Goal: Task Accomplishment & Management: Manage account settings

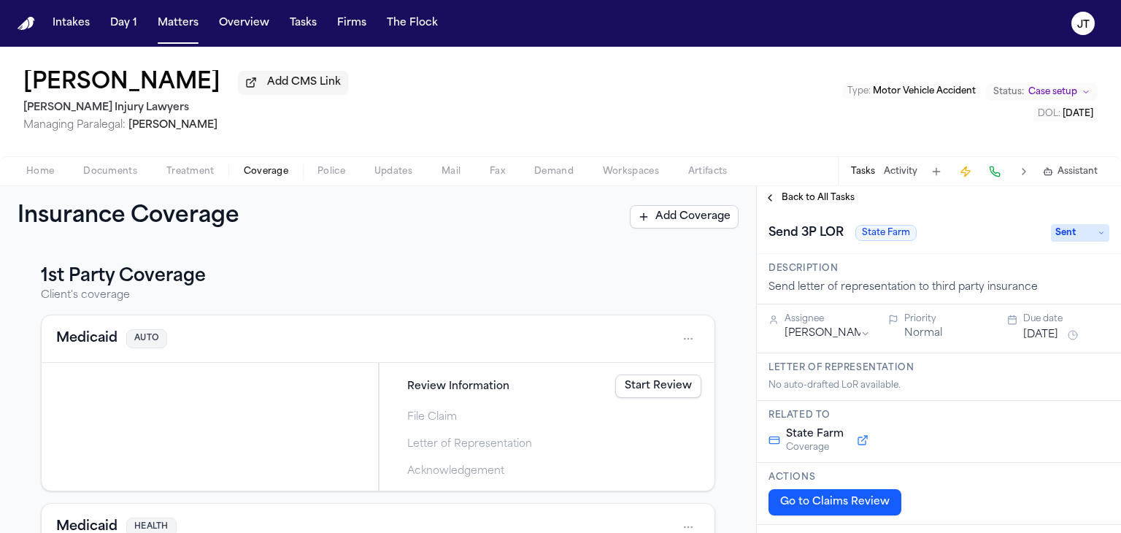
scroll to position [219, 0]
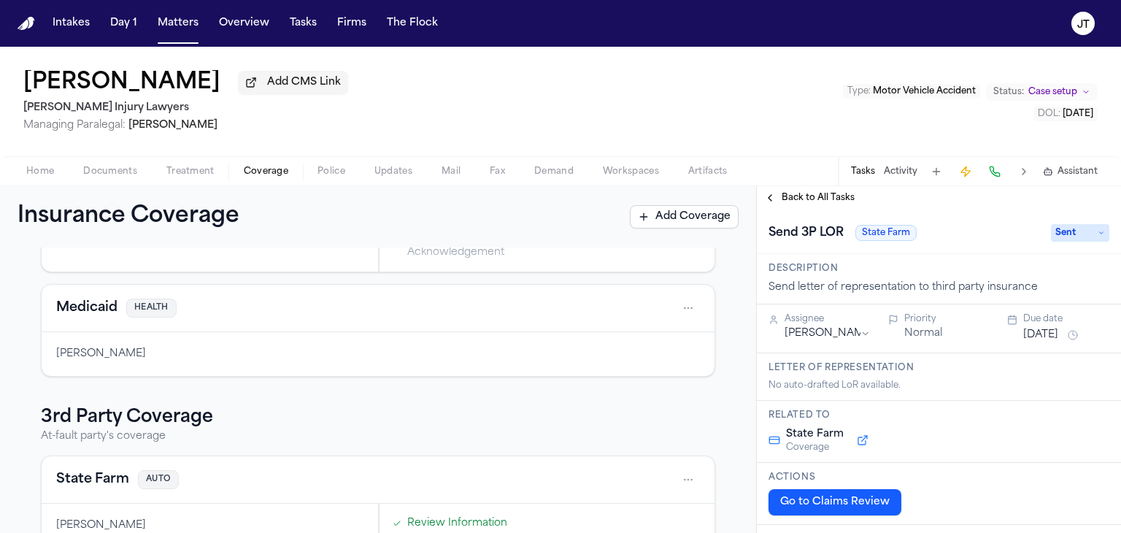
click at [45, 169] on span "Home" at bounding box center [40, 172] width 28 height 12
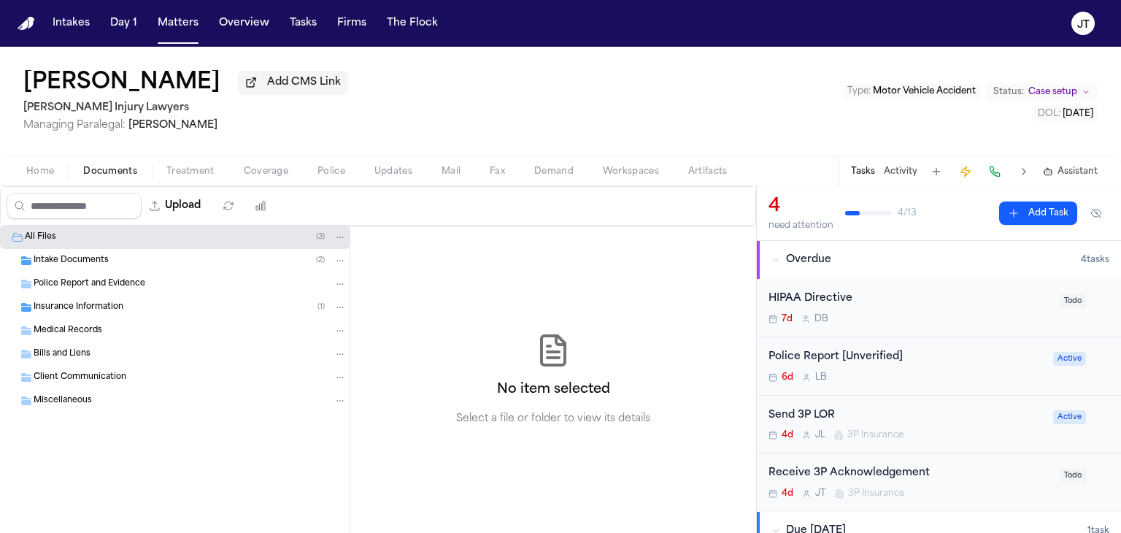
click at [118, 167] on span "Documents" at bounding box center [110, 172] width 54 height 12
click at [69, 255] on span "Intake Documents" at bounding box center [71, 261] width 75 height 12
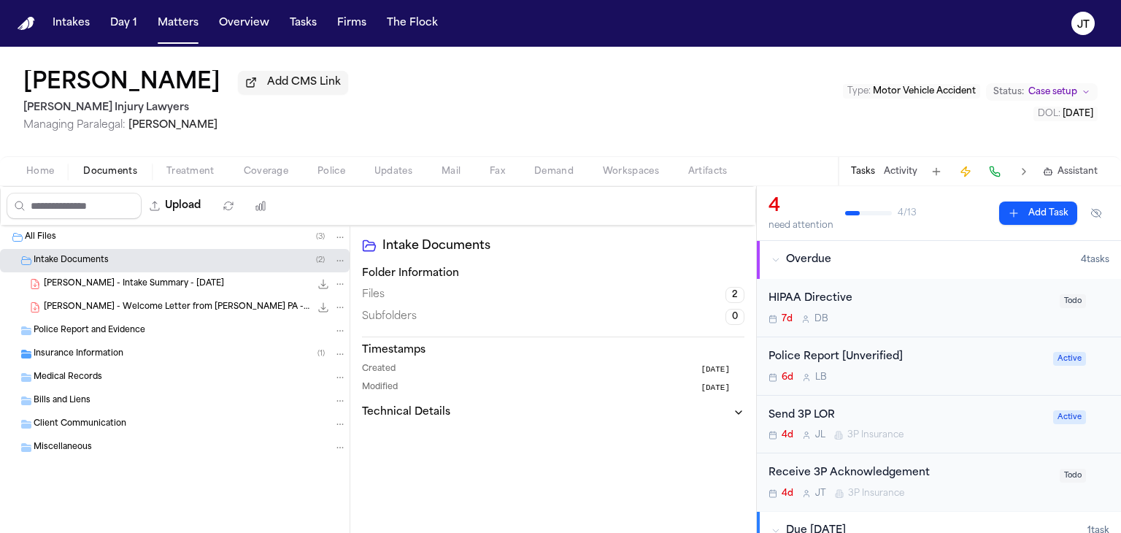
click at [68, 350] on span "Insurance Information" at bounding box center [79, 354] width 90 height 12
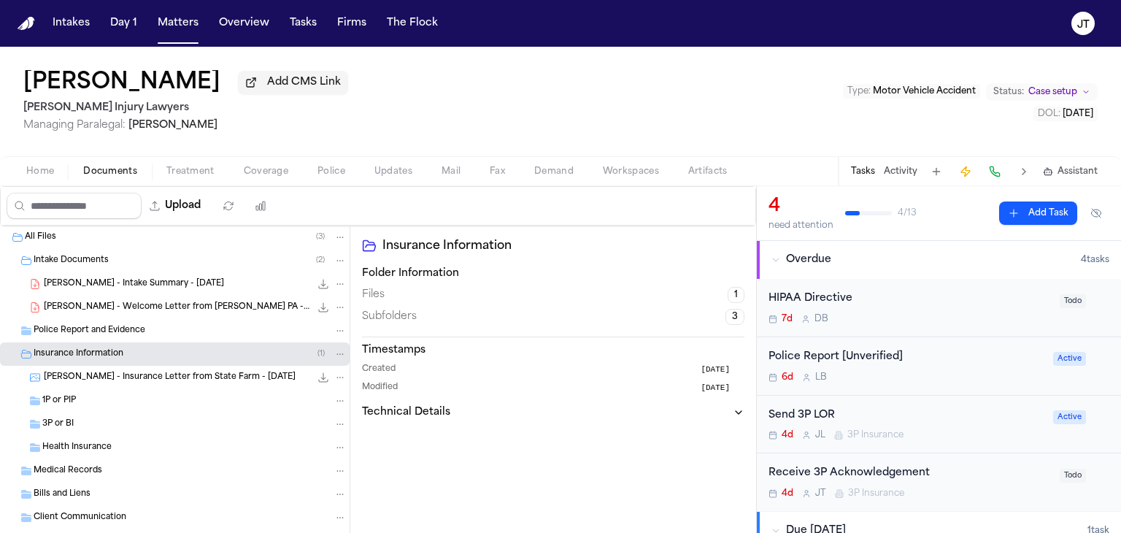
click at [54, 399] on span "1P or PIP" at bounding box center [59, 401] width 34 height 12
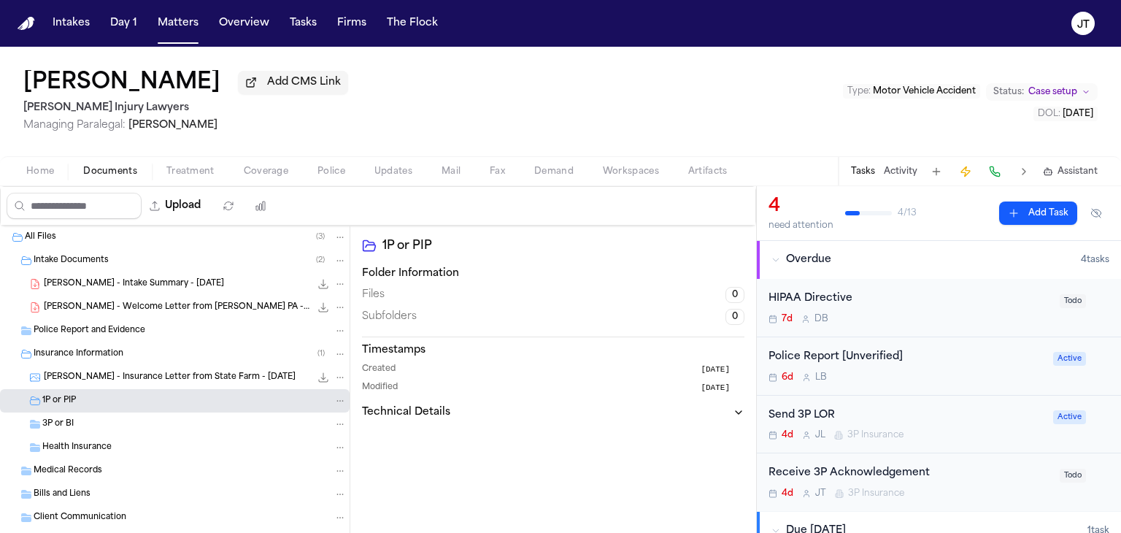
click at [64, 377] on span "A. Jackson - Insurance Letter from State Farm - 9.11.25" at bounding box center [170, 378] width 252 height 12
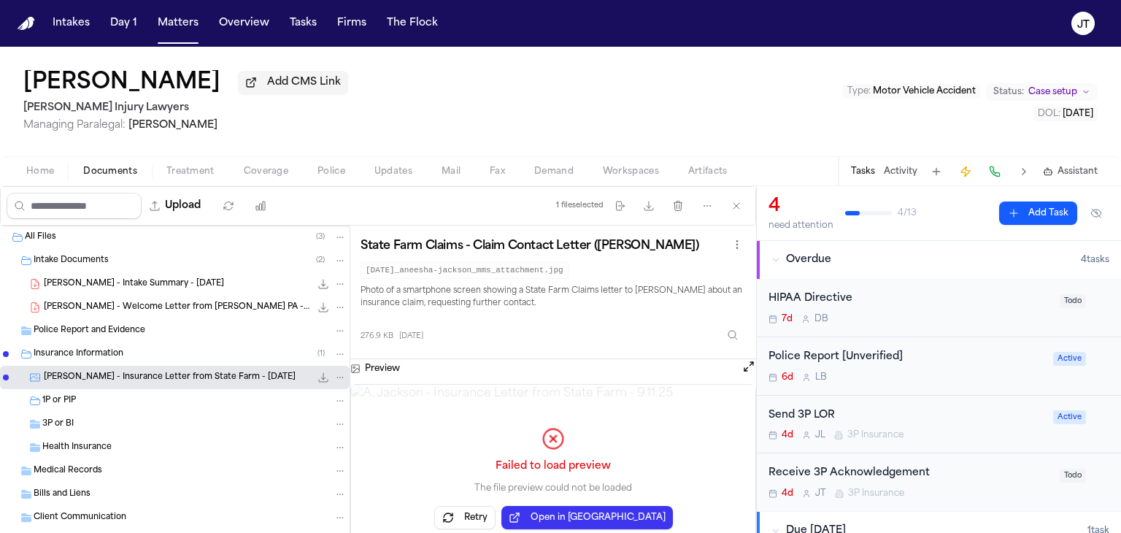
click at [58, 420] on span "3P or BI" at bounding box center [57, 424] width 31 height 12
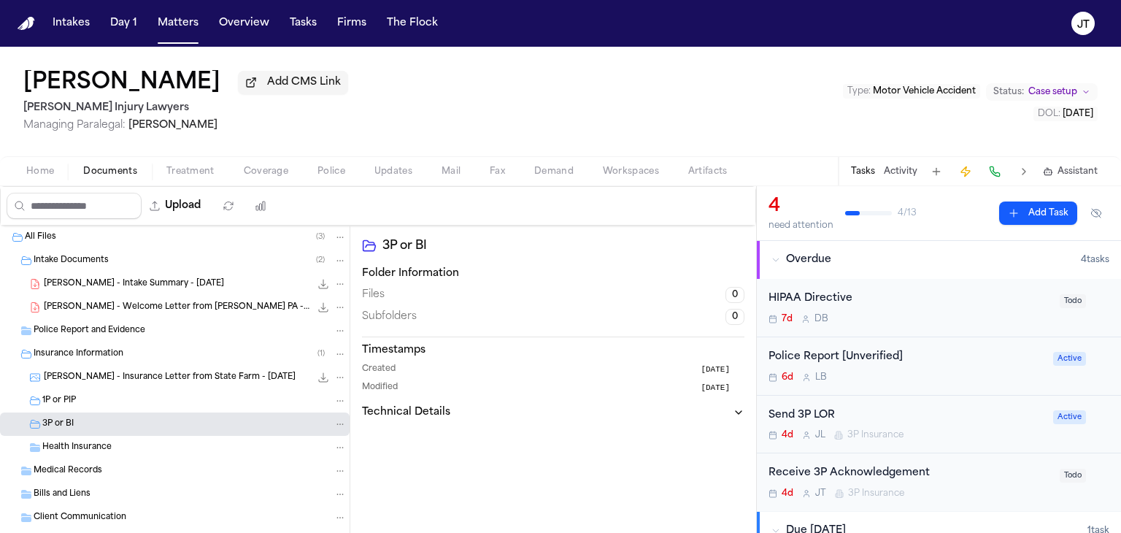
click at [74, 378] on span "A. Jackson - Insurance Letter from State Farm - 9.11.25" at bounding box center [170, 378] width 252 height 12
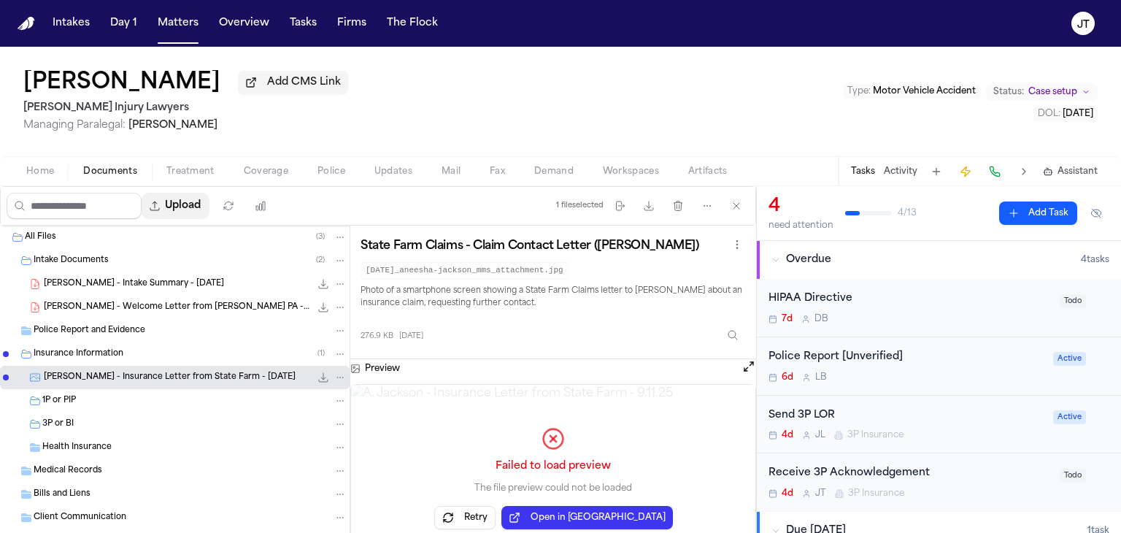
click at [193, 215] on button "Upload" at bounding box center [176, 206] width 68 height 26
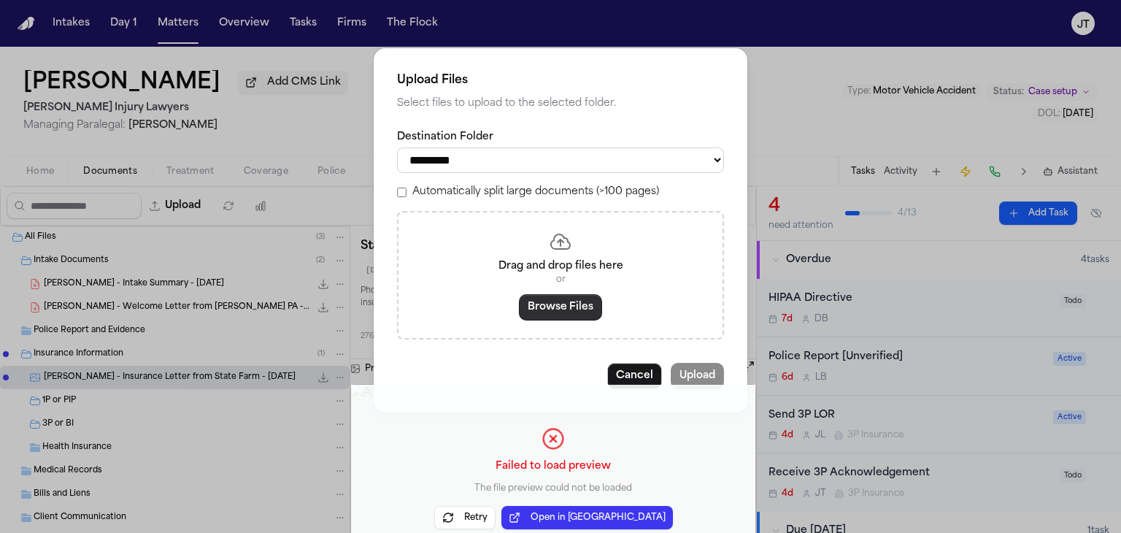
click at [543, 301] on button "Browse Files" at bounding box center [560, 307] width 83 height 26
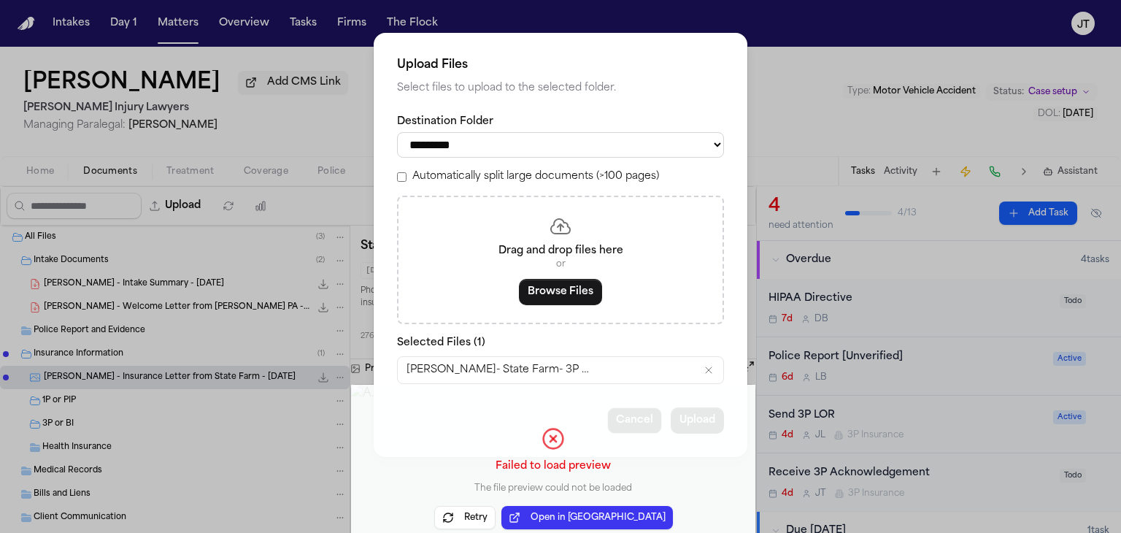
click at [488, 142] on select "**********" at bounding box center [560, 145] width 327 height 26
select select "**********"
click at [397, 132] on select "**********" at bounding box center [560, 145] width 327 height 26
click at [553, 442] on icon at bounding box center [553, 438] width 23 height 23
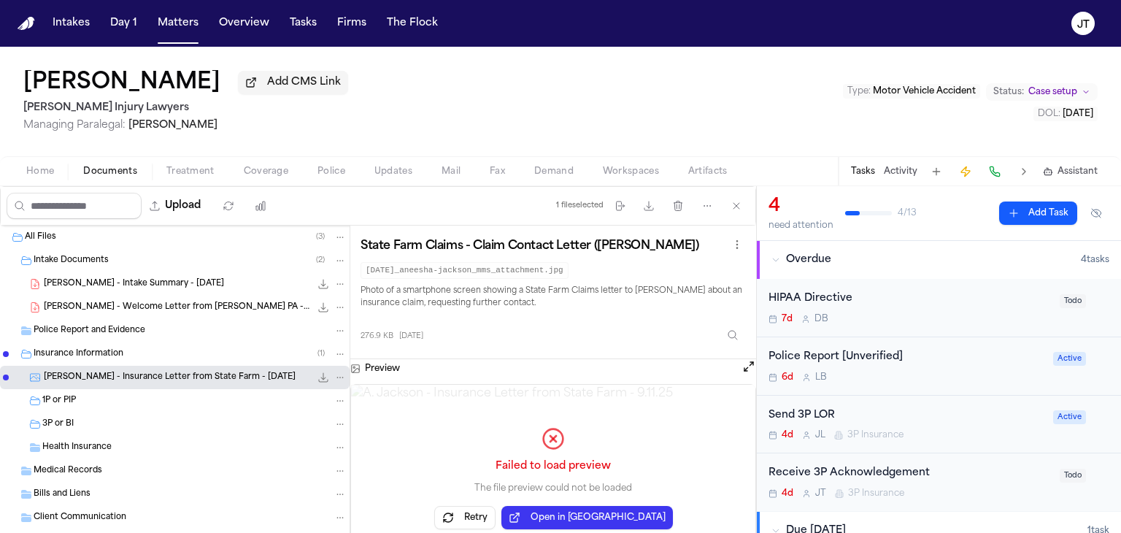
click at [553, 437] on icon at bounding box center [553, 439] width 6 height 6
click at [67, 350] on span "Insurance Information" at bounding box center [79, 354] width 90 height 12
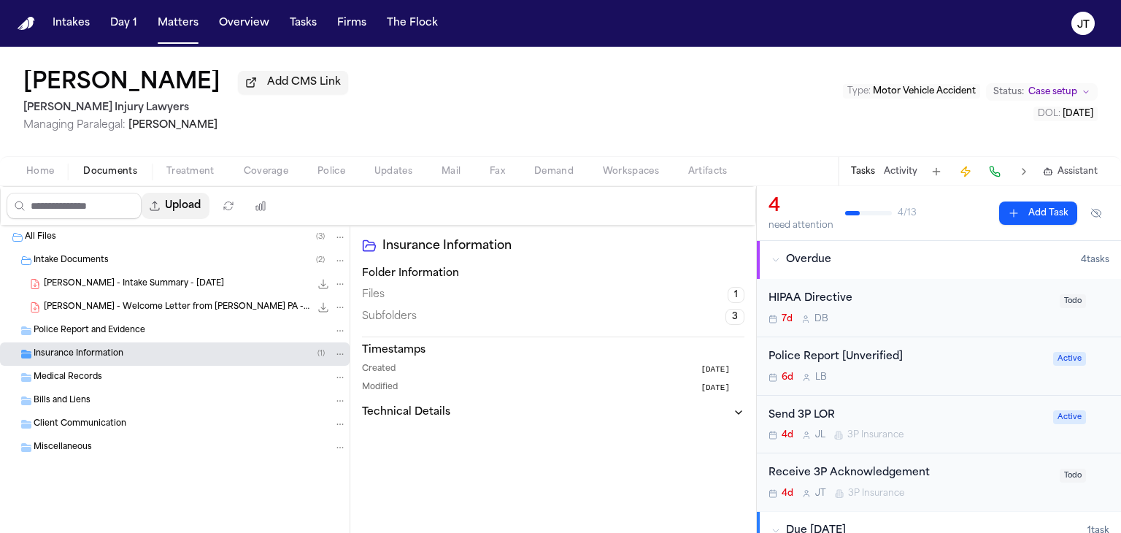
click at [190, 214] on button "Upload" at bounding box center [176, 206] width 68 height 26
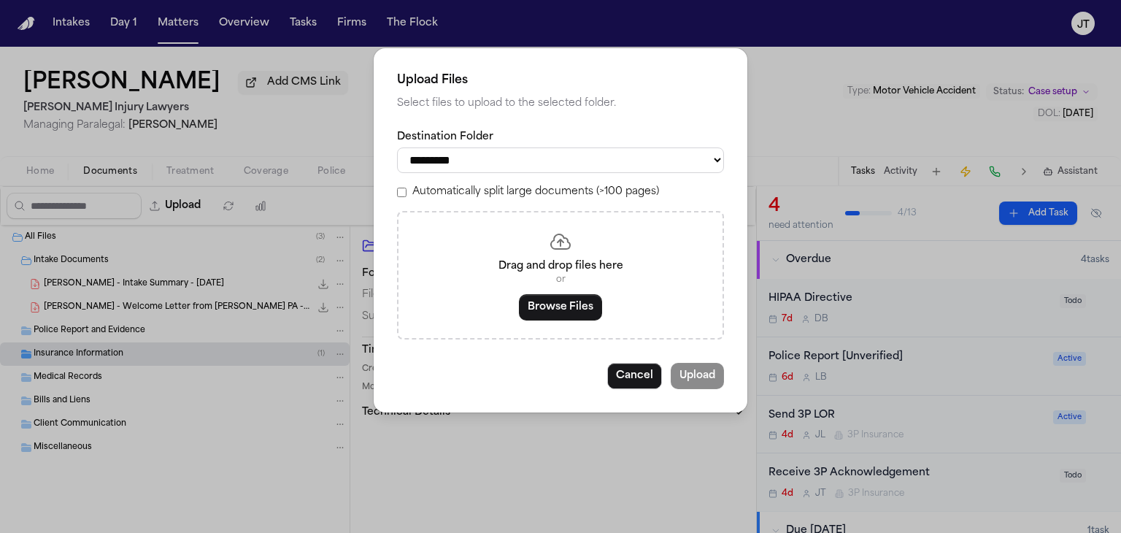
click at [580, 172] on select "**********" at bounding box center [560, 160] width 327 height 26
select select "**********"
click at [397, 147] on select "**********" at bounding box center [560, 160] width 327 height 26
click at [550, 305] on button "Browse Files" at bounding box center [560, 307] width 83 height 26
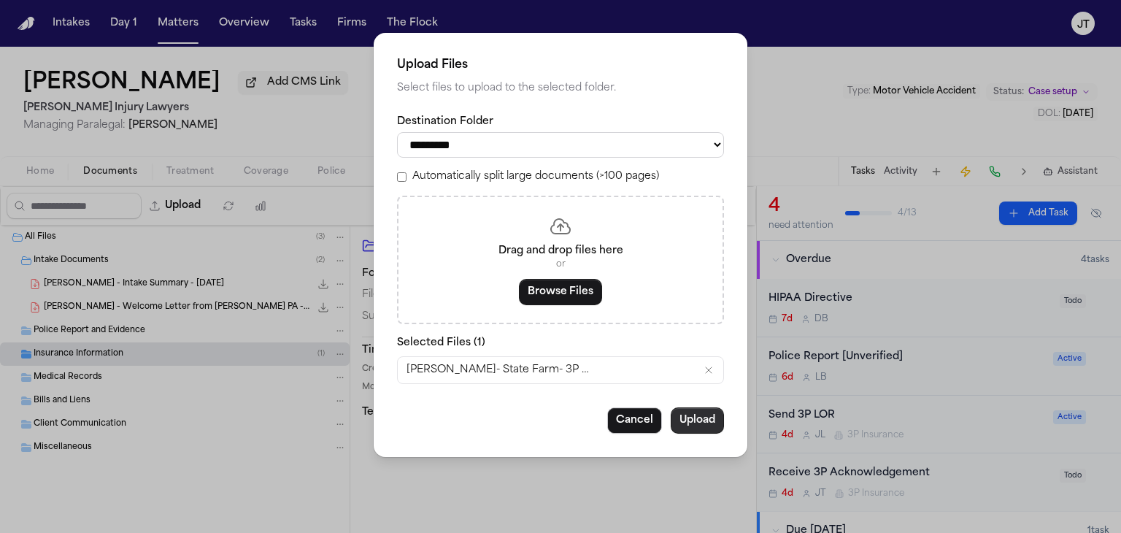
click at [702, 418] on button "Upload" at bounding box center [697, 420] width 53 height 26
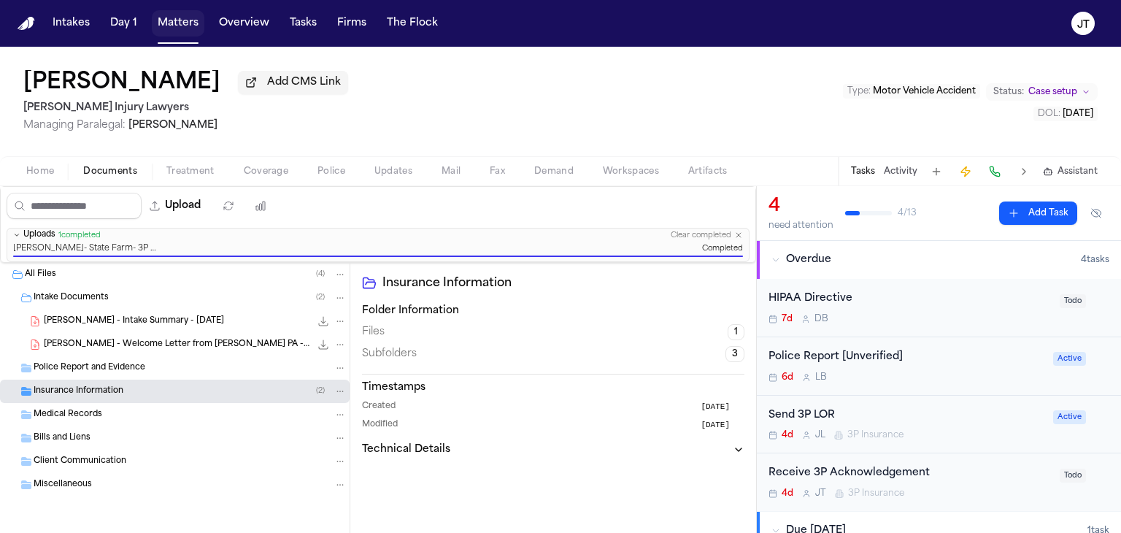
click at [187, 20] on button "Matters" at bounding box center [178, 23] width 53 height 26
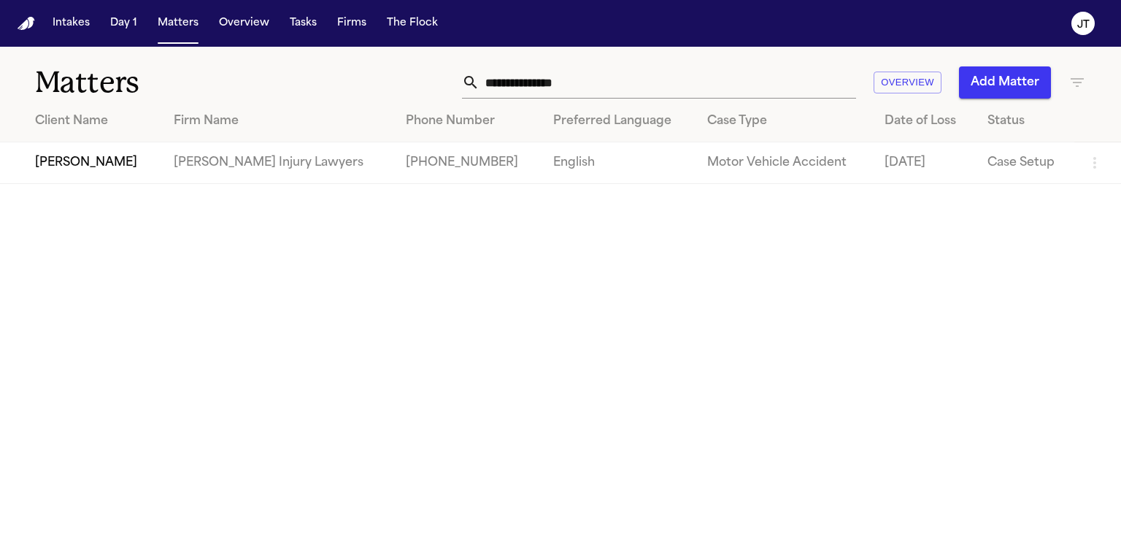
click at [602, 88] on input "**********" at bounding box center [668, 82] width 377 height 32
drag, startPoint x: 602, startPoint y: 85, endPoint x: 390, endPoint y: 77, distance: 212.6
click at [390, 77] on div "**********" at bounding box center [707, 82] width 757 height 32
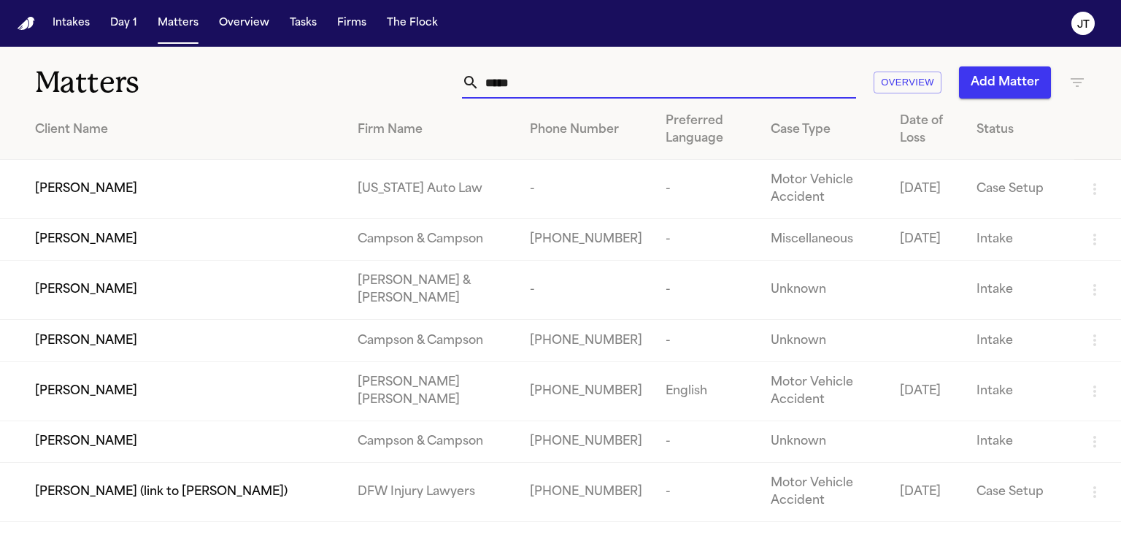
type input "*****"
click at [120, 189] on div "[PERSON_NAME]" at bounding box center [184, 189] width 299 height 18
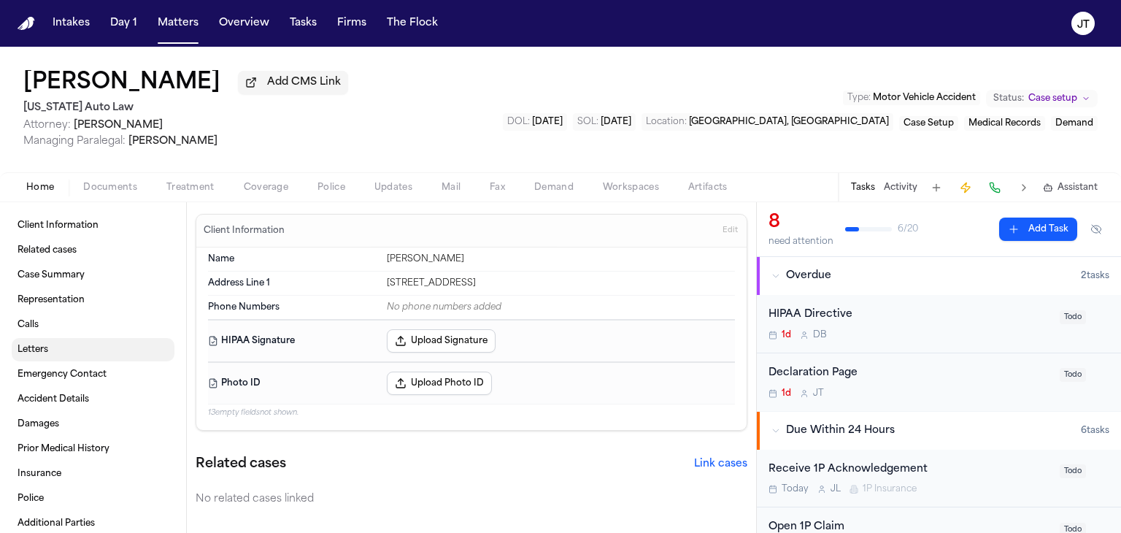
click at [40, 347] on span "Letters" at bounding box center [33, 350] width 31 height 12
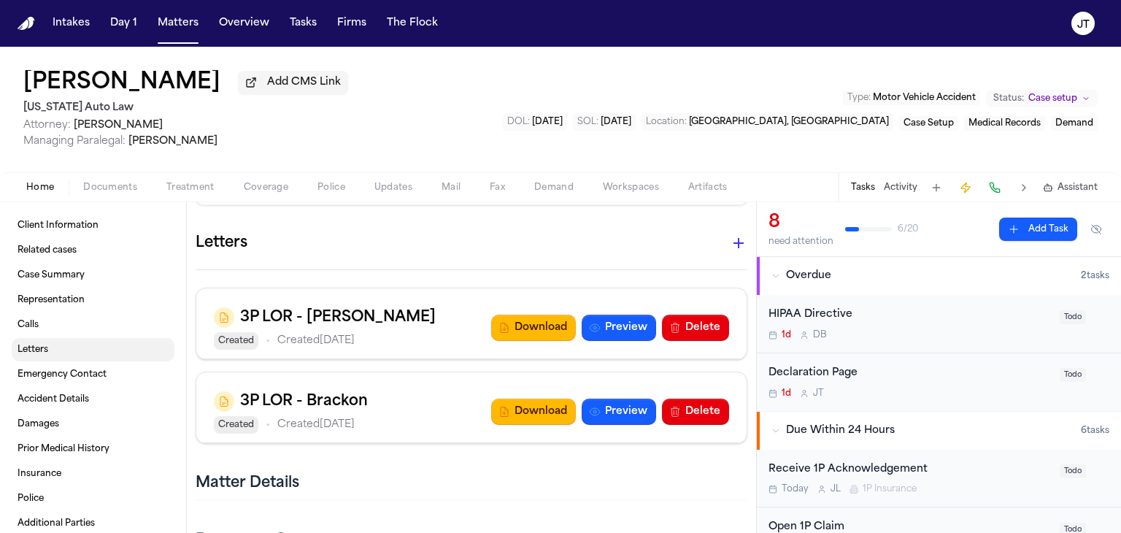
scroll to position [1254, 0]
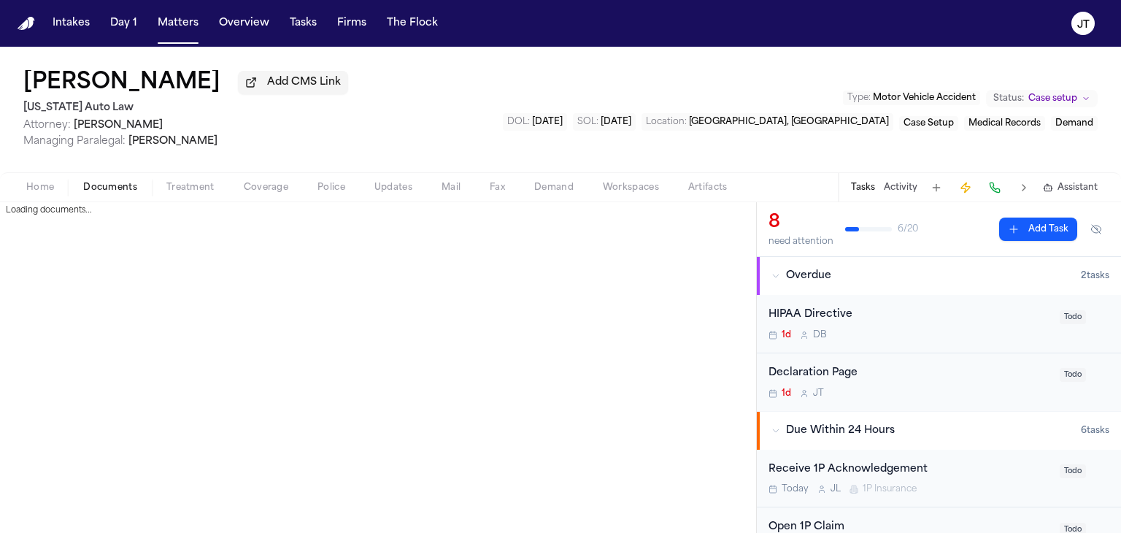
click at [107, 188] on span "Documents" at bounding box center [110, 188] width 54 height 12
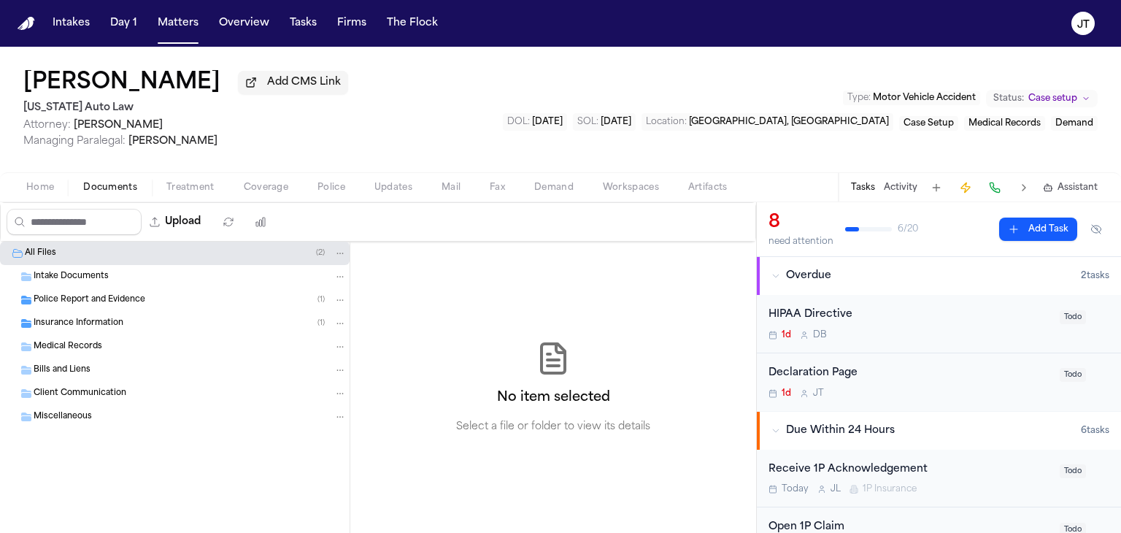
click at [77, 280] on span "Intake Documents" at bounding box center [71, 277] width 75 height 12
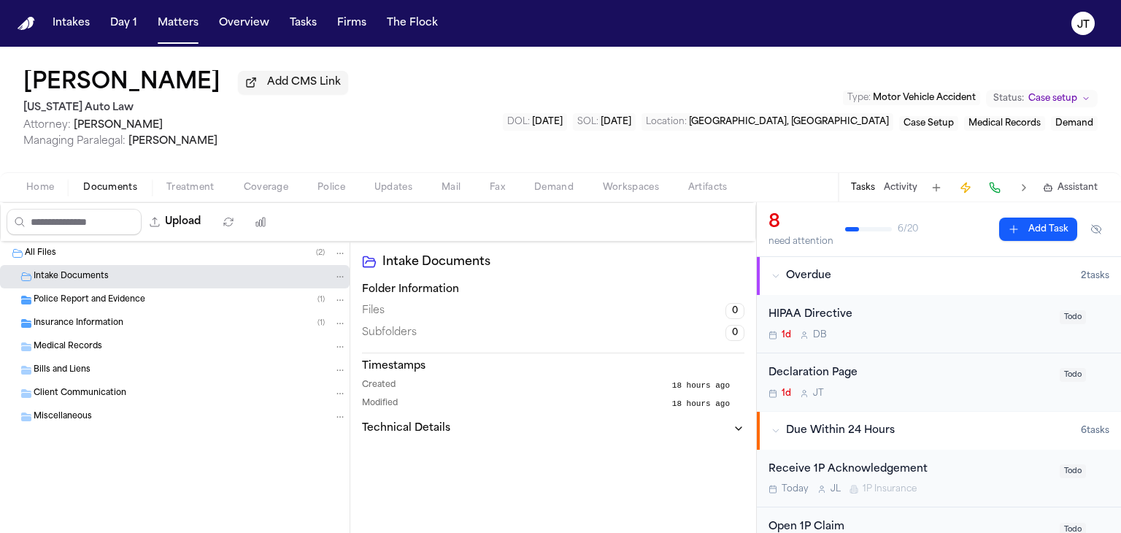
click at [79, 326] on span "Insurance Information" at bounding box center [79, 324] width 90 height 12
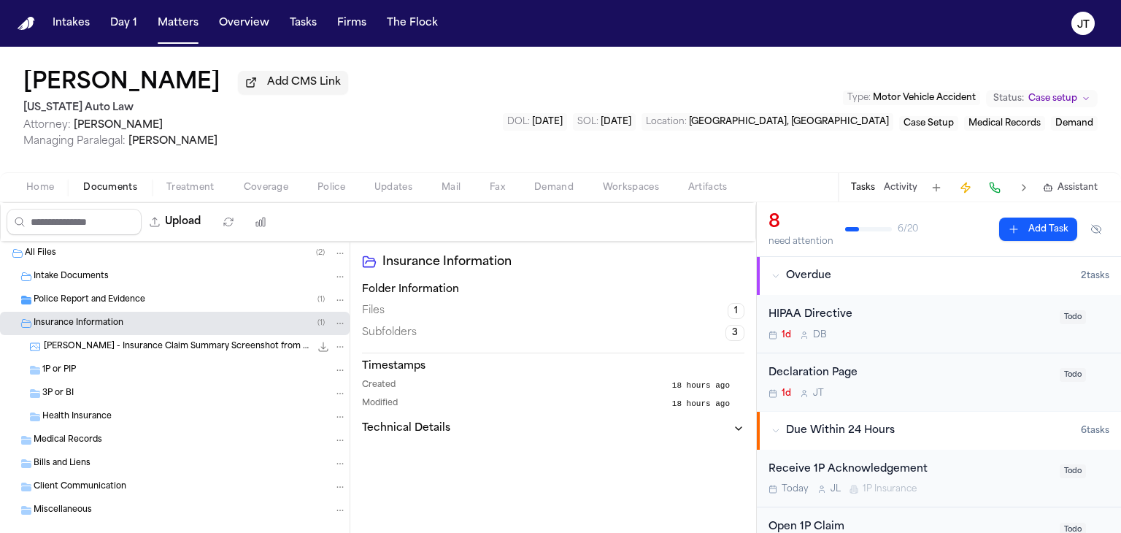
click at [61, 374] on span "1P or PIP" at bounding box center [59, 370] width 34 height 12
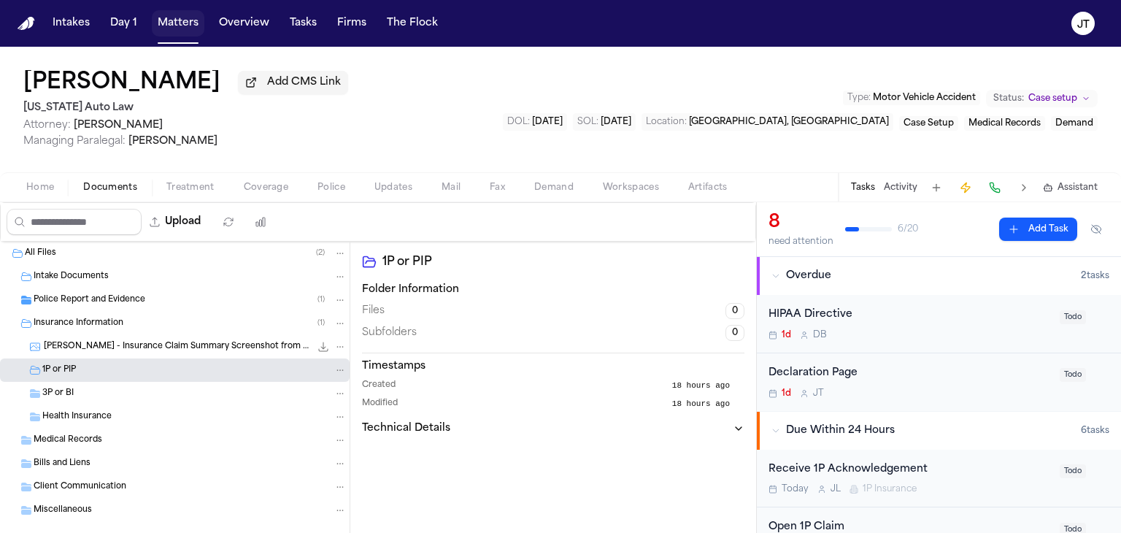
click at [161, 20] on button "Matters" at bounding box center [178, 23] width 53 height 26
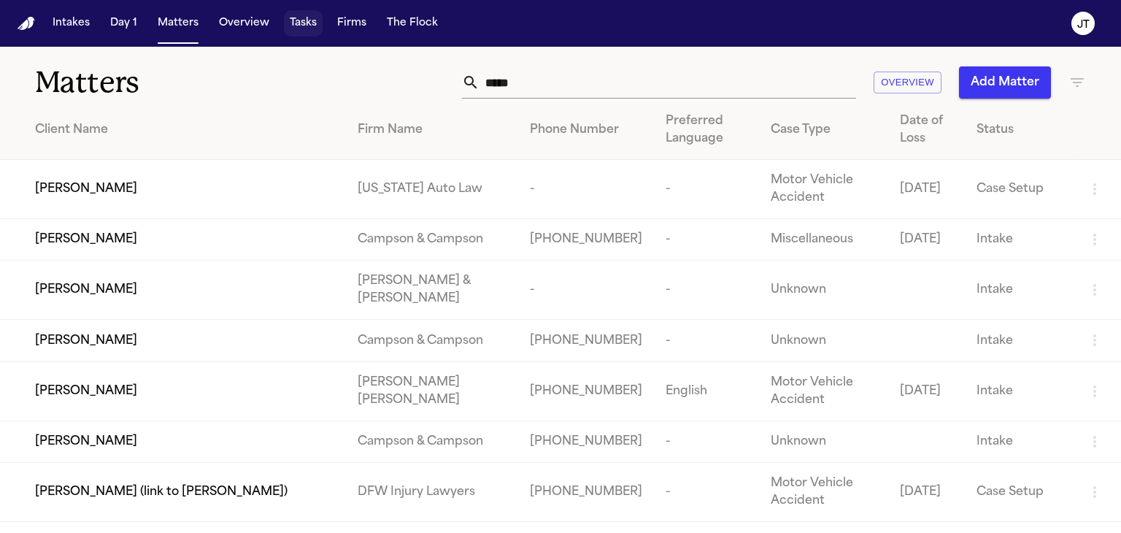
click at [295, 21] on button "Tasks" at bounding box center [303, 23] width 39 height 26
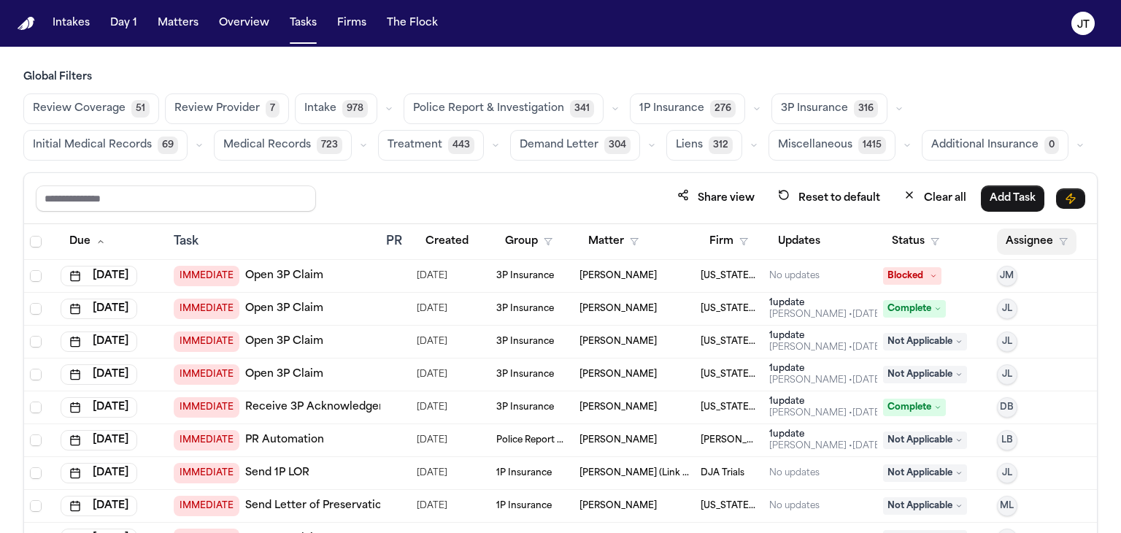
click at [1009, 234] on button "Assignee" at bounding box center [1037, 241] width 80 height 26
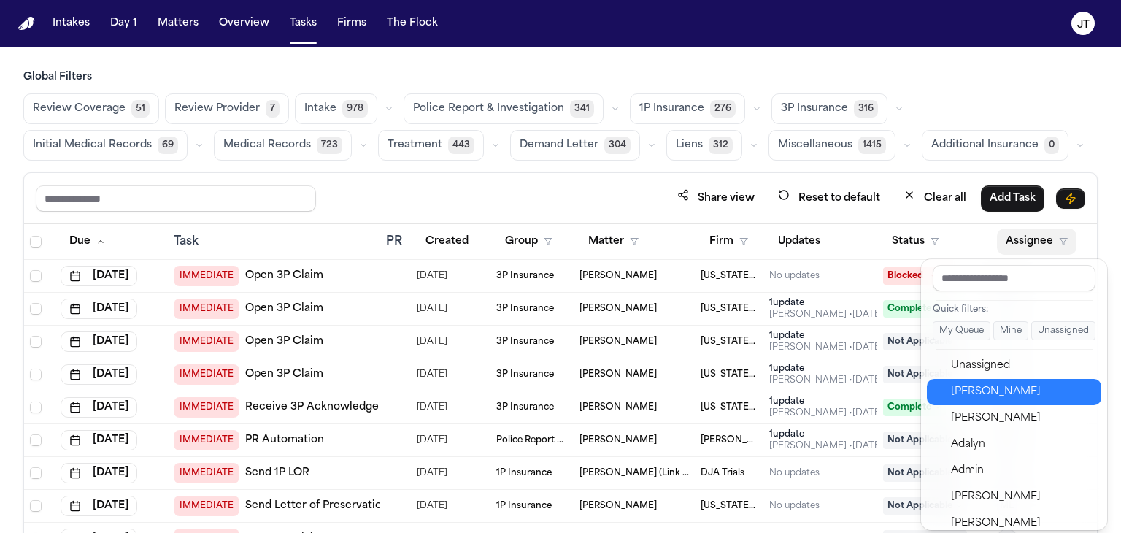
click at [990, 387] on div "[PERSON_NAME]" at bounding box center [1022, 392] width 142 height 18
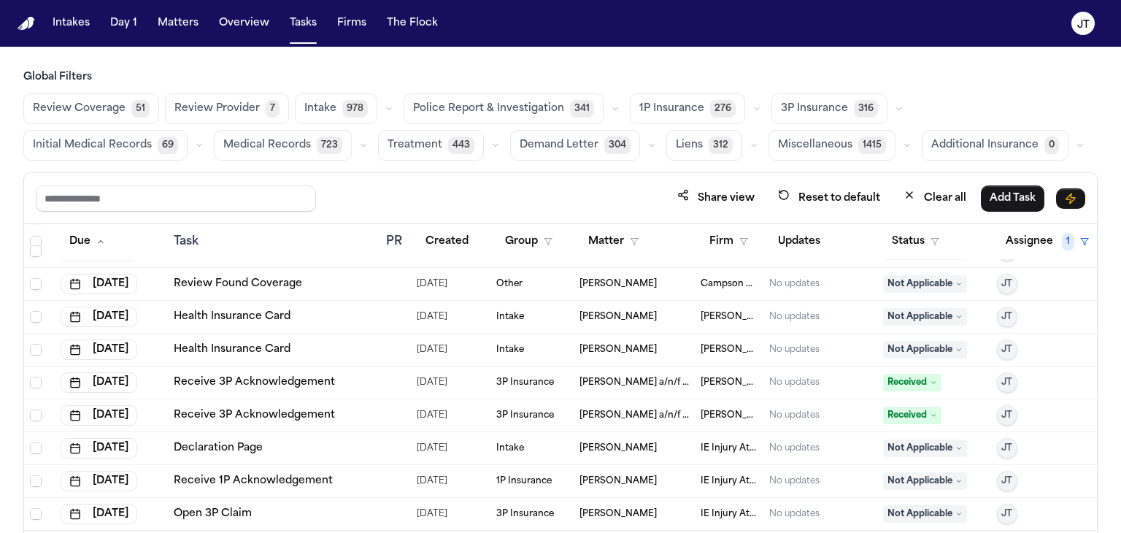
scroll to position [146, 0]
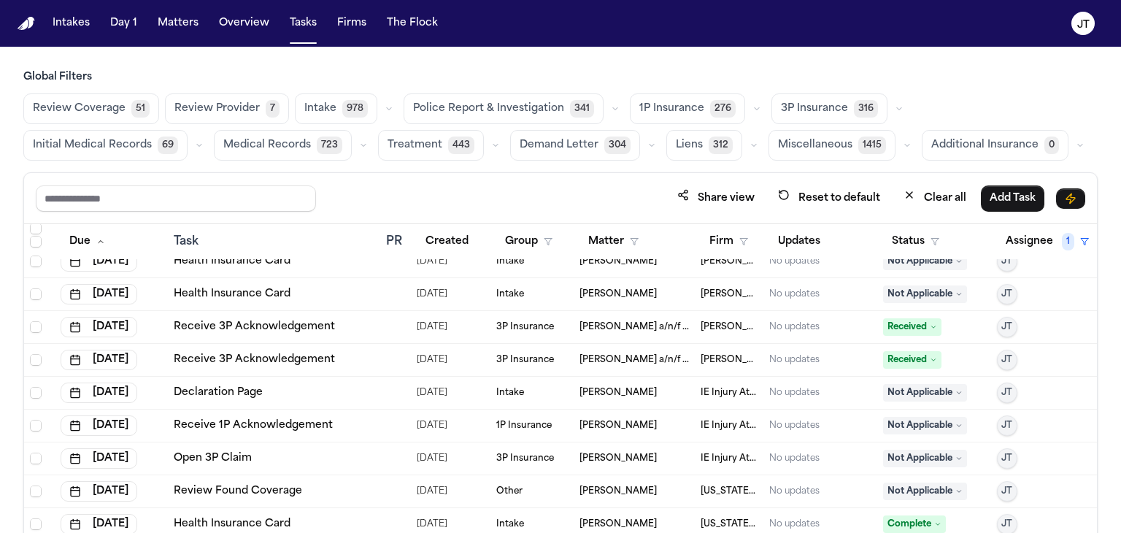
click at [207, 363] on link "Receive 3P Acknowledgement" at bounding box center [254, 360] width 161 height 15
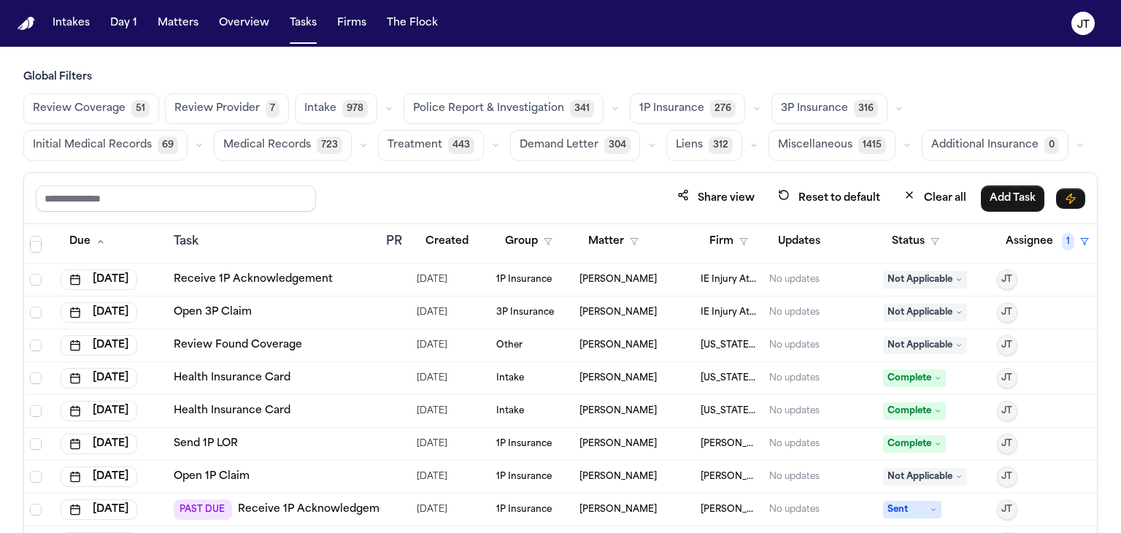
scroll to position [365, 0]
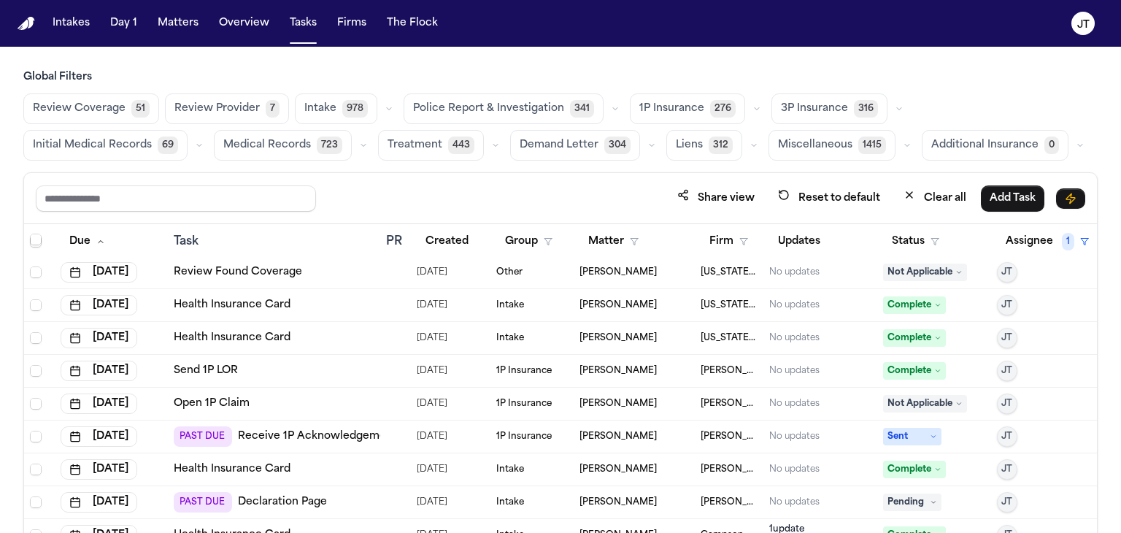
click at [319, 434] on link "Receive 1P Acknowledgement" at bounding box center [317, 436] width 159 height 15
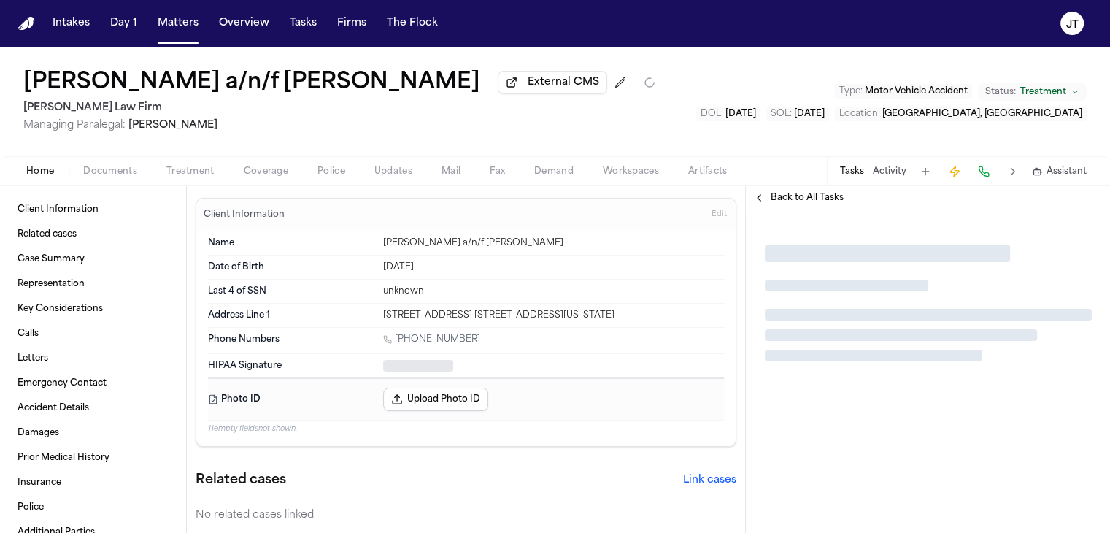
type textarea "*"
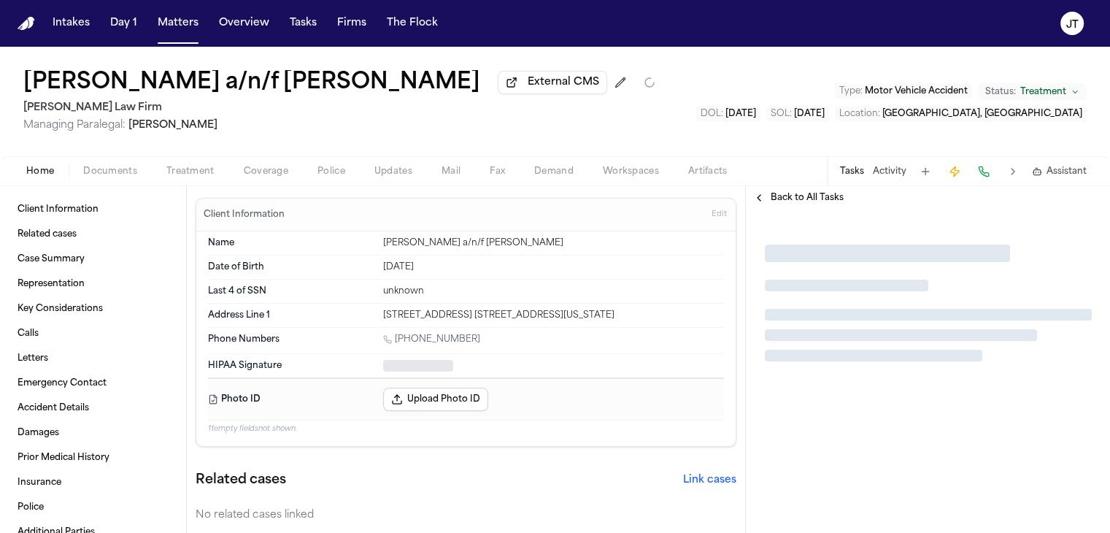
type textarea "*"
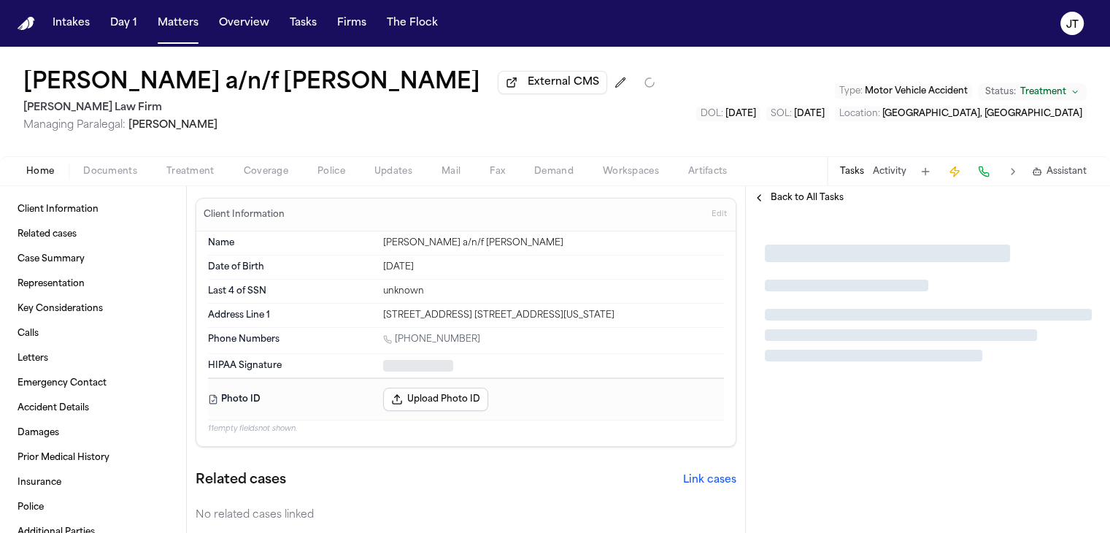
type textarea "*"
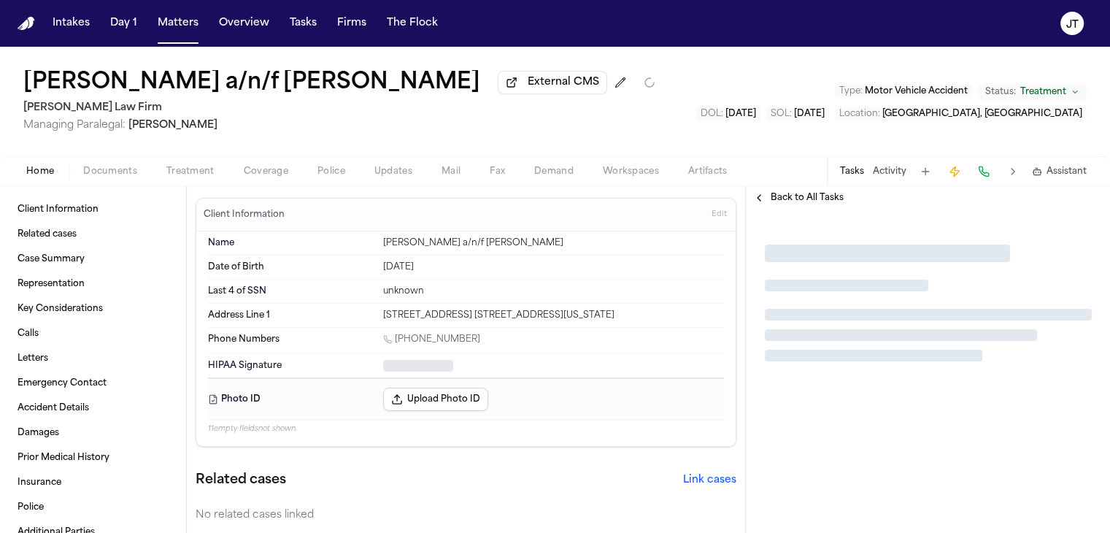
type textarea "*"
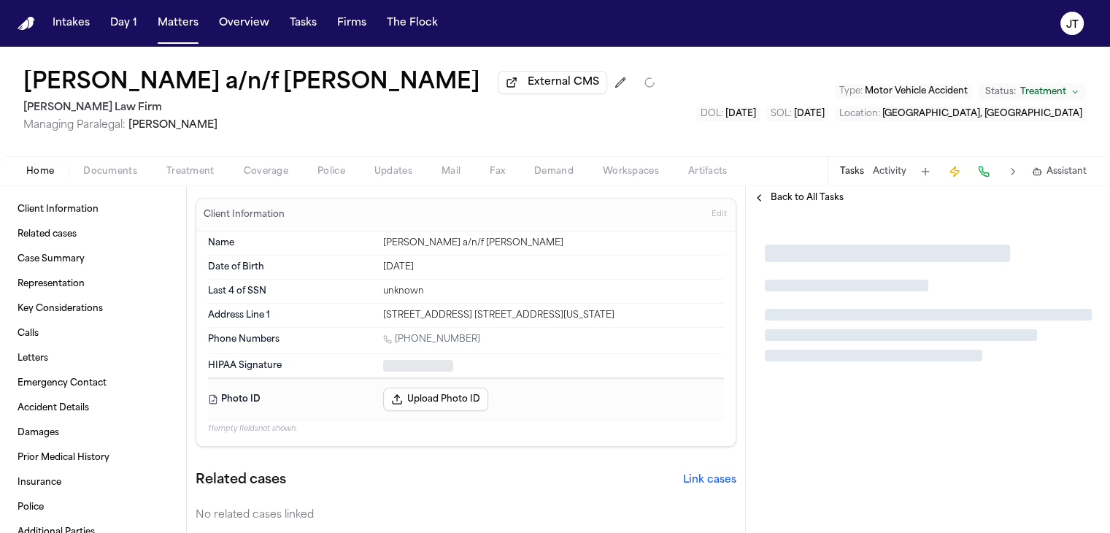
type textarea "*"
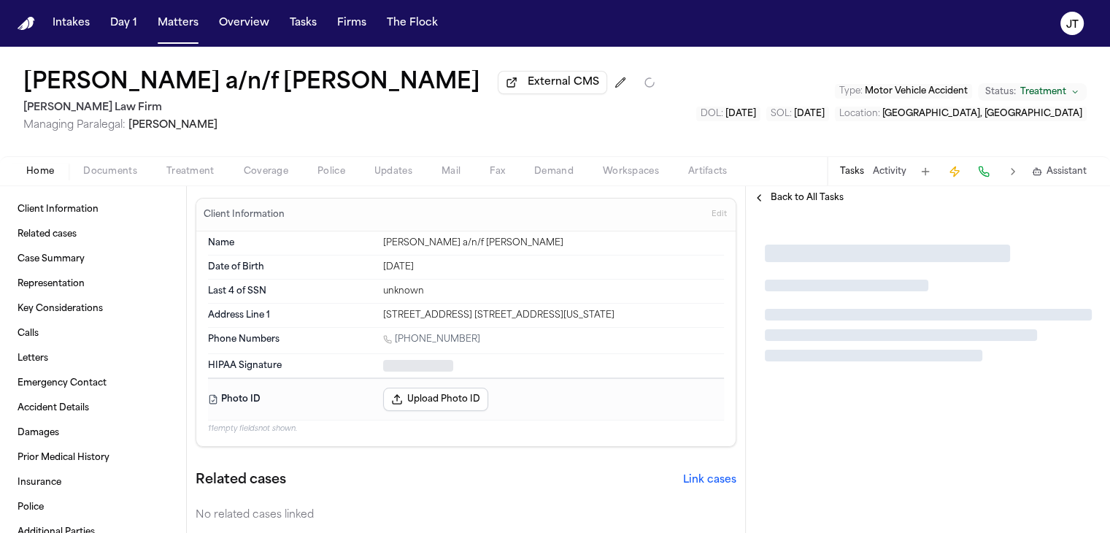
type textarea "*"
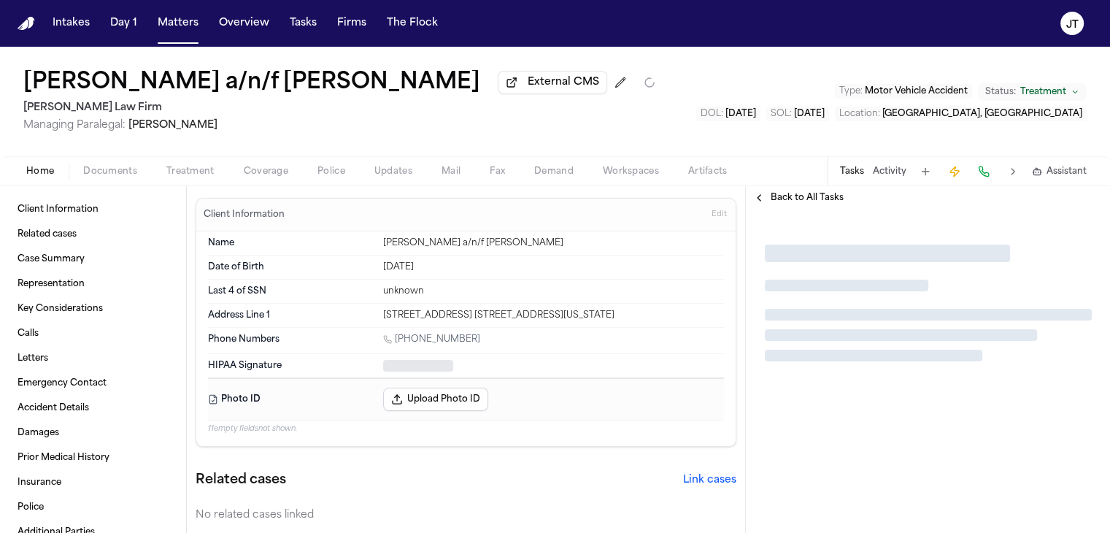
type textarea "*"
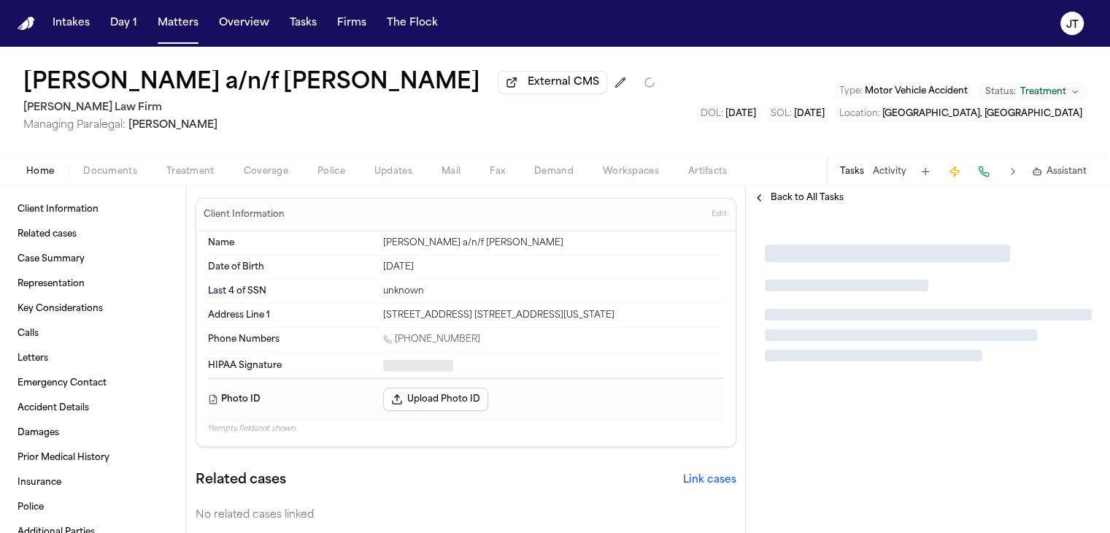
type textarea "*"
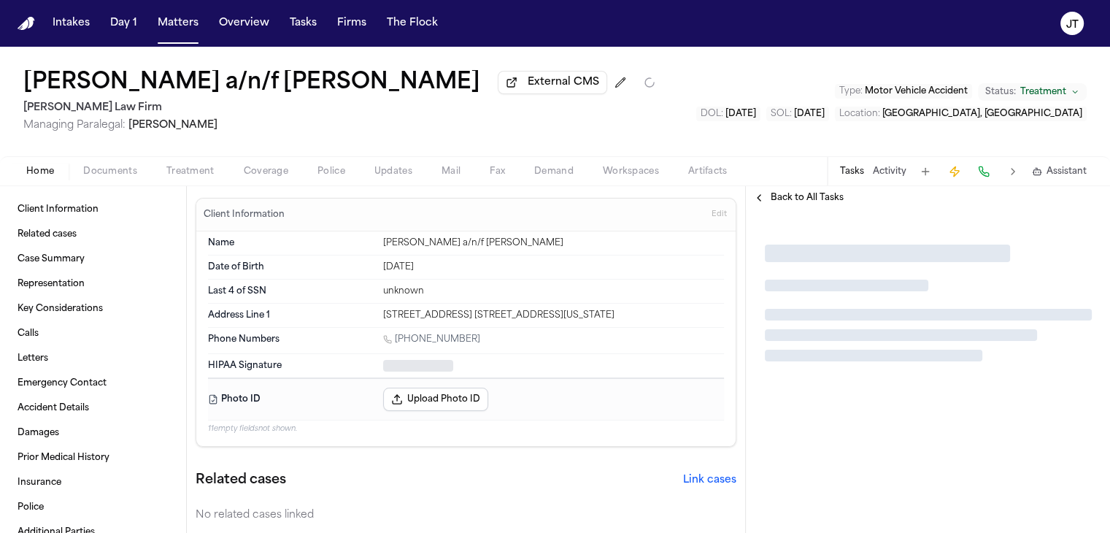
type textarea "*"
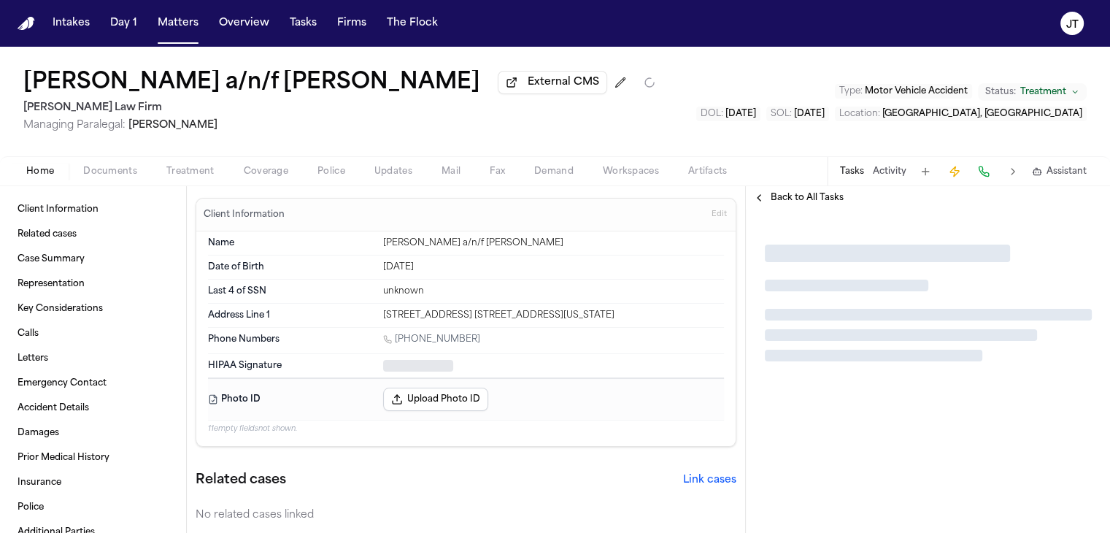
type textarea "*"
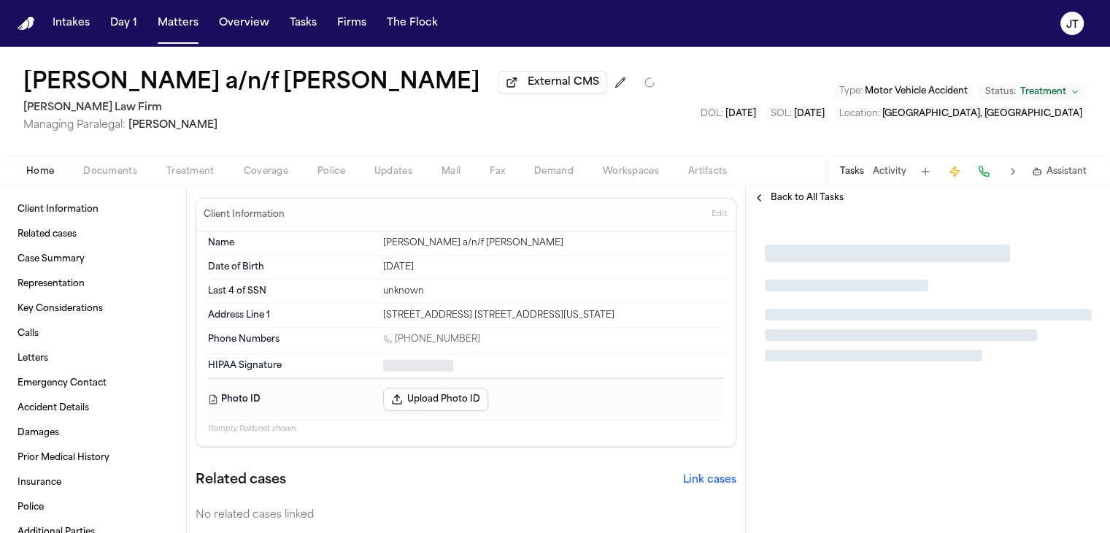
type textarea "*"
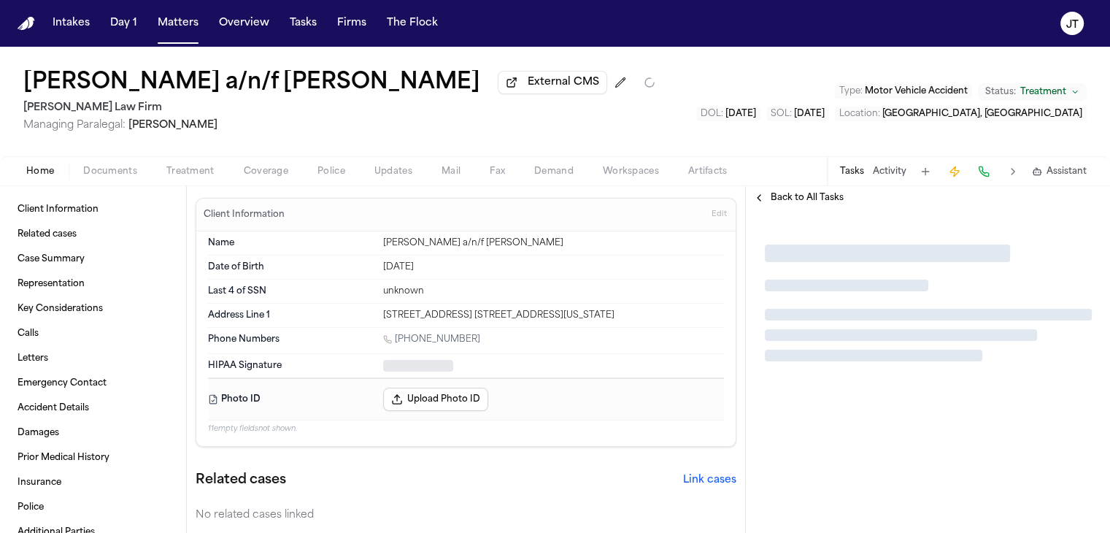
type textarea "*"
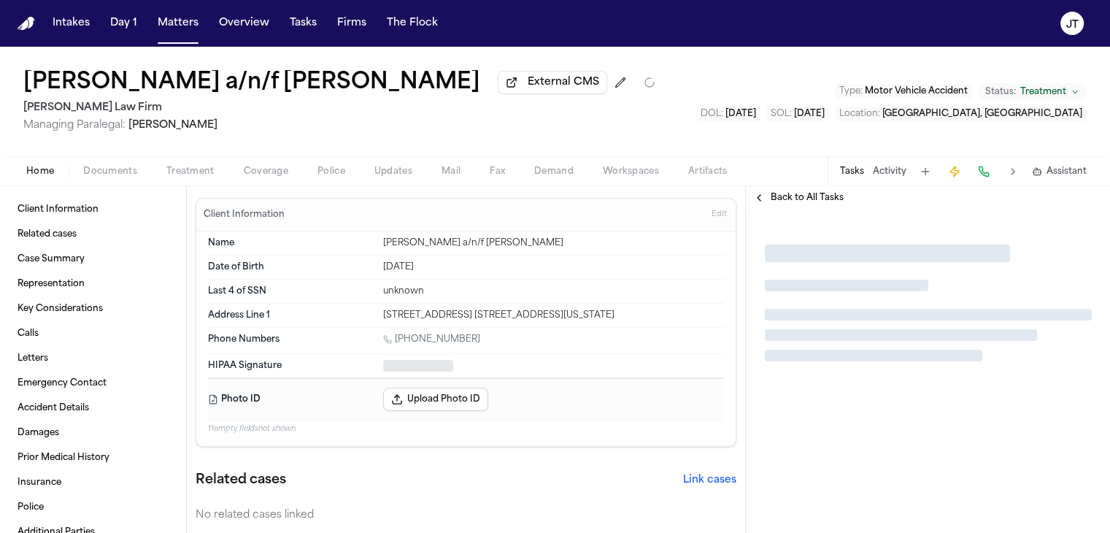
type textarea "*"
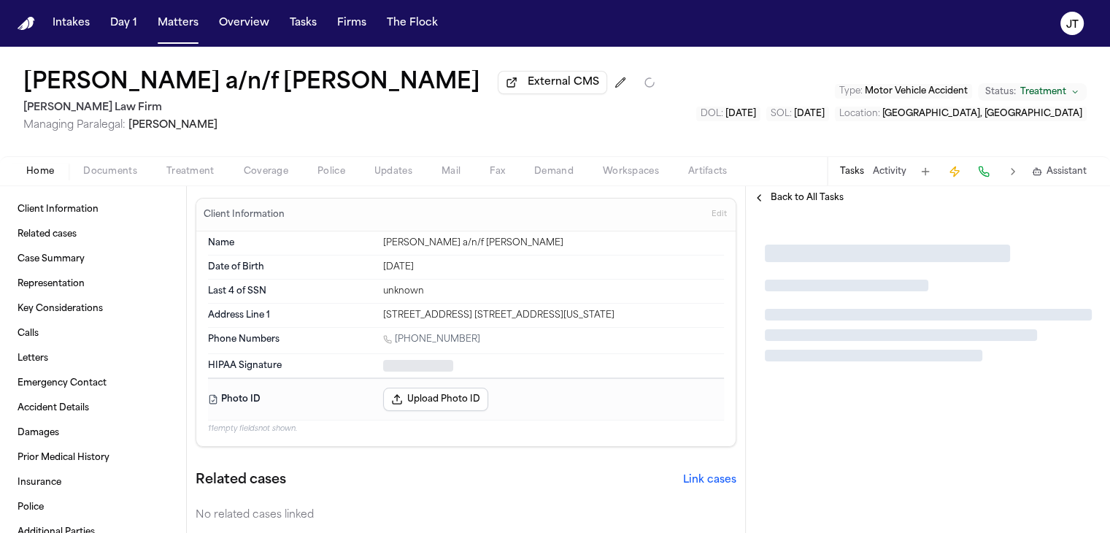
type textarea "*"
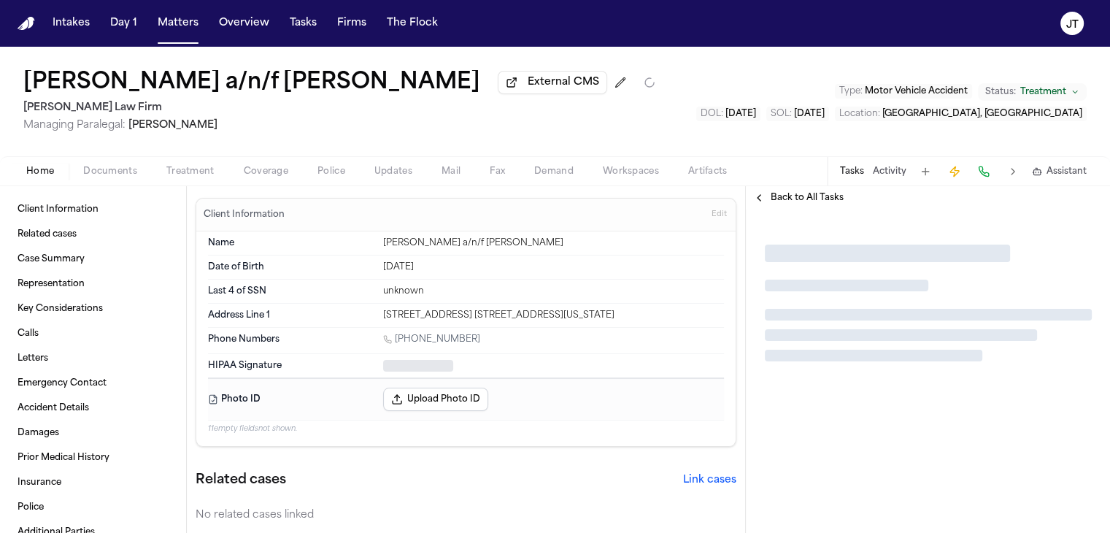
type textarea "*"
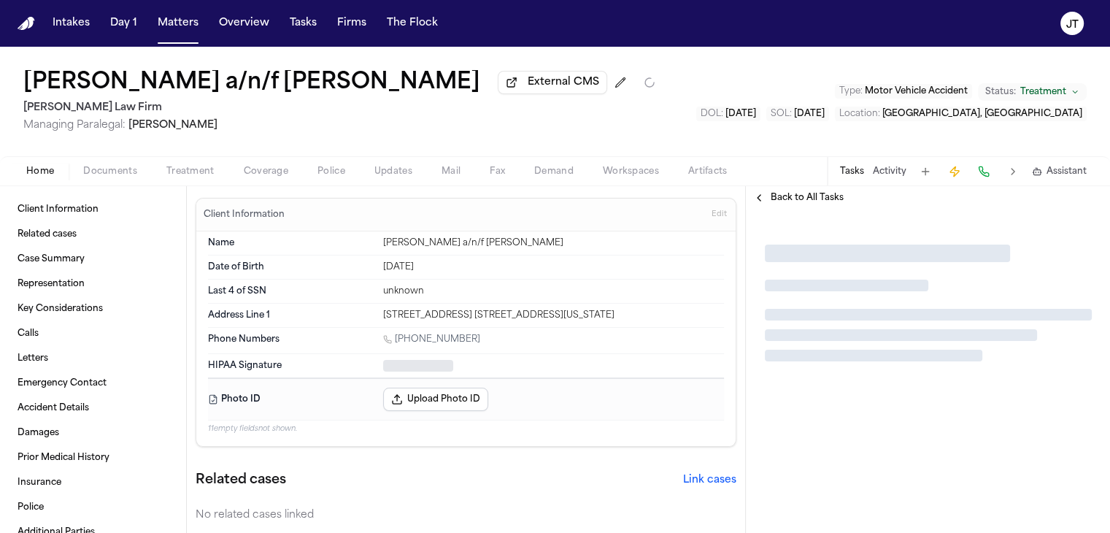
type textarea "*"
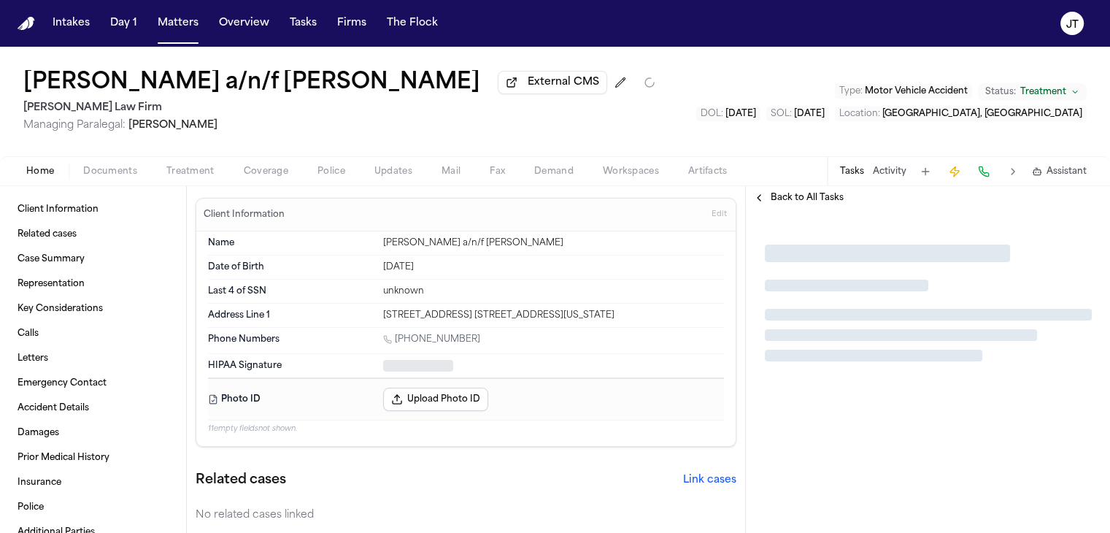
type textarea "*"
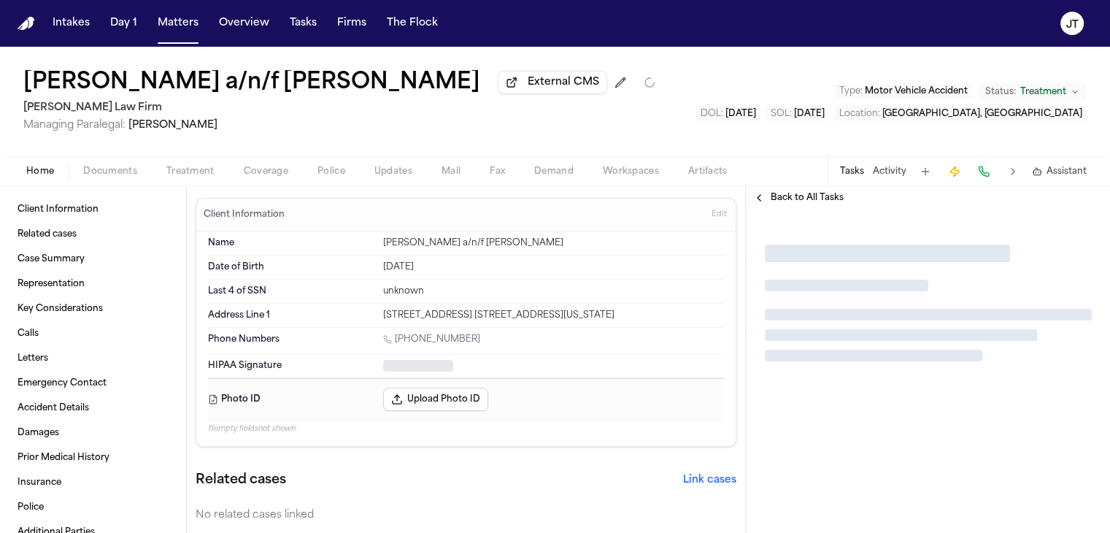
type textarea "*"
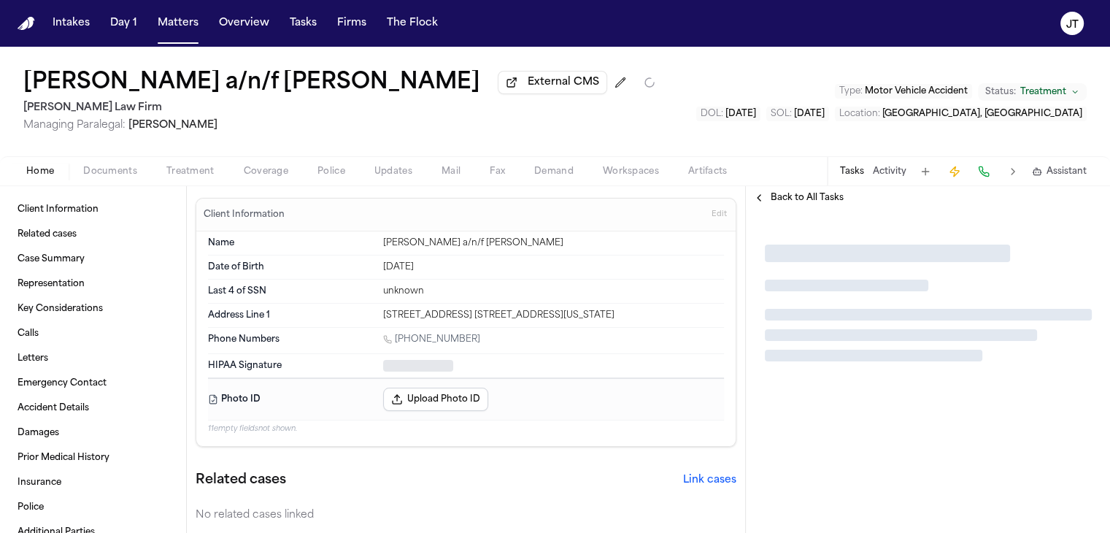
type textarea "*"
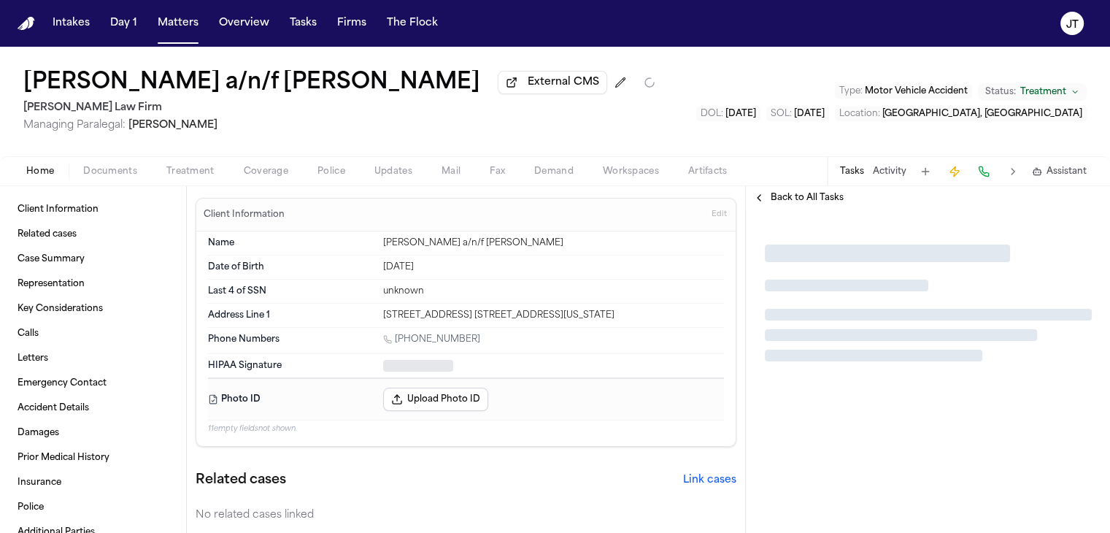
type textarea "*"
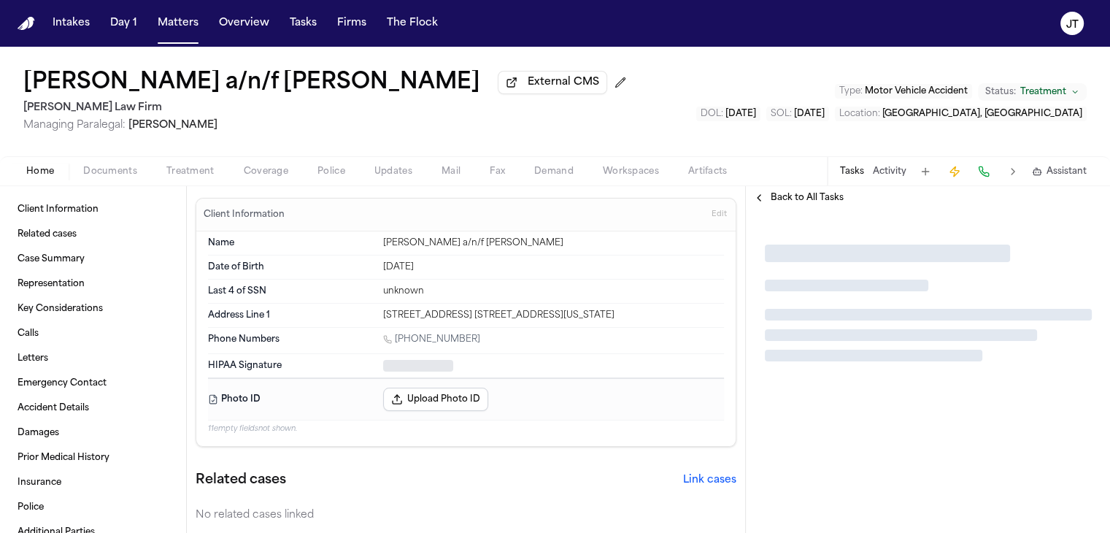
type textarea "*"
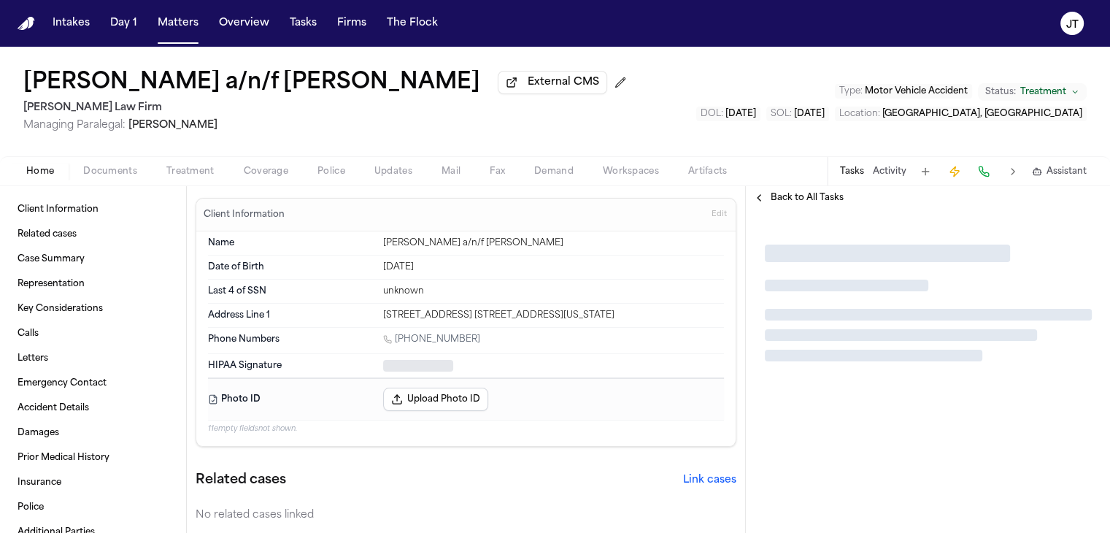
type textarea "*"
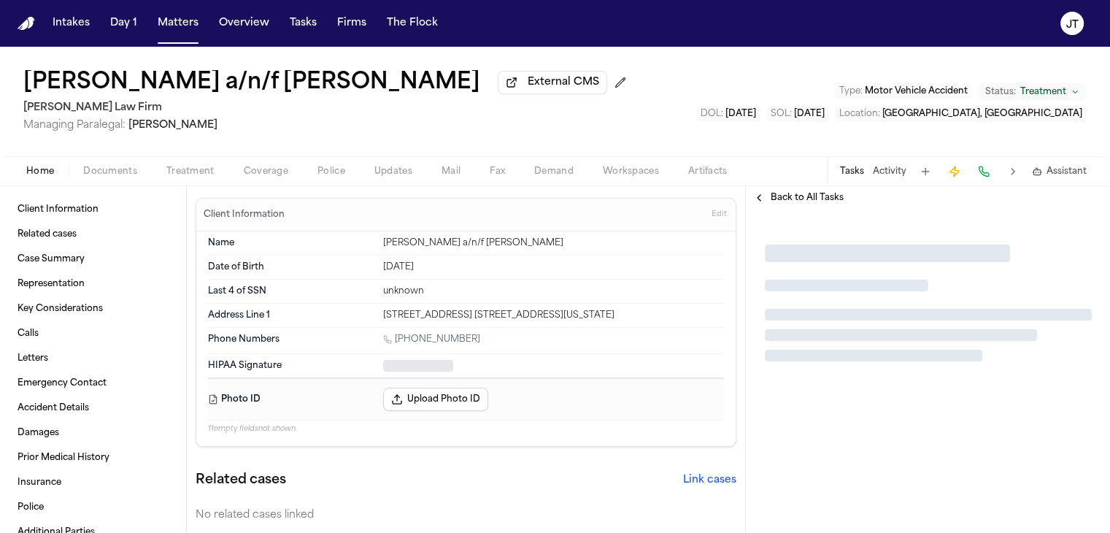
type textarea "*"
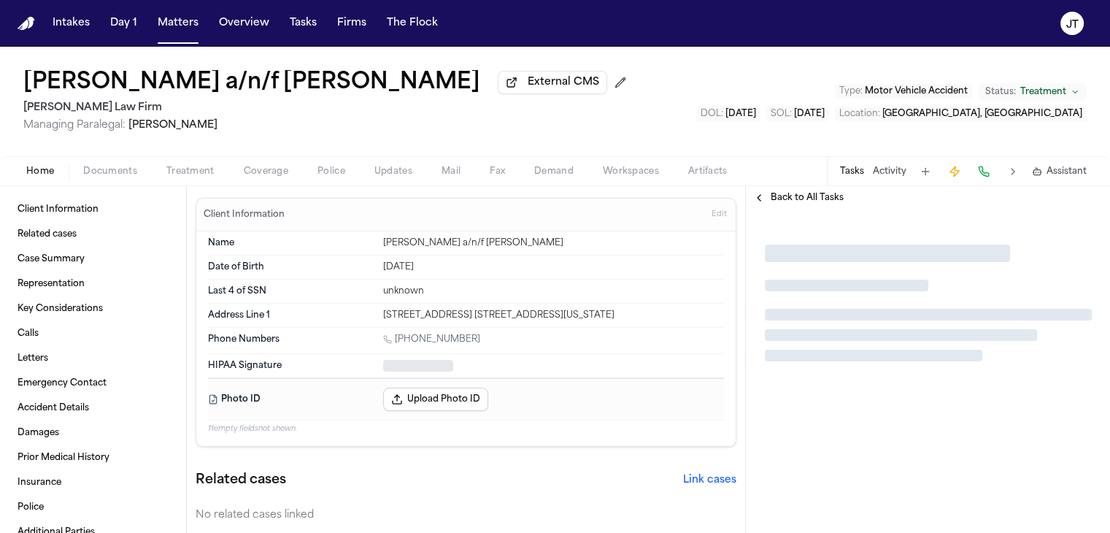
type textarea "*"
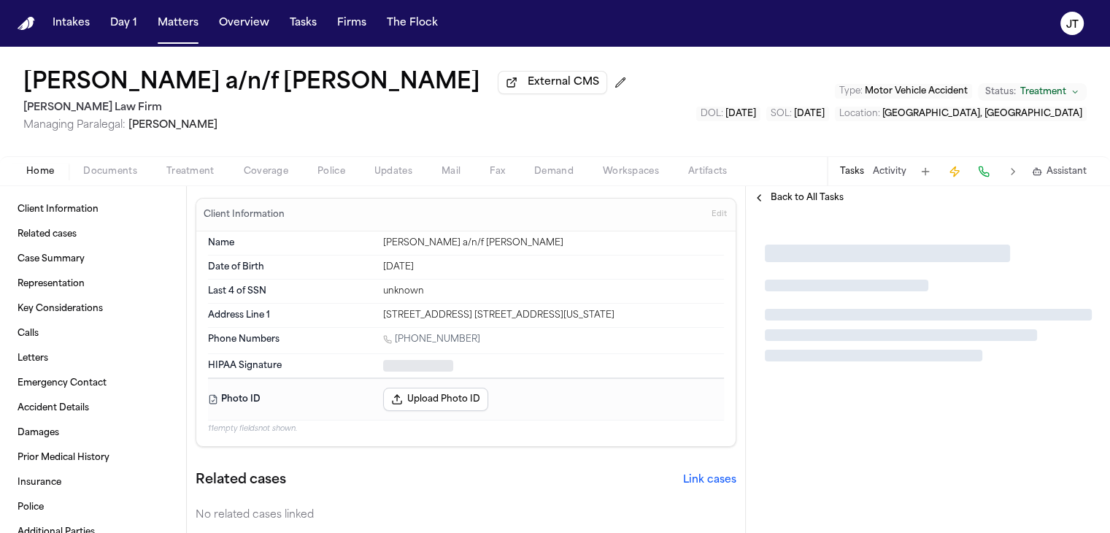
type textarea "*"
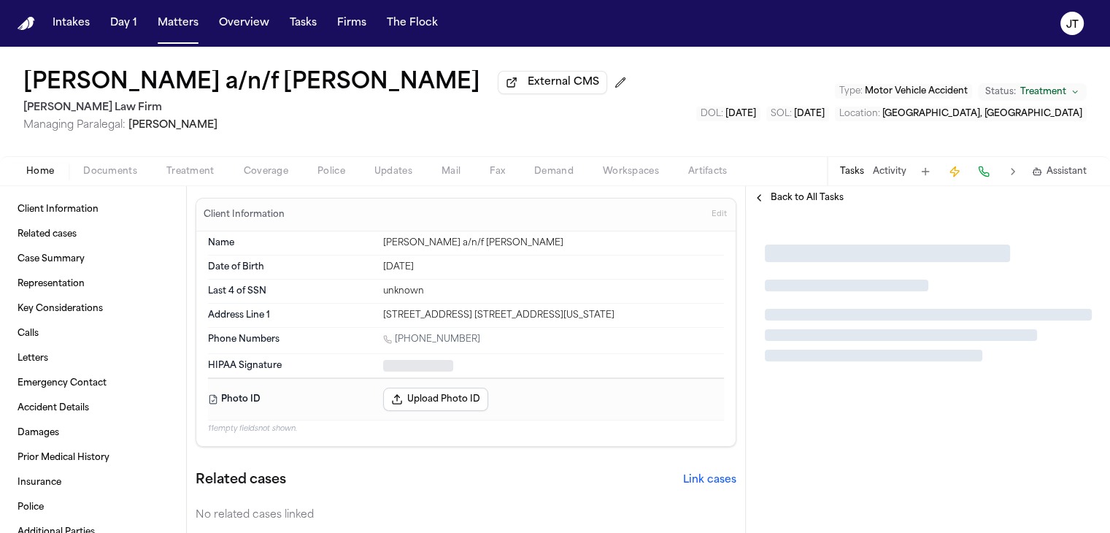
type textarea "*"
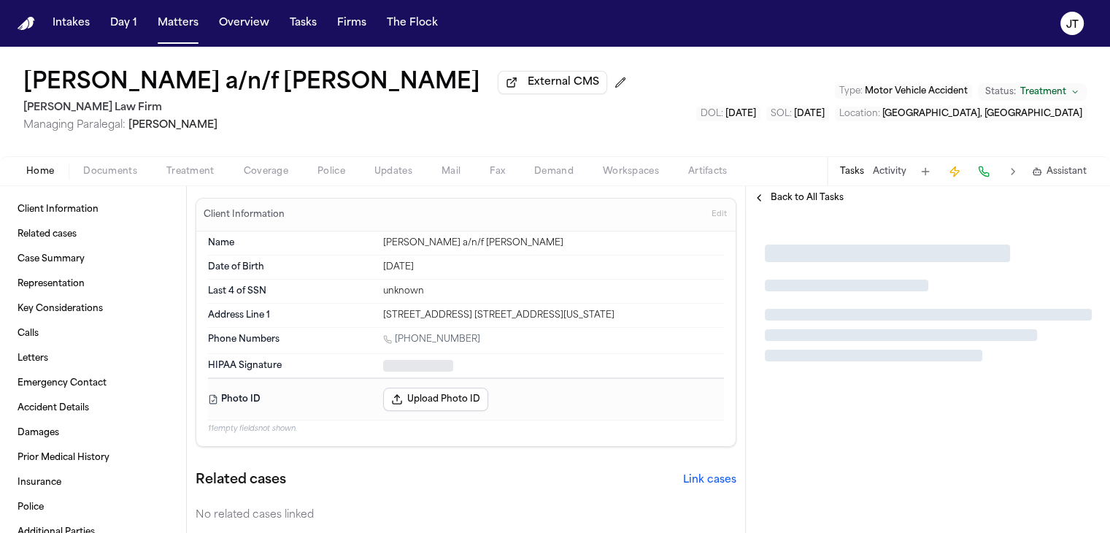
type textarea "*"
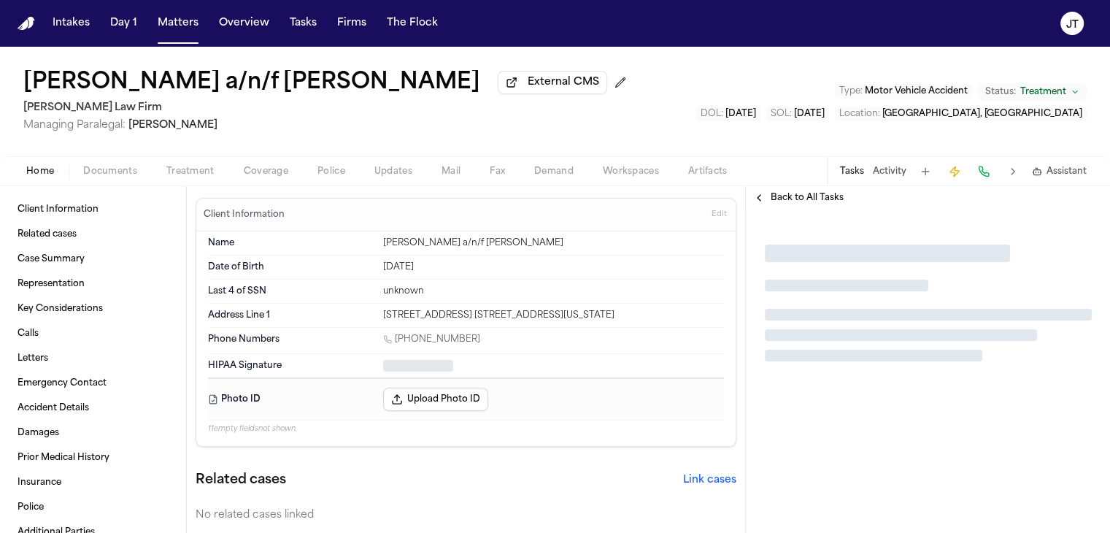
type textarea "*"
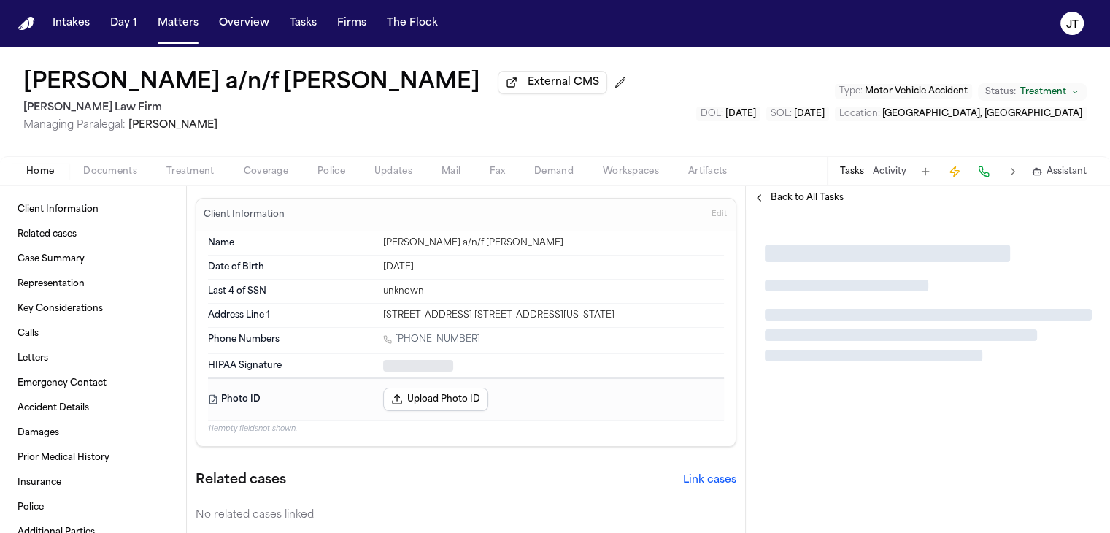
type textarea "*"
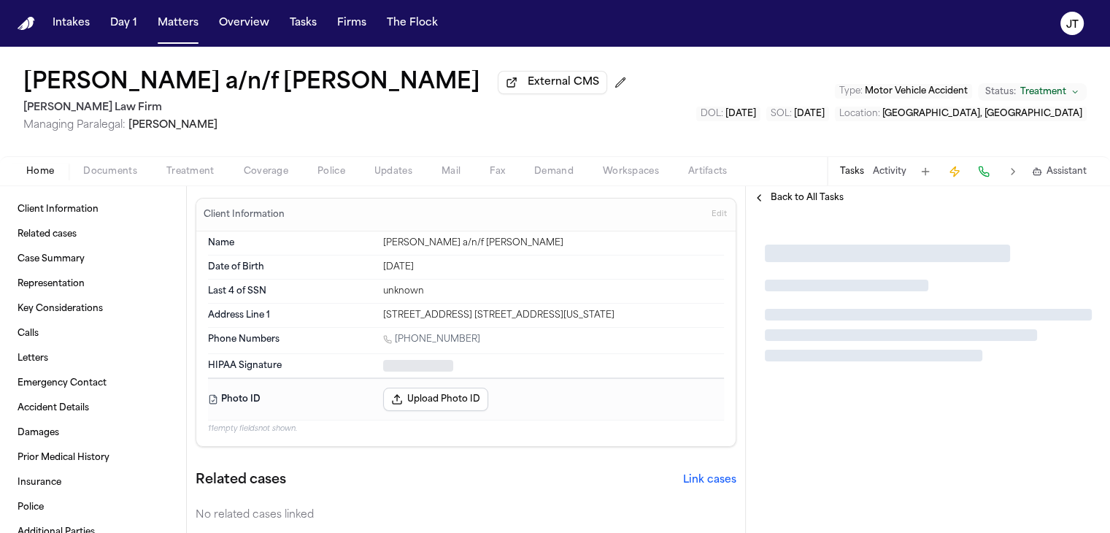
type textarea "*"
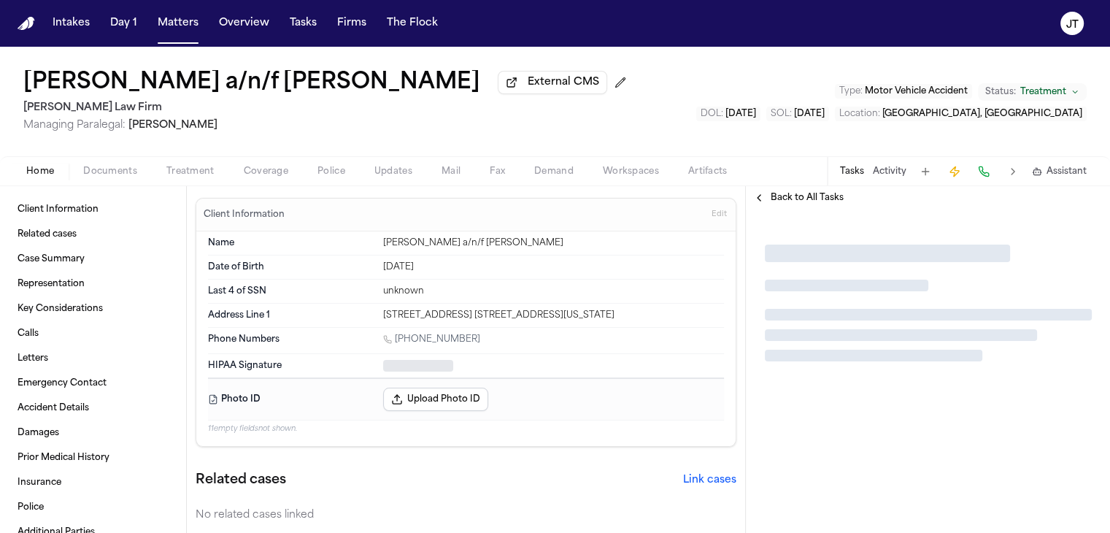
type textarea "*"
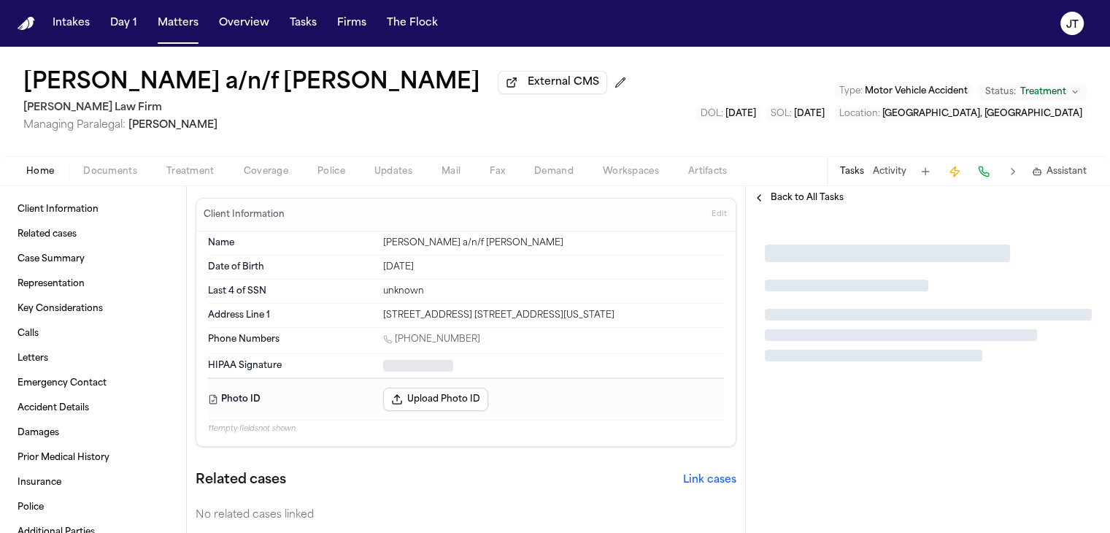
type textarea "*"
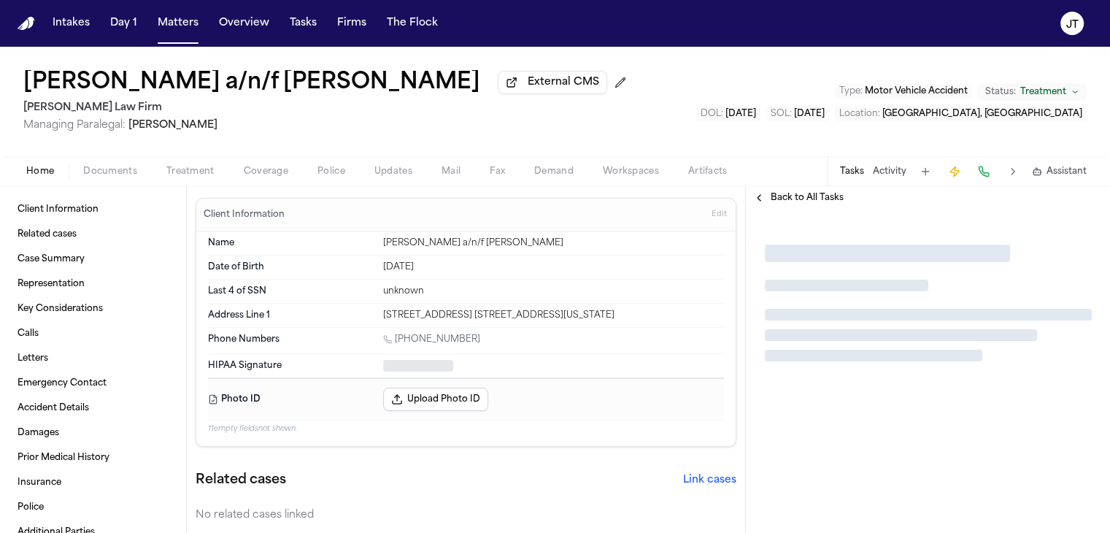
type textarea "*"
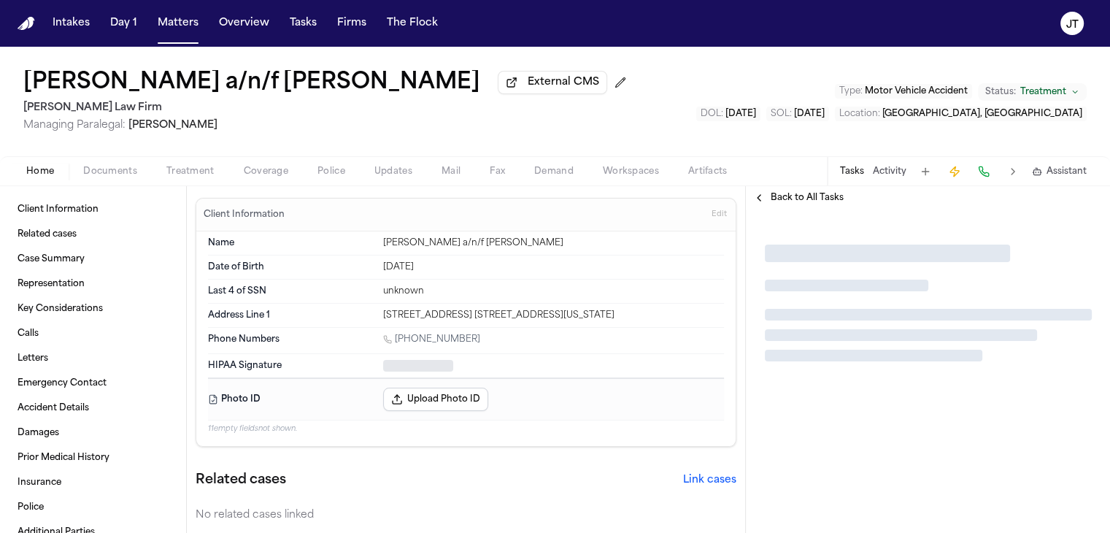
type textarea "*"
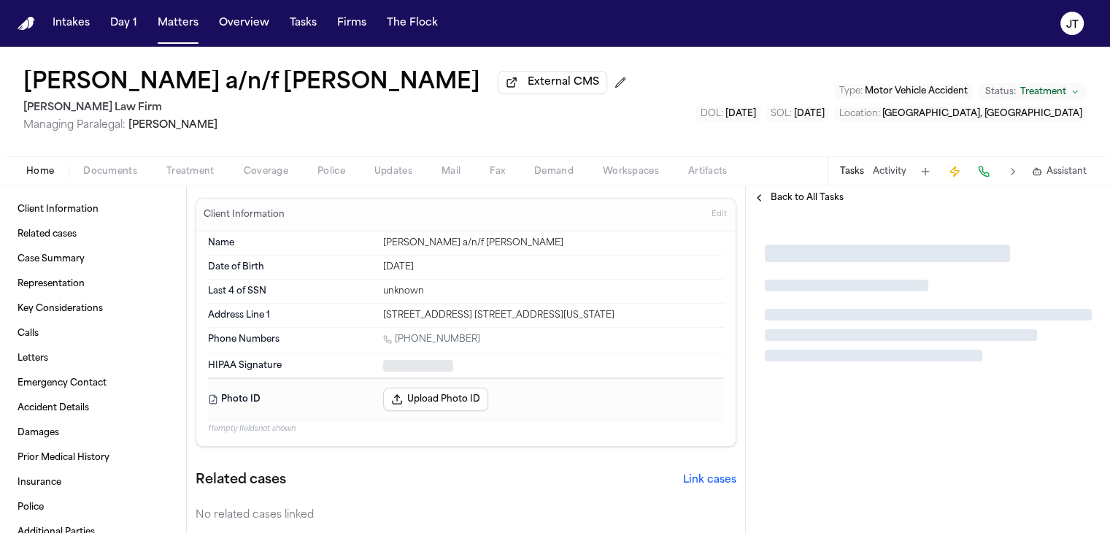
type textarea "*"
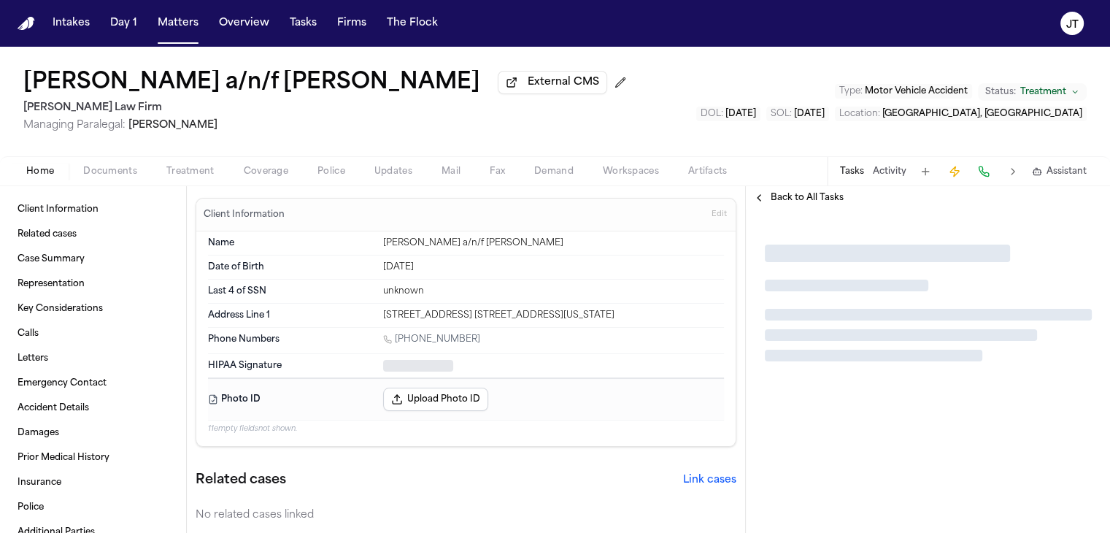
type textarea "*"
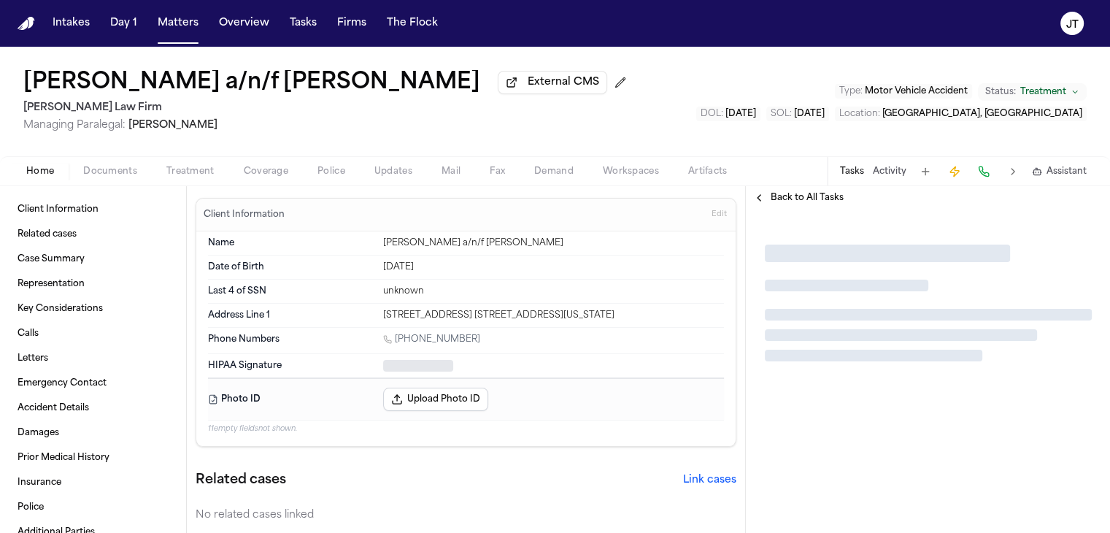
type textarea "*"
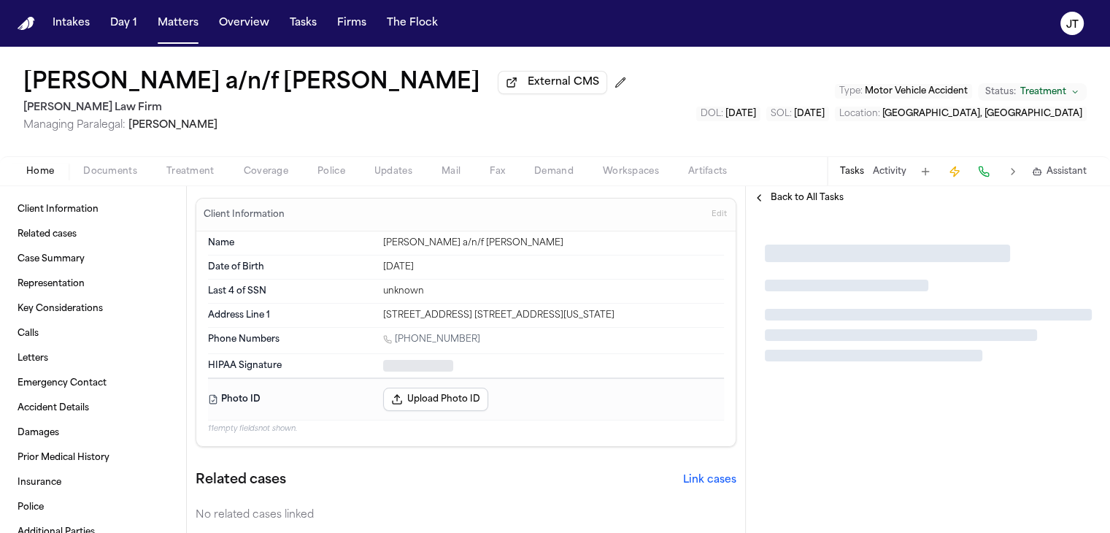
type textarea "*"
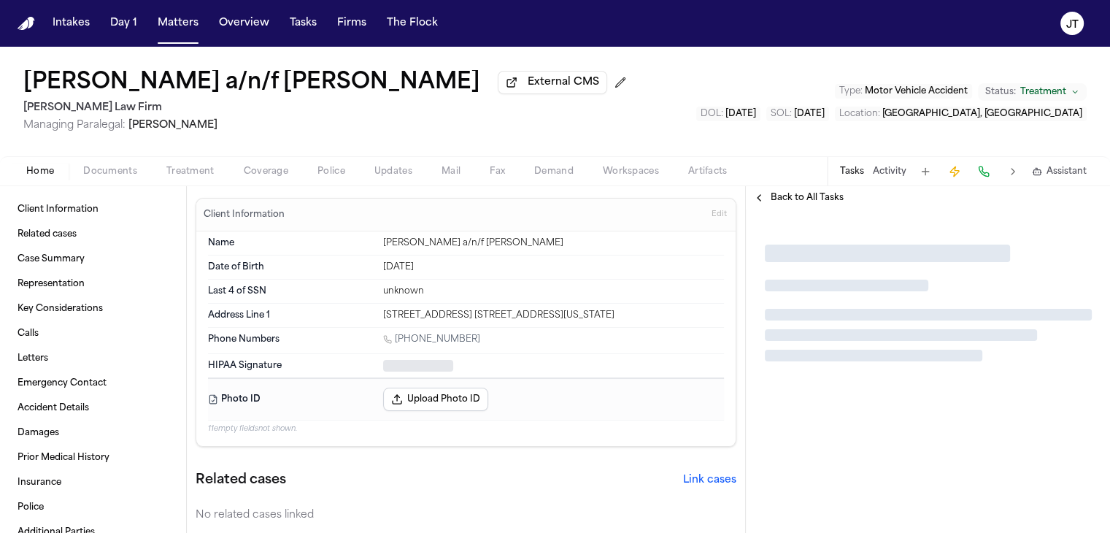
type textarea "*"
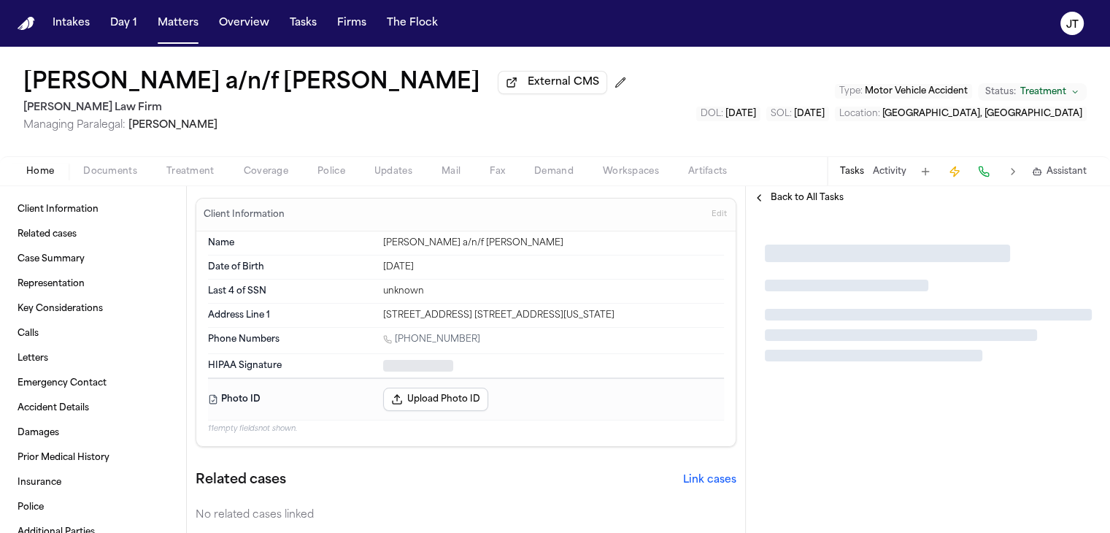
type textarea "*"
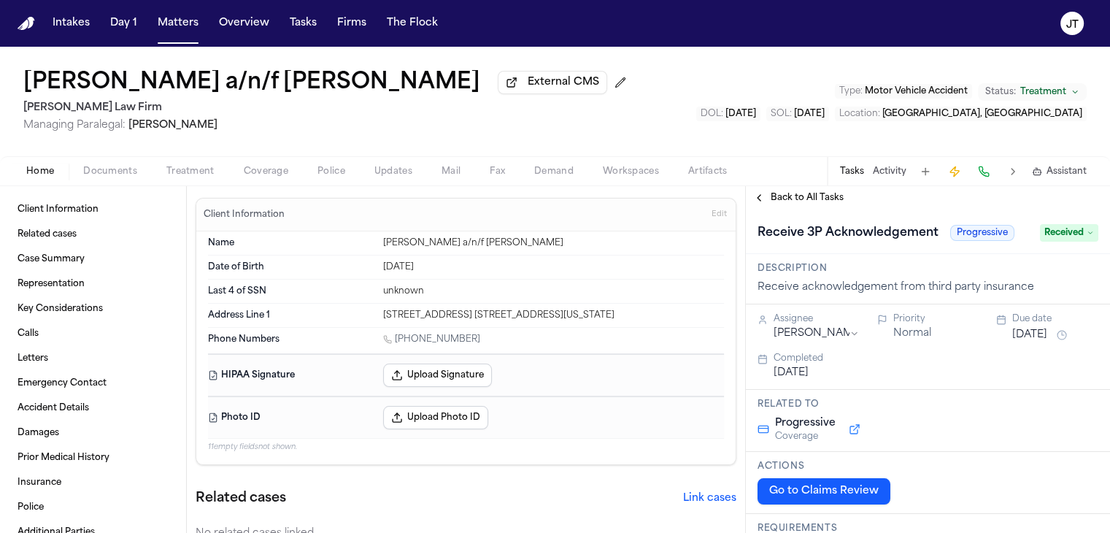
click at [103, 173] on span "Documents" at bounding box center [110, 172] width 54 height 12
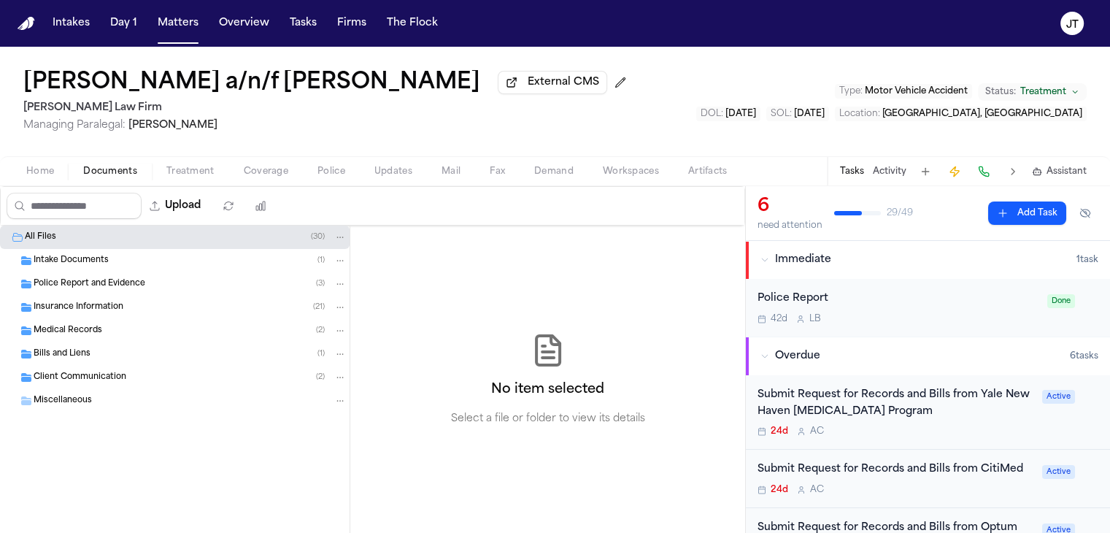
click at [61, 305] on span "Insurance Information" at bounding box center [79, 307] width 90 height 12
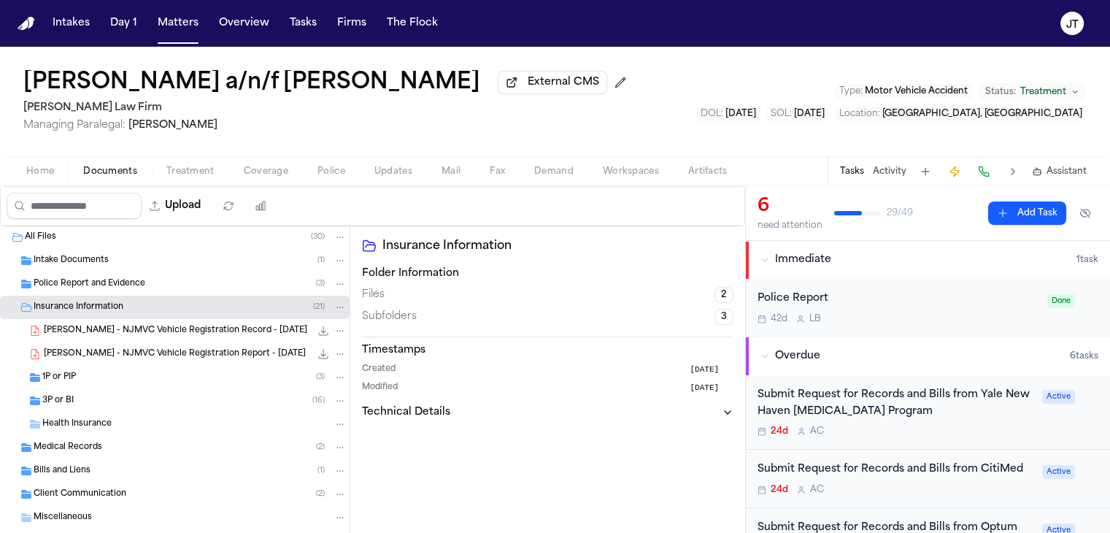
click at [58, 380] on span "1P or PIP" at bounding box center [59, 378] width 34 height 12
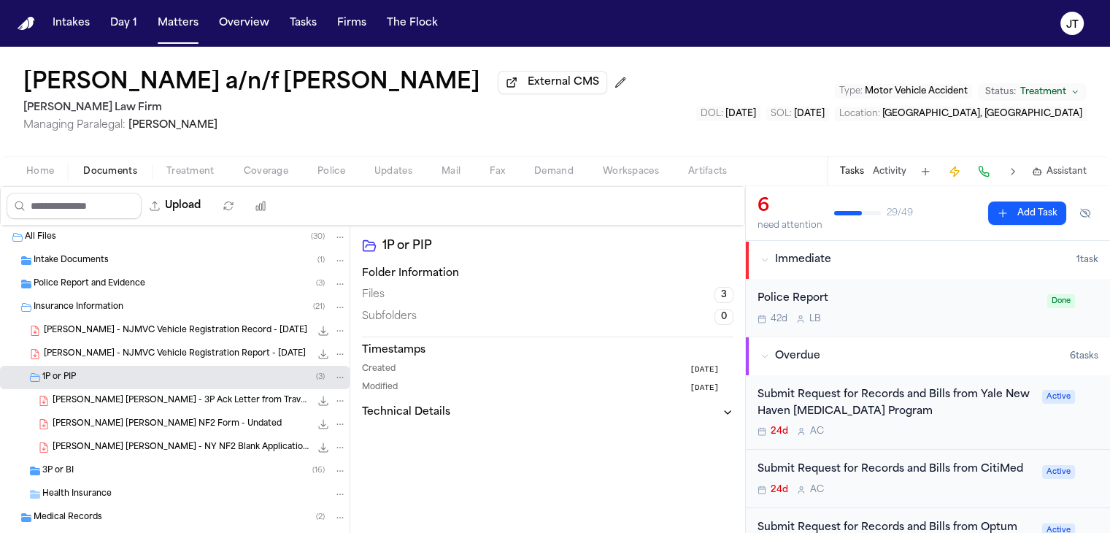
click at [55, 466] on span "3P or BI" at bounding box center [57, 471] width 31 height 12
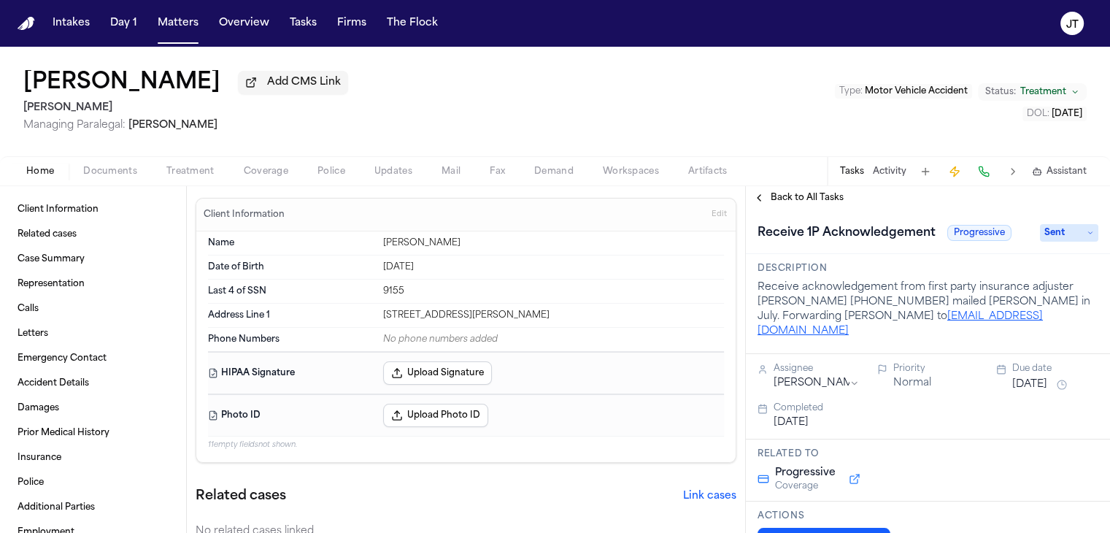
click at [109, 176] on span "Documents" at bounding box center [110, 172] width 54 height 12
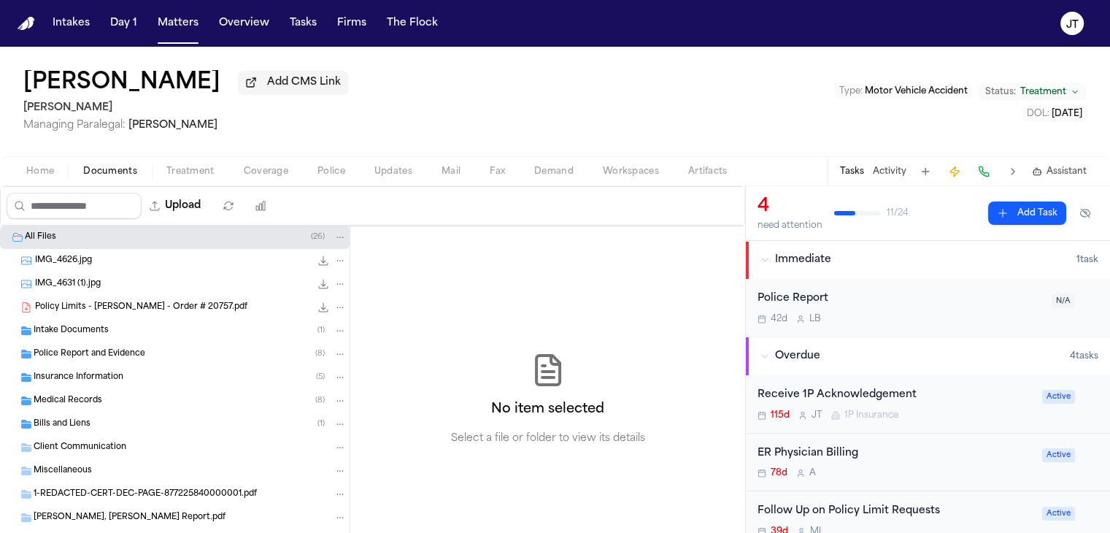
click at [80, 376] on span "Insurance Information" at bounding box center [79, 378] width 90 height 12
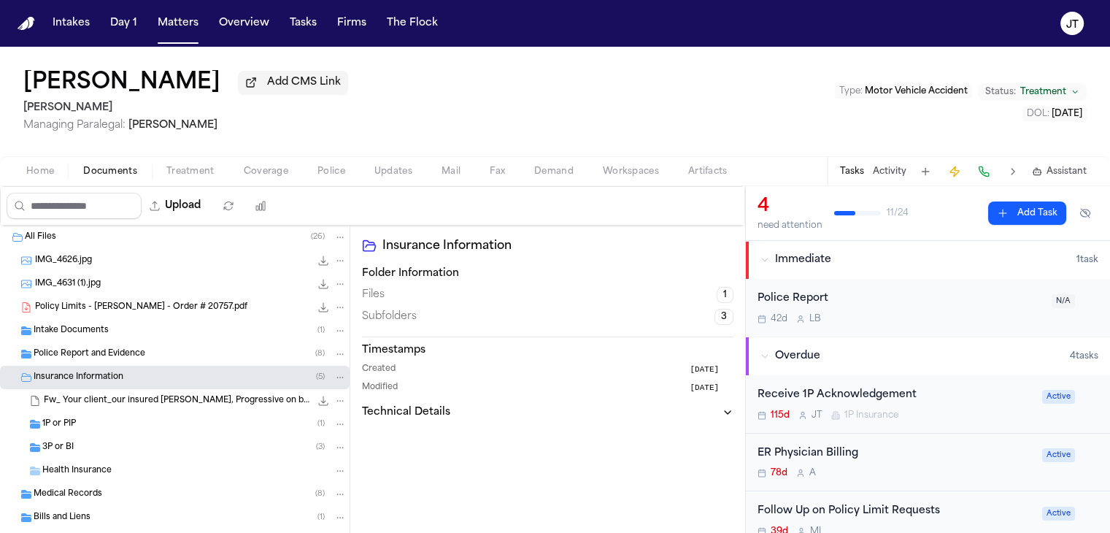
click at [58, 423] on span "1P or PIP" at bounding box center [59, 424] width 34 height 12
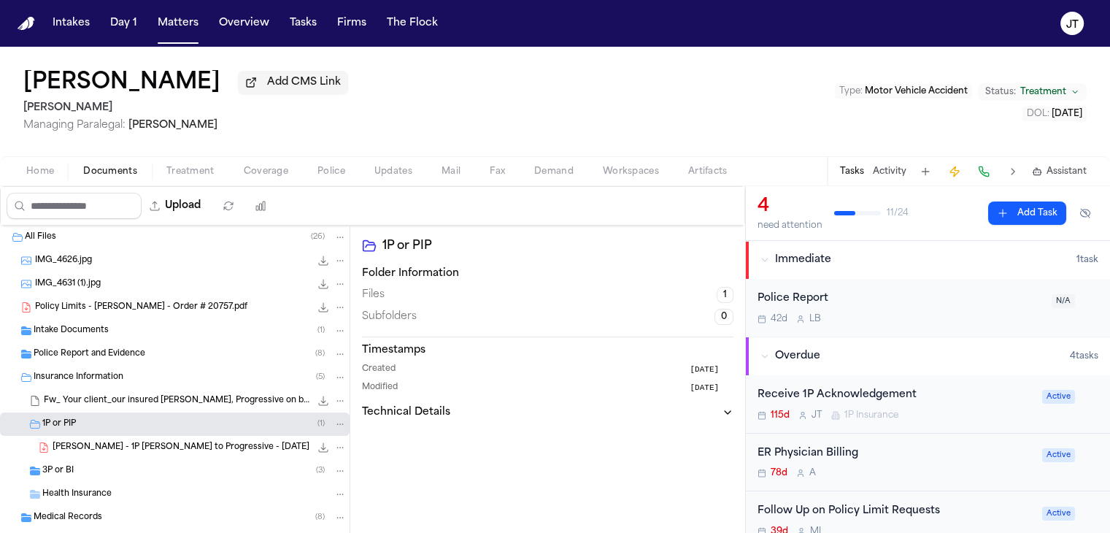
click at [67, 442] on span "[PERSON_NAME] - 1P [PERSON_NAME] to Progressive - [DATE]" at bounding box center [181, 448] width 257 height 12
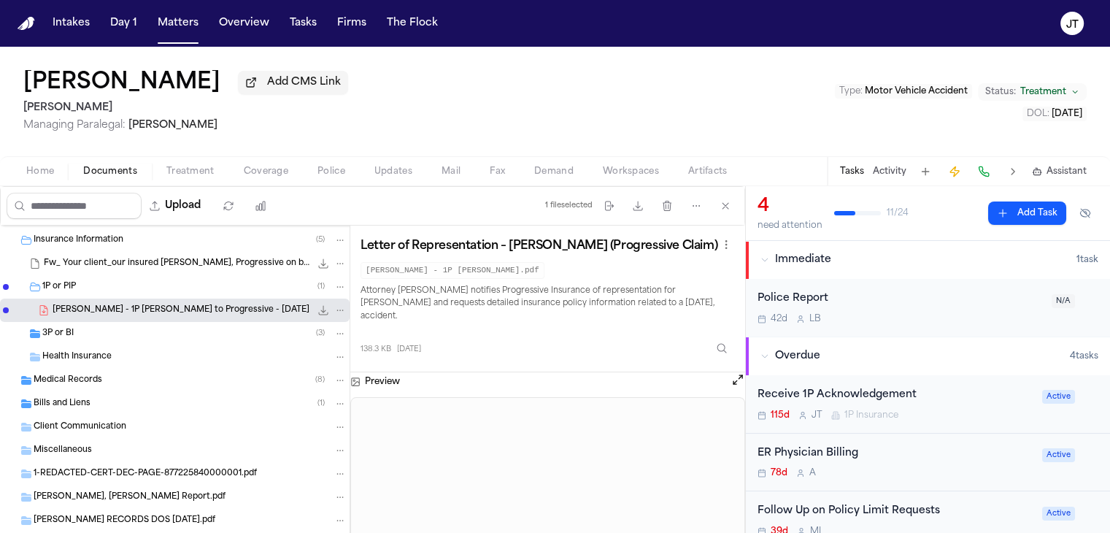
scroll to position [146, 0]
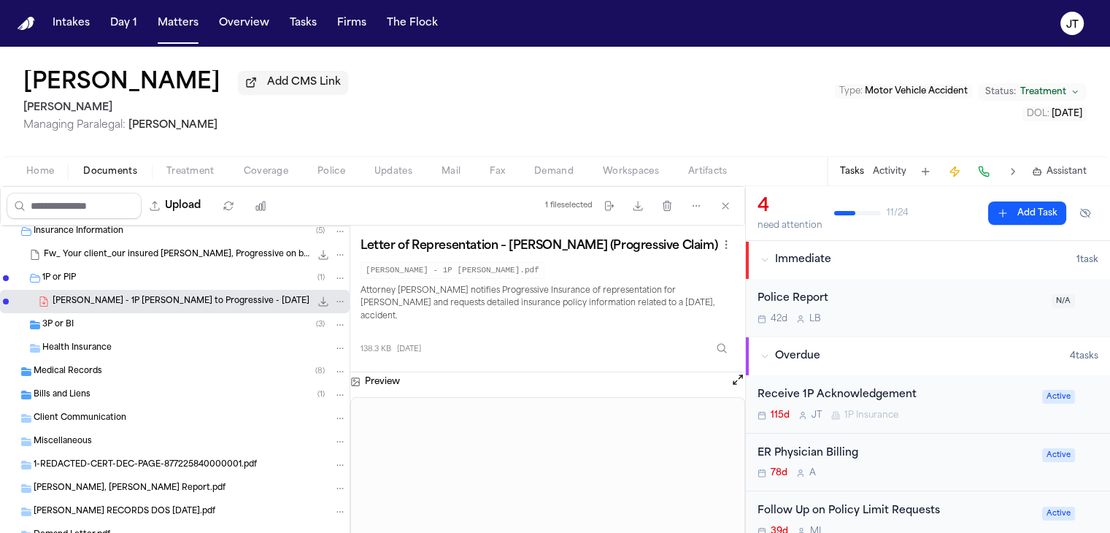
click at [254, 167] on span "Coverage" at bounding box center [266, 172] width 45 height 12
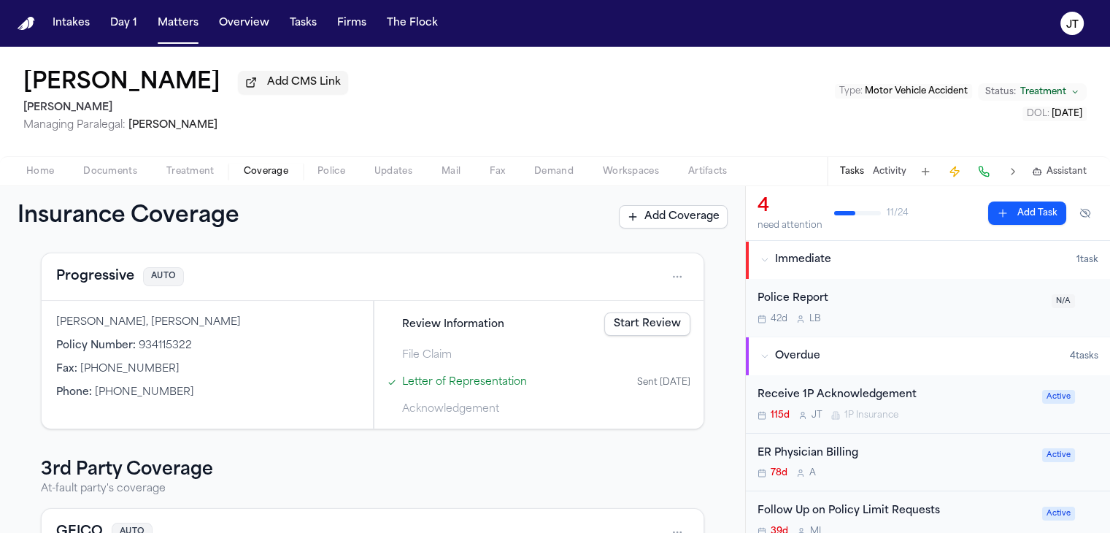
scroll to position [219, 0]
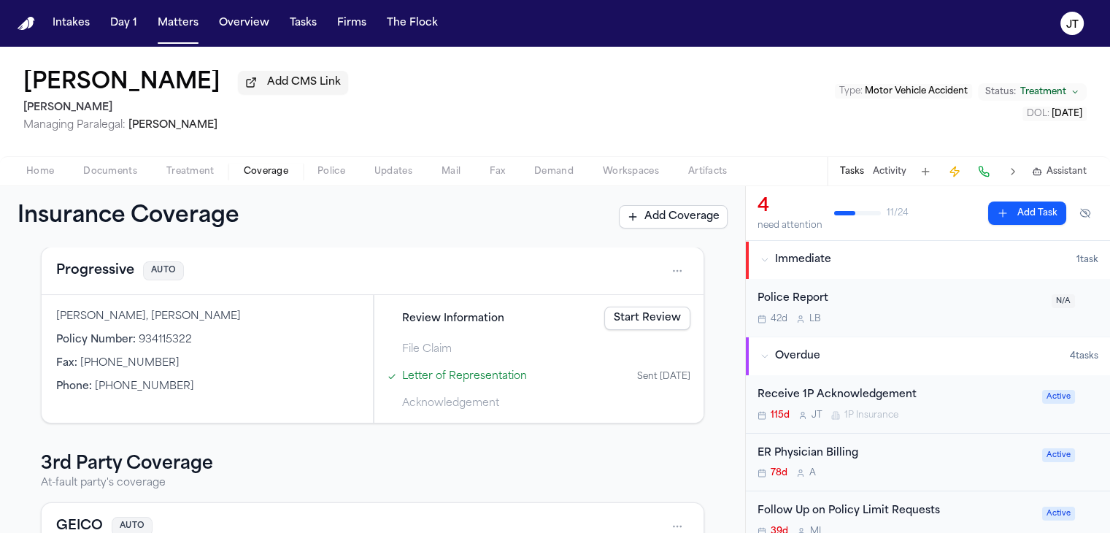
click at [639, 316] on link "Start Review" at bounding box center [647, 318] width 86 height 23
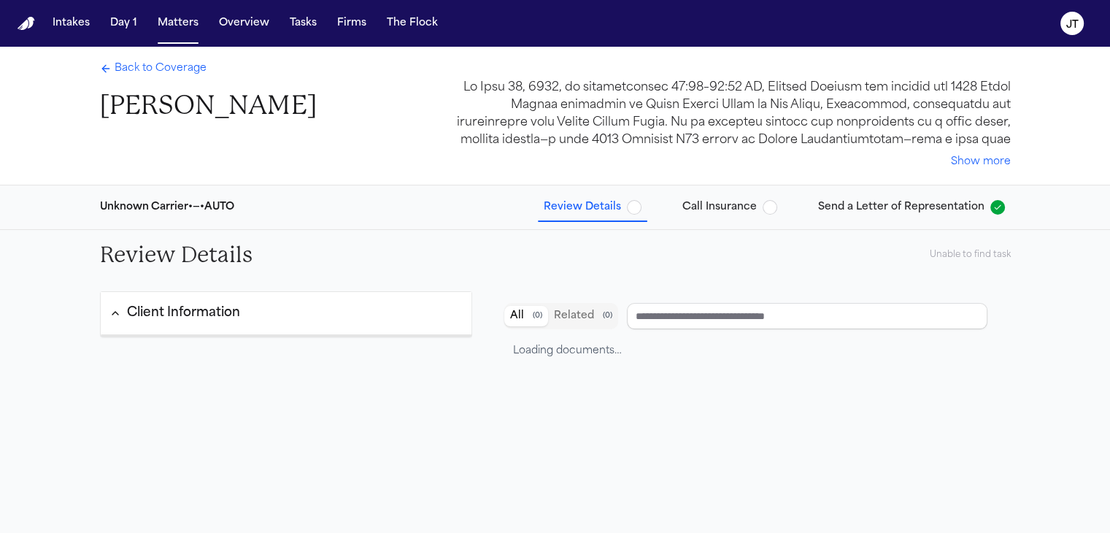
type input "**********"
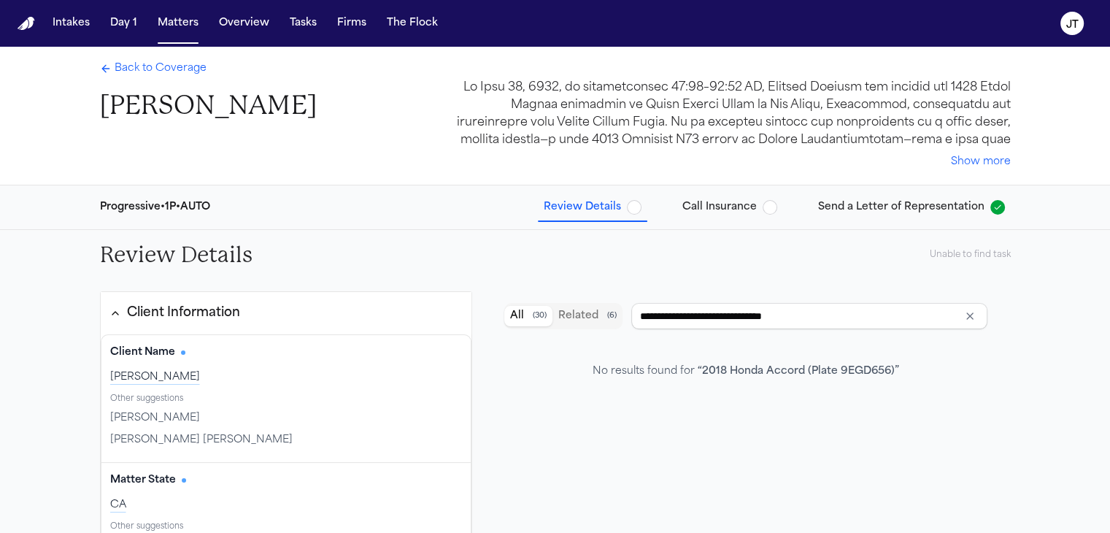
click at [885, 210] on span "Send a Letter of Representation" at bounding box center [901, 207] width 166 height 15
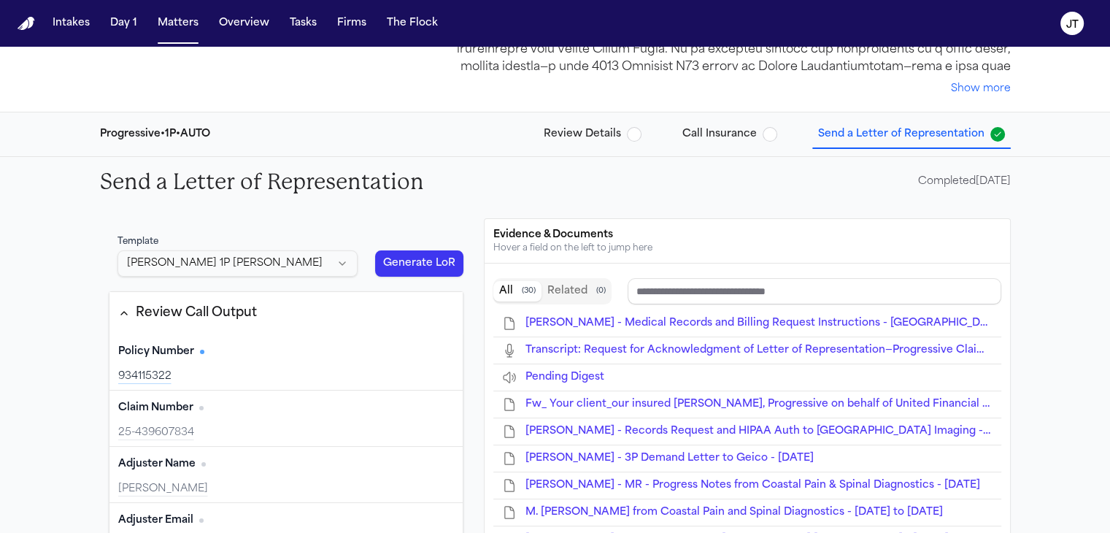
scroll to position [146, 0]
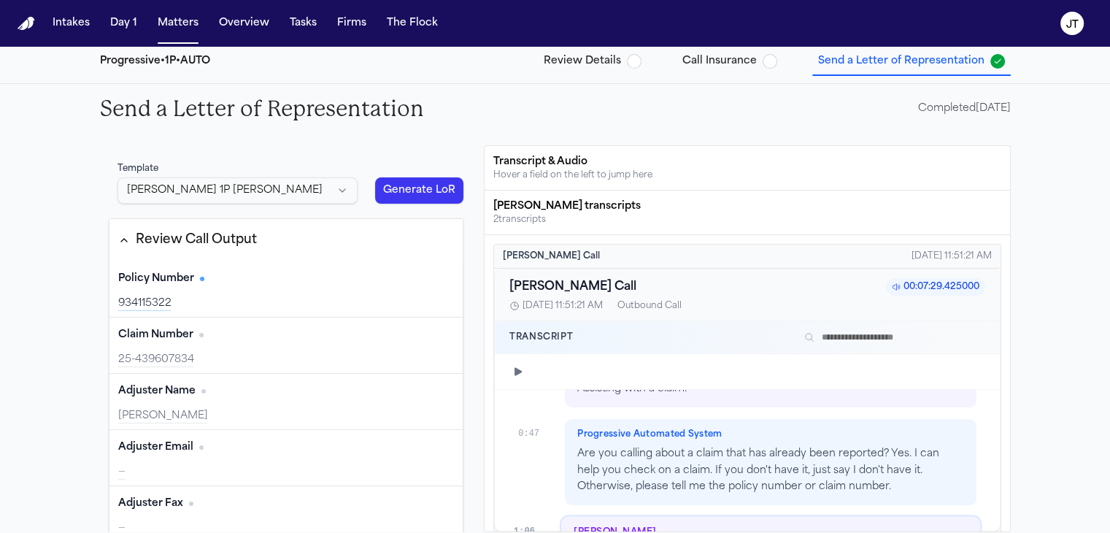
click at [410, 199] on button "Generate LoR" at bounding box center [419, 190] width 89 height 26
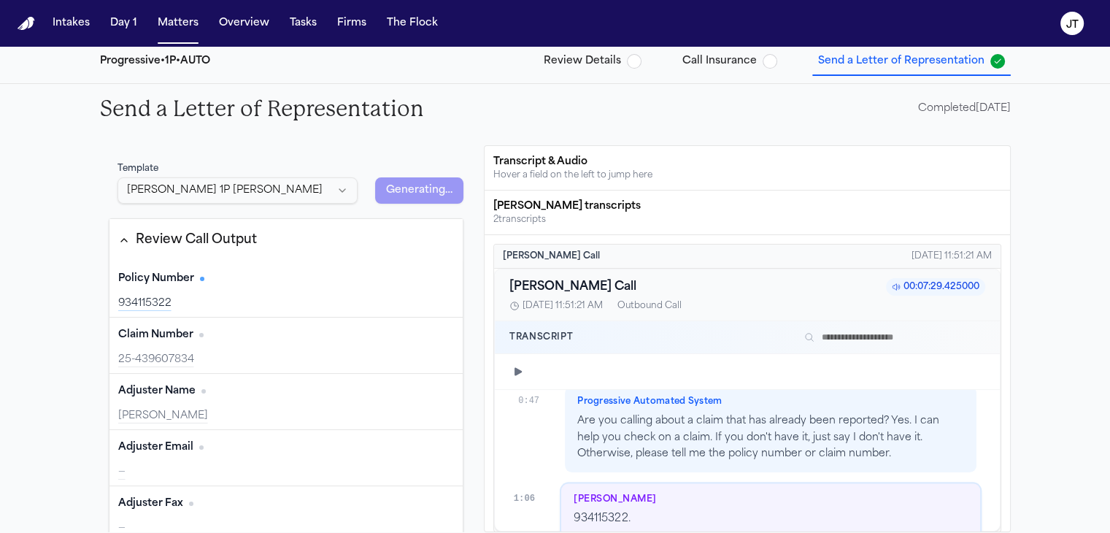
scroll to position [367, 0]
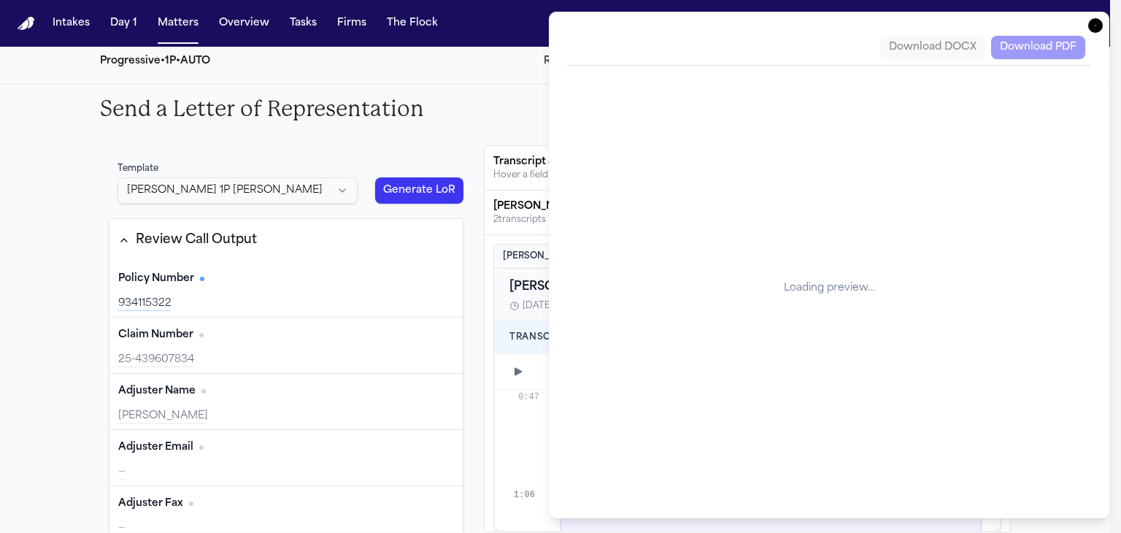
click at [1096, 23] on icon "button" at bounding box center [1095, 25] width 15 height 15
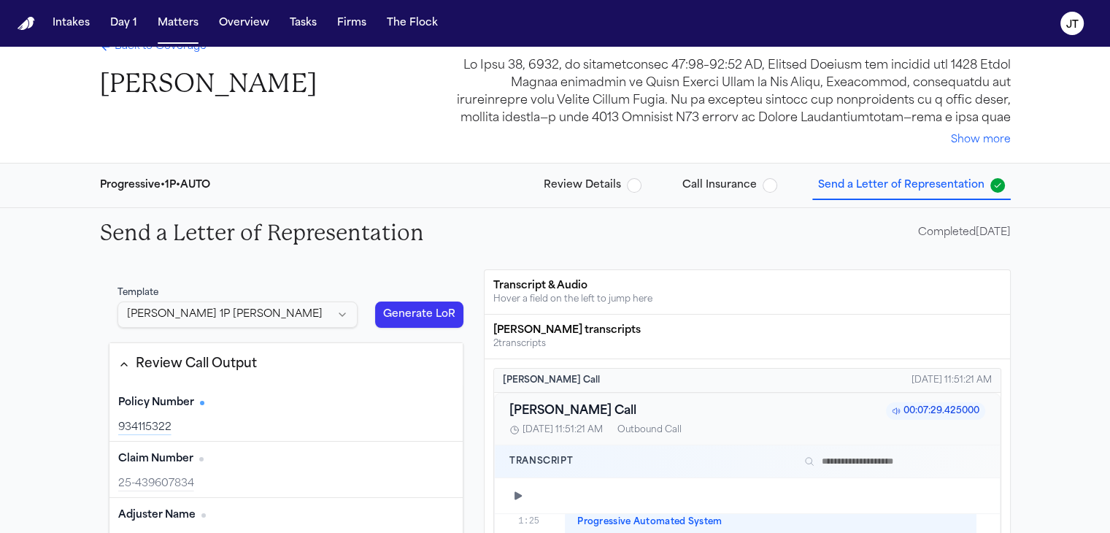
scroll to position [0, 0]
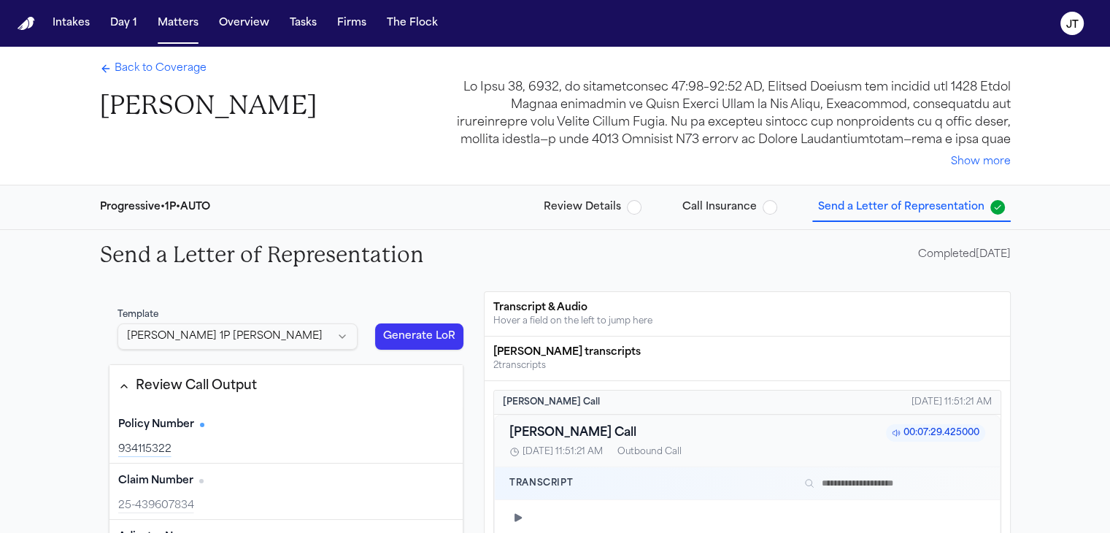
click at [161, 69] on span "Back to Coverage" at bounding box center [161, 68] width 92 height 15
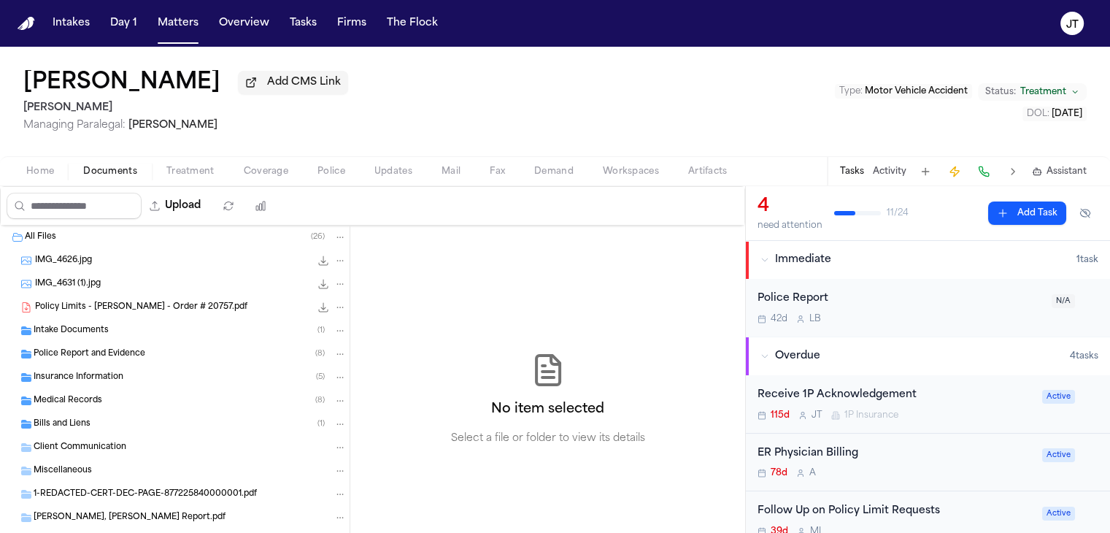
click at [73, 167] on button "Documents" at bounding box center [110, 172] width 83 height 18
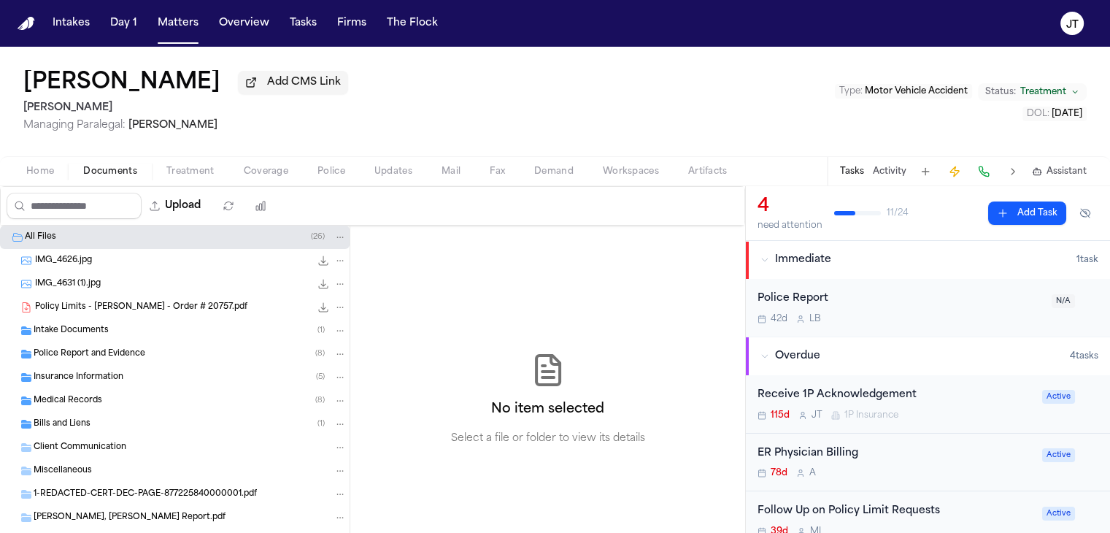
click at [72, 366] on div "Insurance Information ( 5 )" at bounding box center [175, 377] width 350 height 23
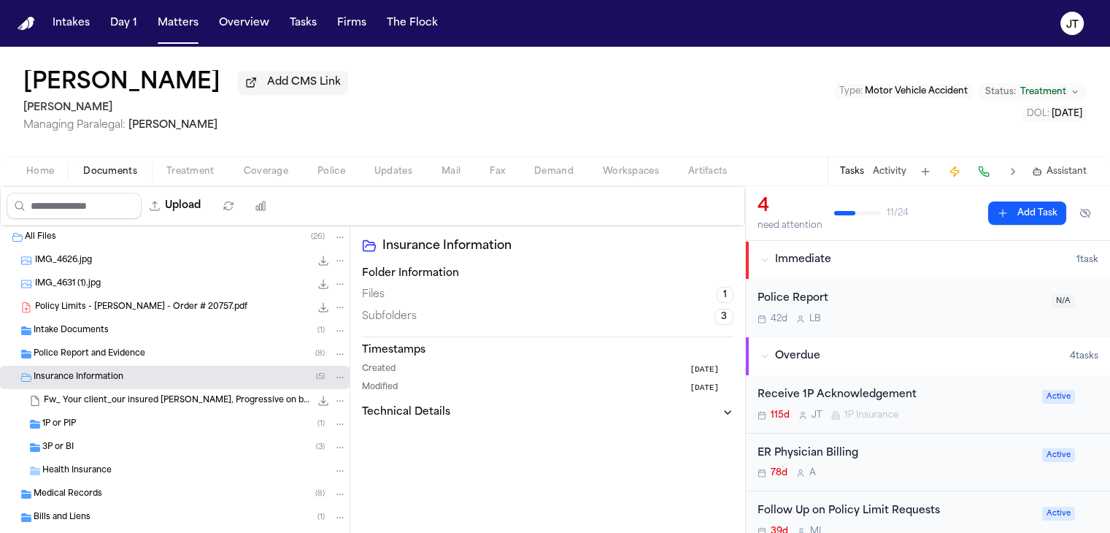
click at [54, 423] on span "1P or PIP" at bounding box center [59, 424] width 34 height 12
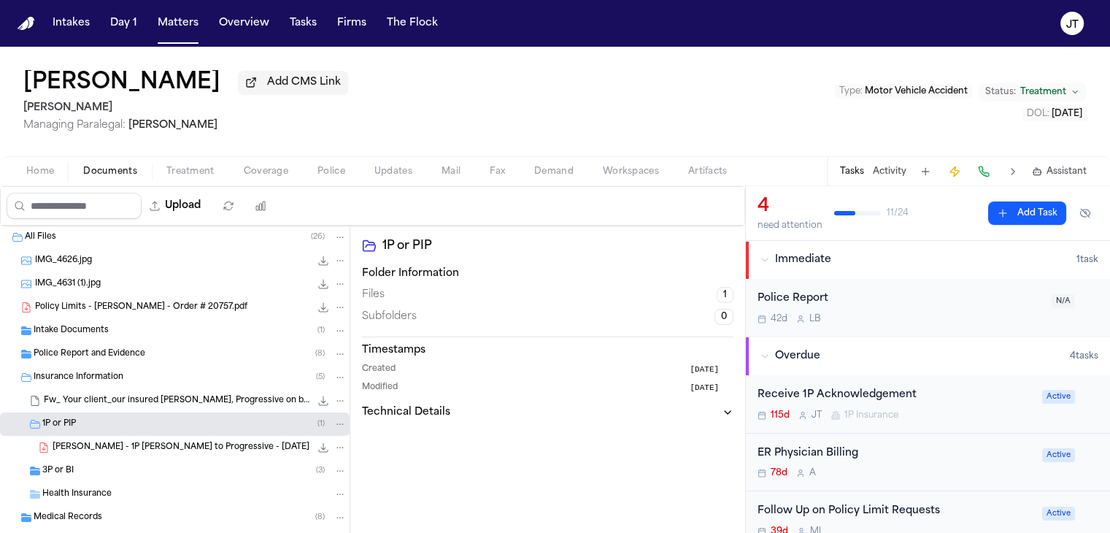
scroll to position [193, 0]
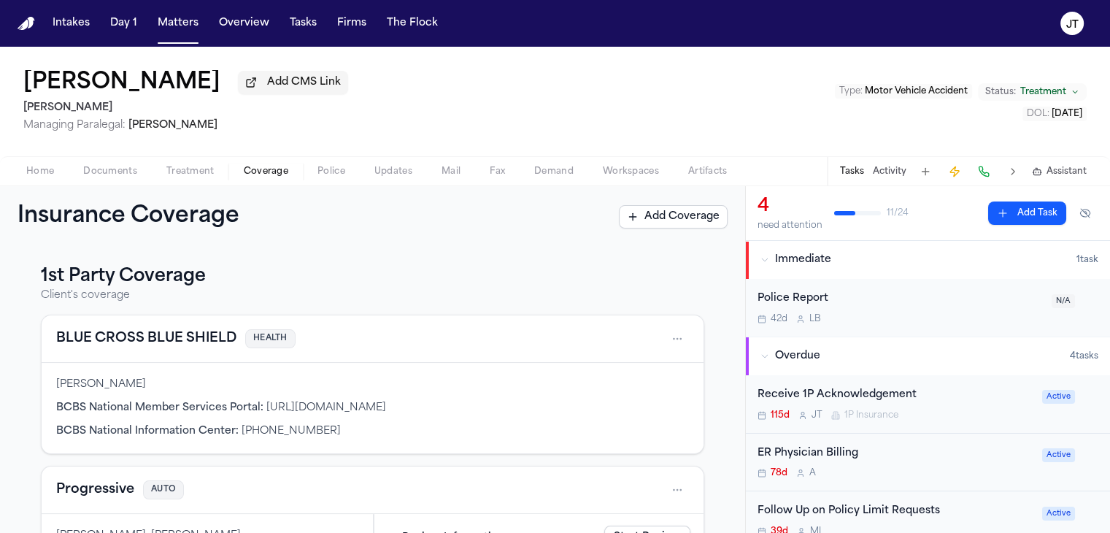
click at [272, 167] on span "Coverage" at bounding box center [266, 172] width 45 height 12
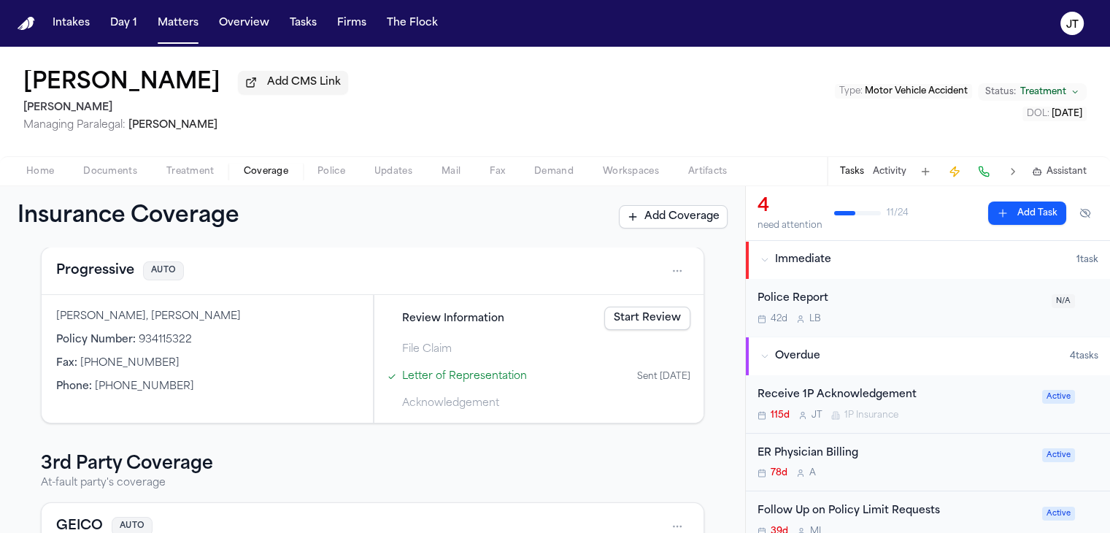
click at [645, 320] on link "Start Review" at bounding box center [647, 318] width 86 height 23
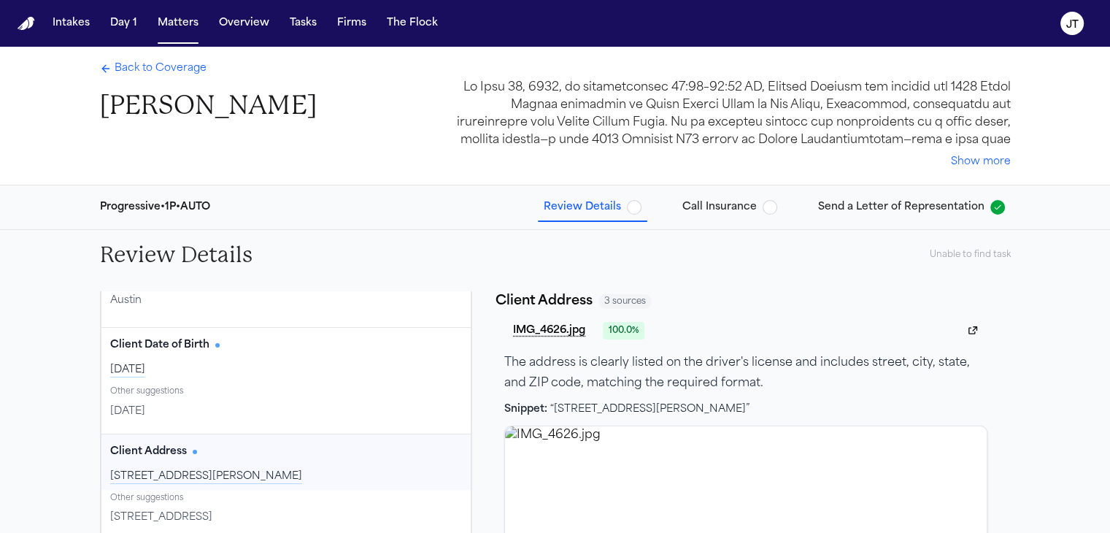
click at [167, 65] on span "Back to Coverage" at bounding box center [161, 68] width 92 height 15
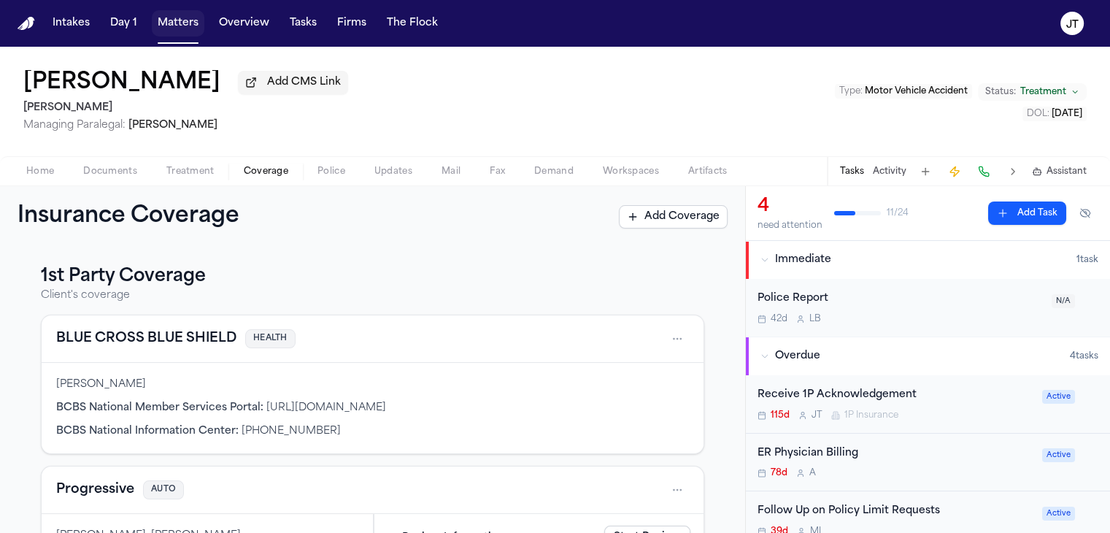
click at [188, 24] on button "Matters" at bounding box center [178, 23] width 53 height 26
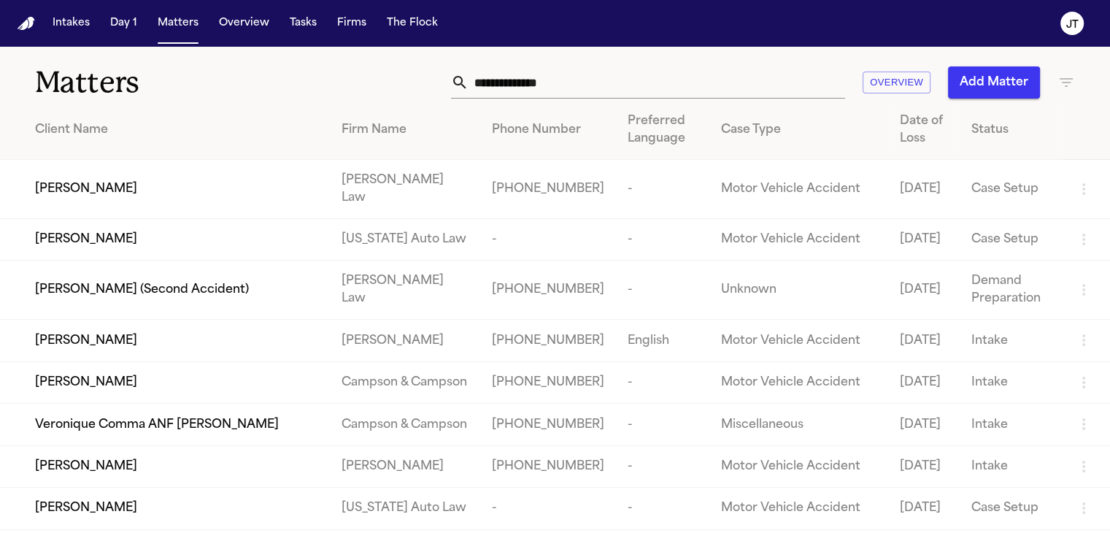
drag, startPoint x: 544, startPoint y: 96, endPoint x: 537, endPoint y: 88, distance: 10.4
click at [543, 96] on input "text" at bounding box center [657, 82] width 377 height 32
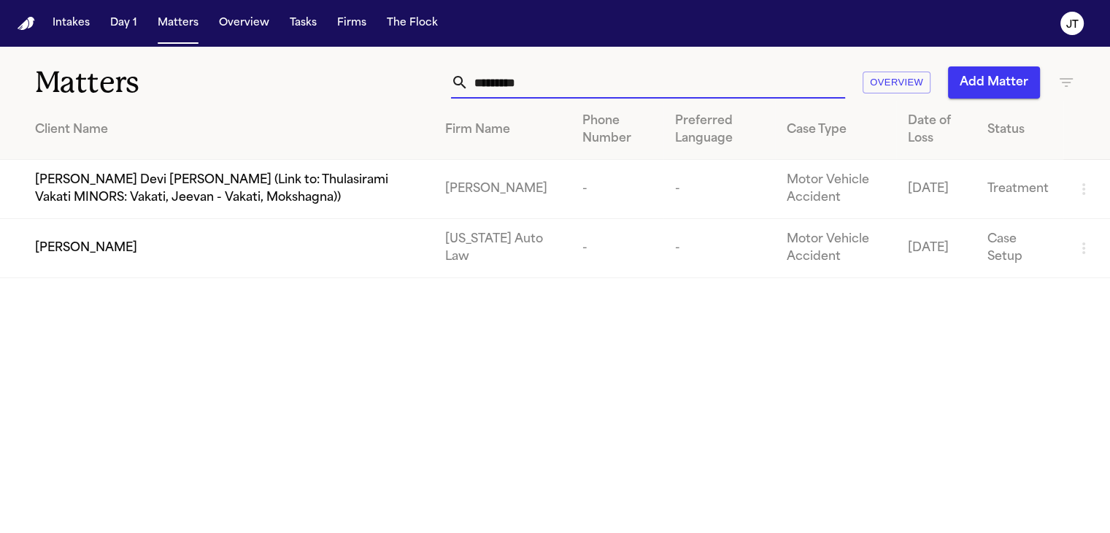
type input "*********"
click at [66, 215] on td "[PERSON_NAME] Devi [PERSON_NAME] (Link to: Thulasirami Vakati MINORS: Vakati, J…" at bounding box center [217, 189] width 434 height 59
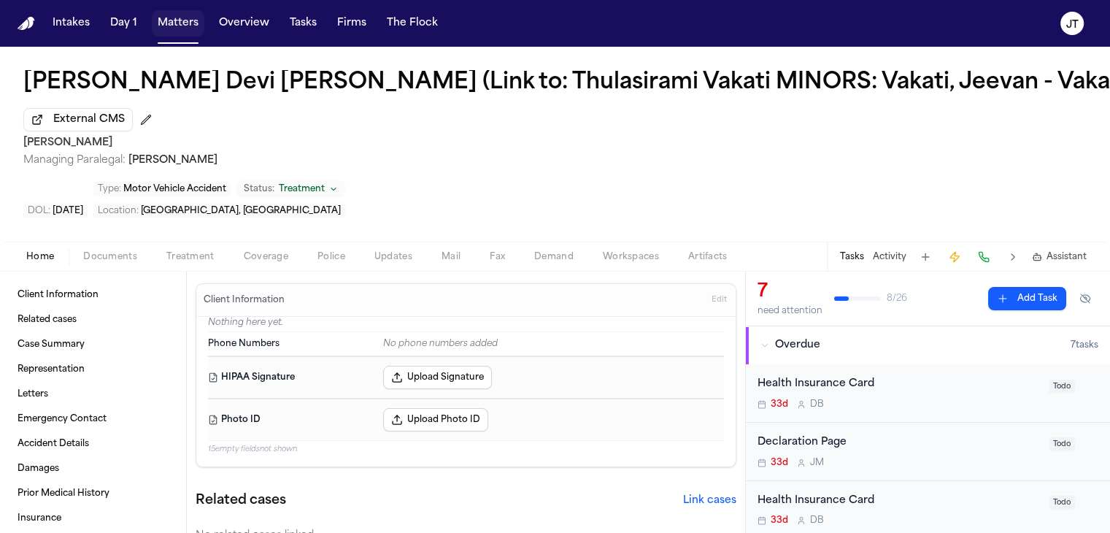
click at [171, 21] on button "Matters" at bounding box center [178, 23] width 53 height 26
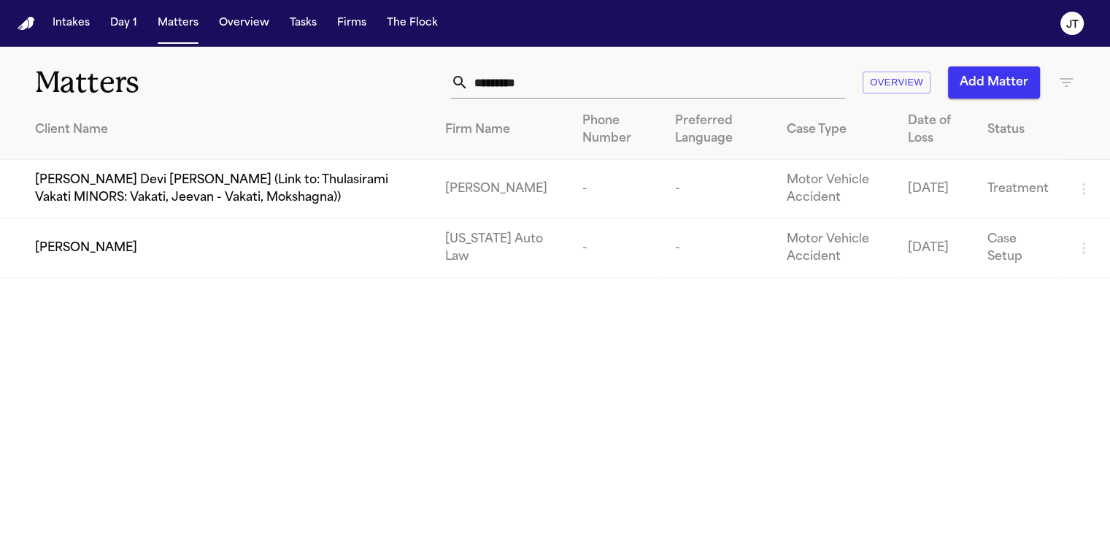
click at [47, 242] on span "[PERSON_NAME]" at bounding box center [86, 248] width 102 height 18
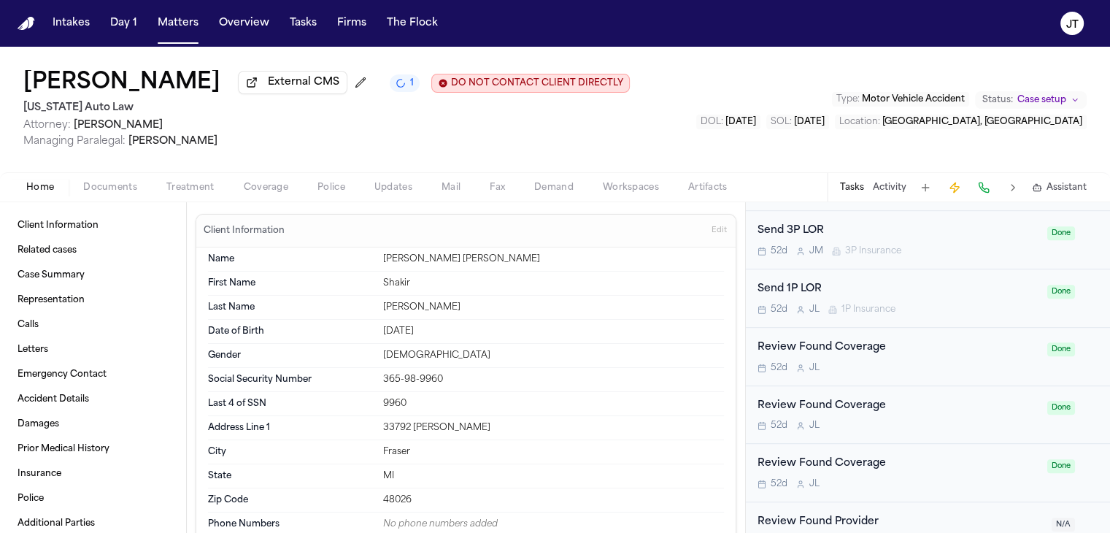
scroll to position [822, 0]
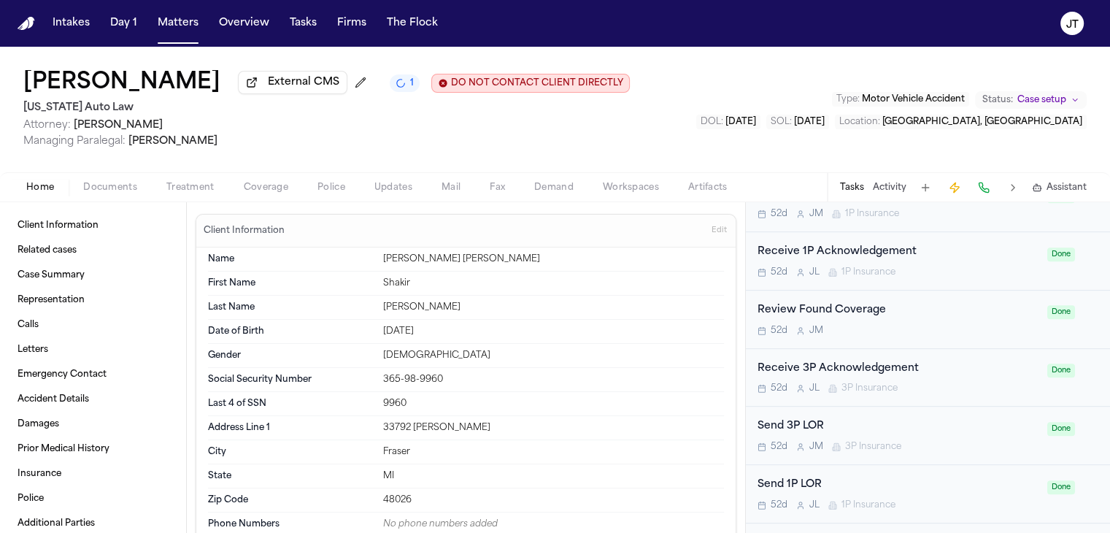
click at [936, 364] on div "Receive 3P Acknowledgement" at bounding box center [898, 369] width 281 height 17
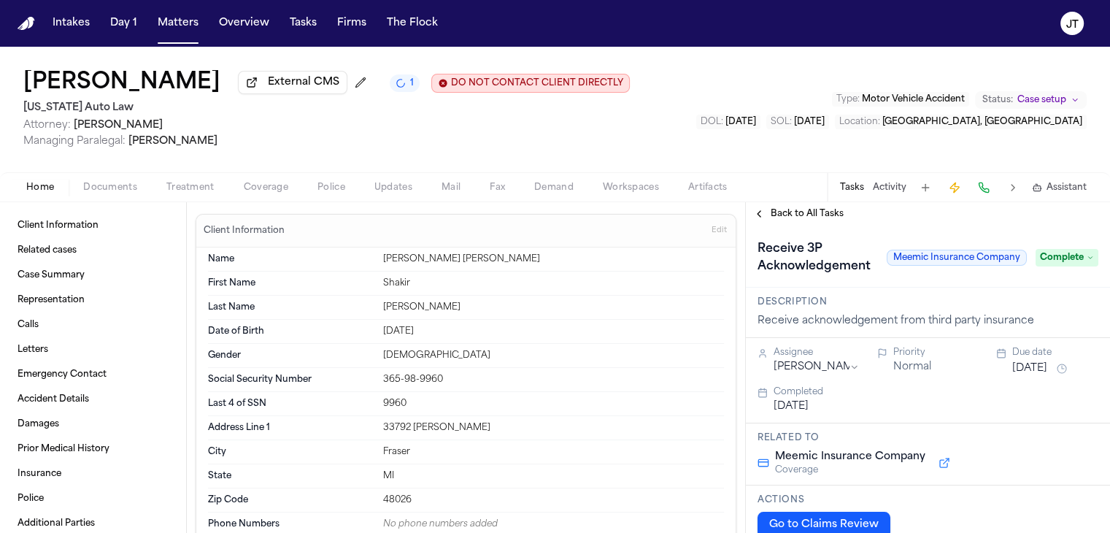
click at [816, 210] on span "Back to All Tasks" at bounding box center [807, 214] width 73 height 12
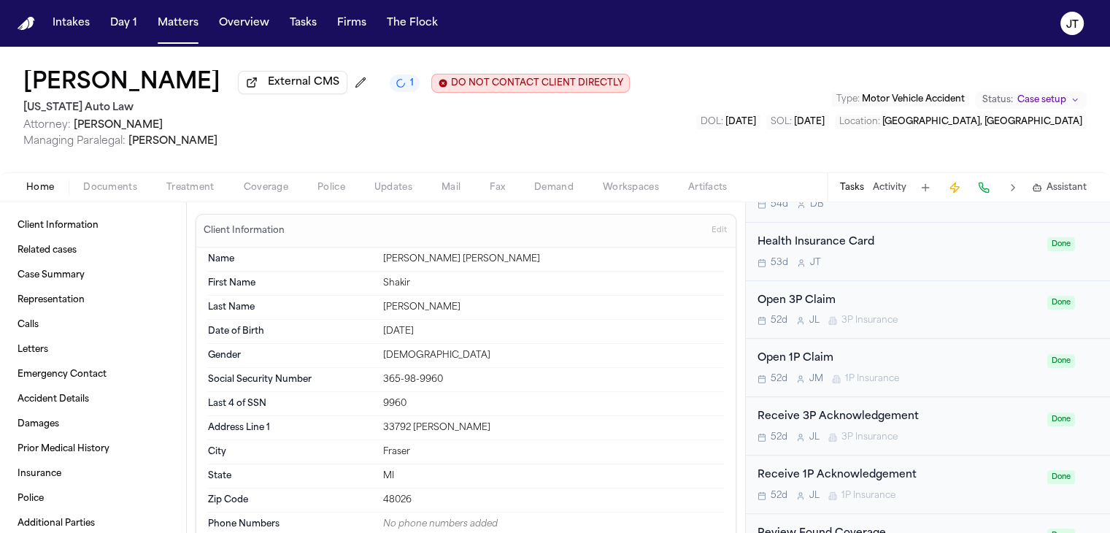
scroll to position [730, 0]
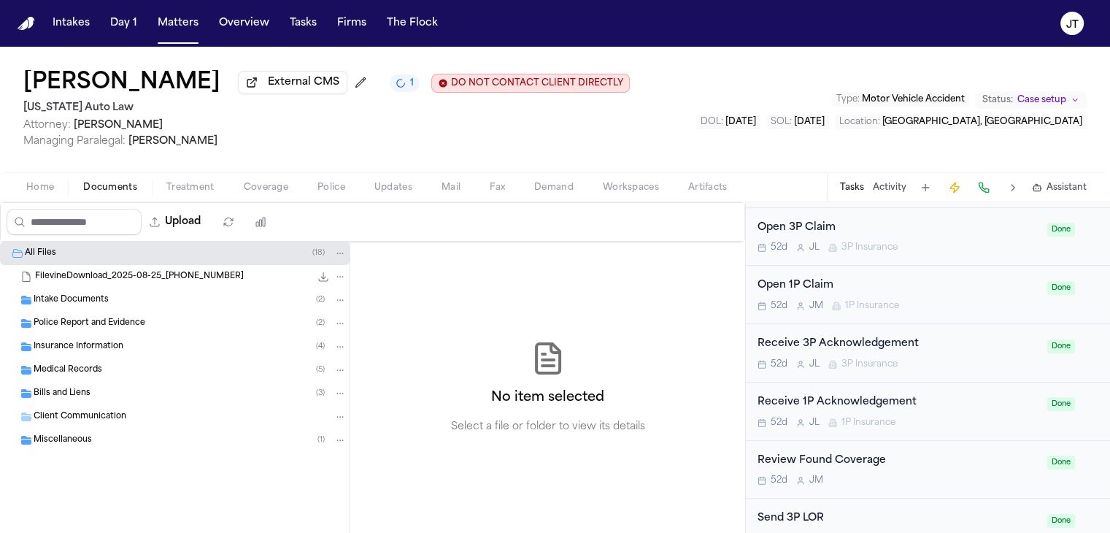
click at [114, 182] on span "Documents" at bounding box center [110, 188] width 54 height 12
click at [176, 21] on button "Matters" at bounding box center [178, 23] width 53 height 26
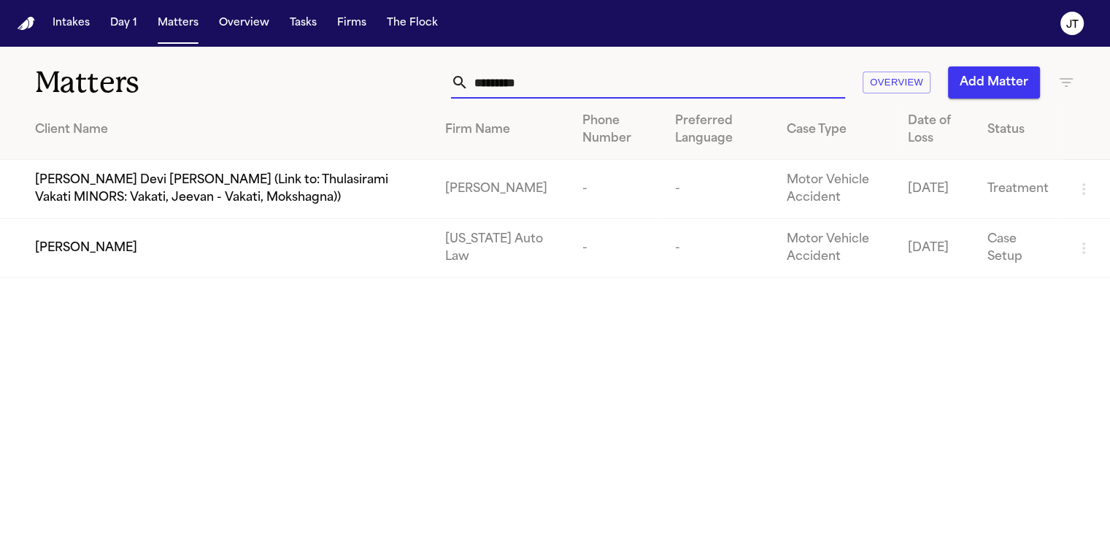
drag, startPoint x: 596, startPoint y: 83, endPoint x: 315, endPoint y: 88, distance: 280.4
click at [326, 88] on div "********* Overview Add Matter" at bounding box center [701, 82] width 750 height 32
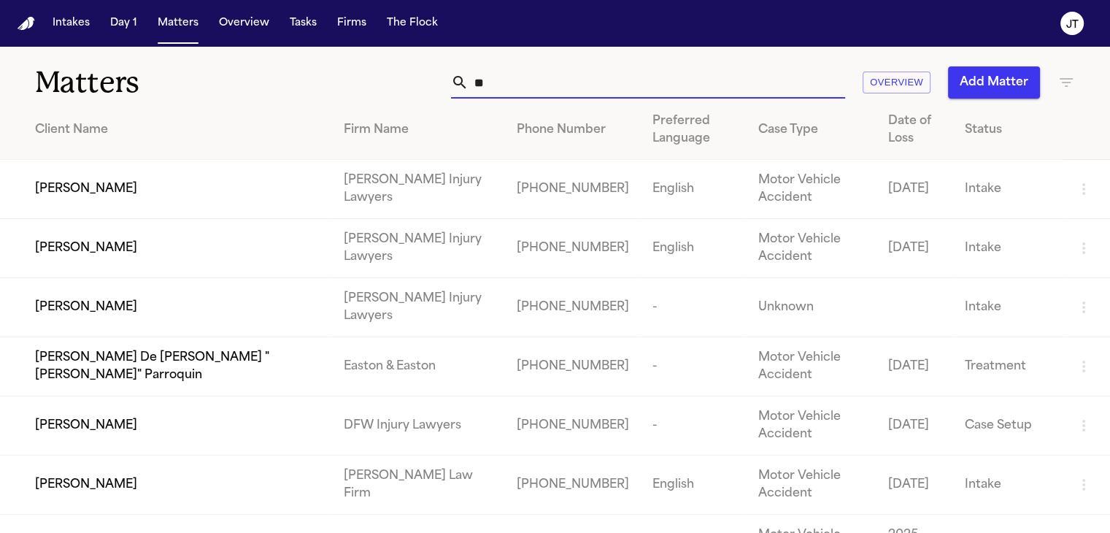
type input "*"
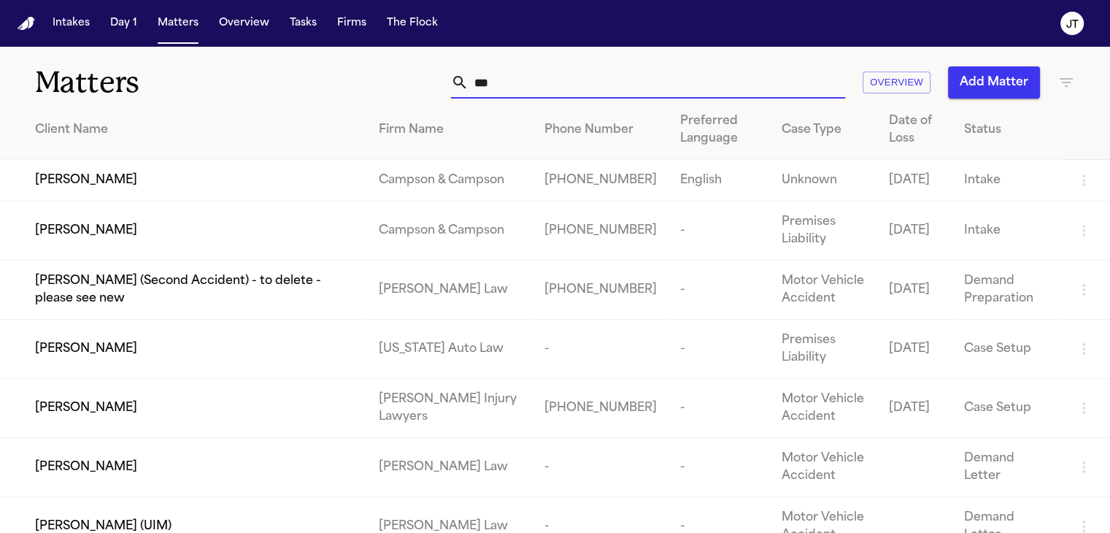
type input "****"
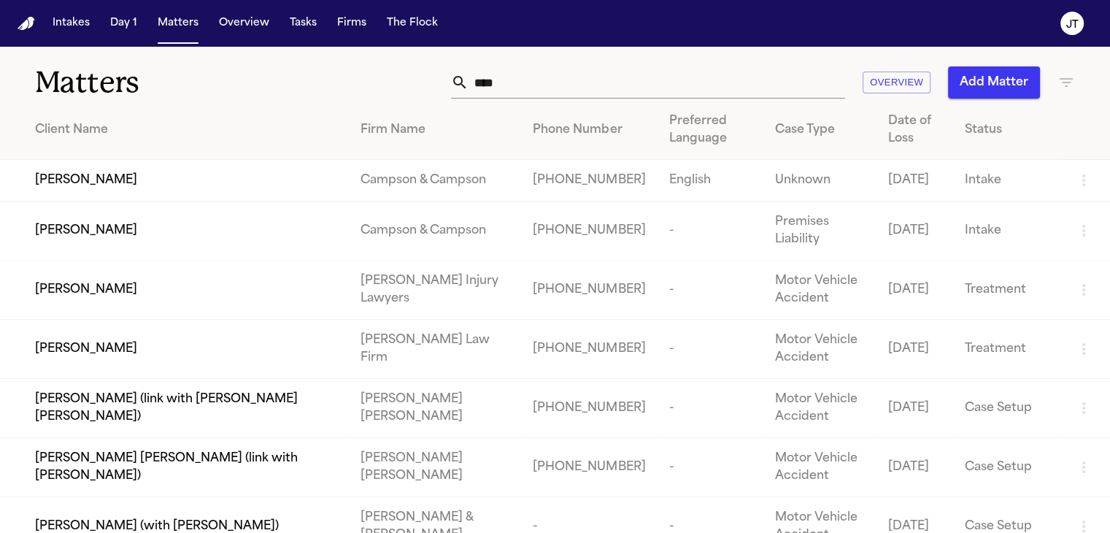
click at [543, 88] on input "****" at bounding box center [657, 82] width 377 height 32
drag, startPoint x: 514, startPoint y: 83, endPoint x: 388, endPoint y: 85, distance: 125.6
click at [392, 85] on div "**** Overview Add Matter" at bounding box center [701, 82] width 750 height 32
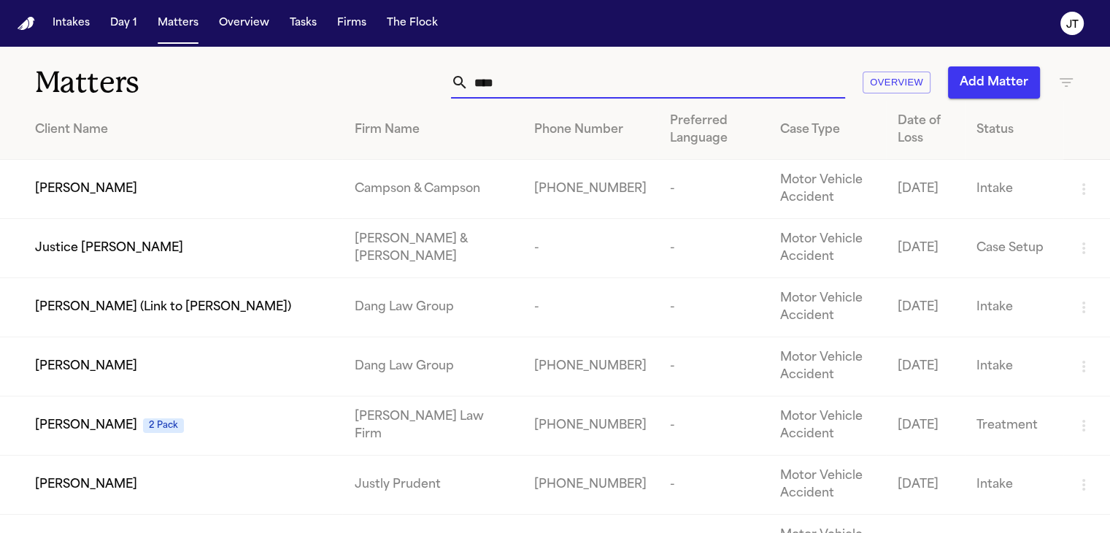
drag, startPoint x: 507, startPoint y: 77, endPoint x: 426, endPoint y: 80, distance: 80.4
click at [426, 80] on div "**** Overview Add Matter" at bounding box center [701, 82] width 750 height 32
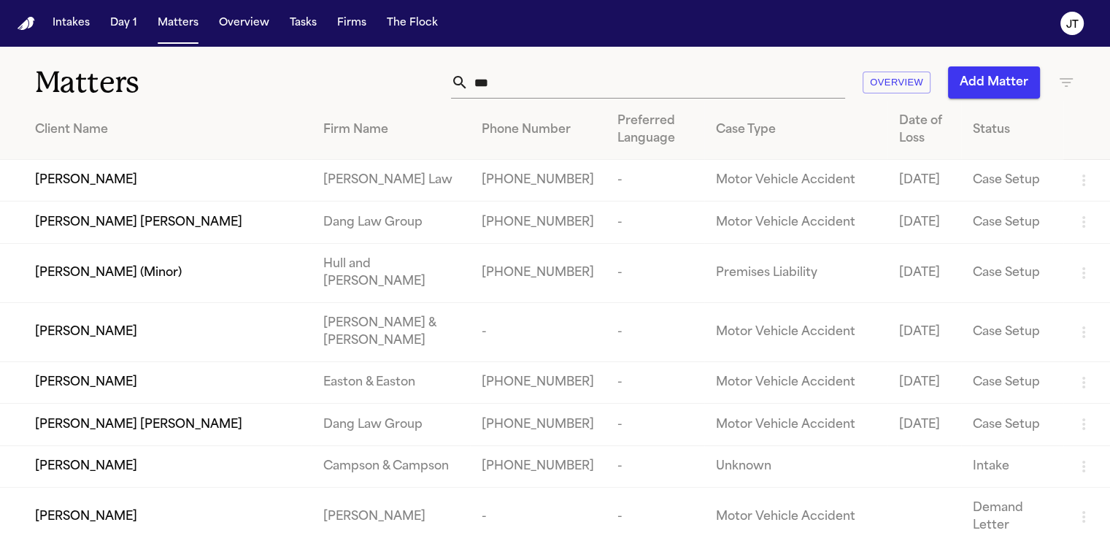
click at [425, 78] on div "*** Overview Add Matter" at bounding box center [701, 82] width 750 height 32
click at [510, 85] on input "***" at bounding box center [657, 82] width 377 height 32
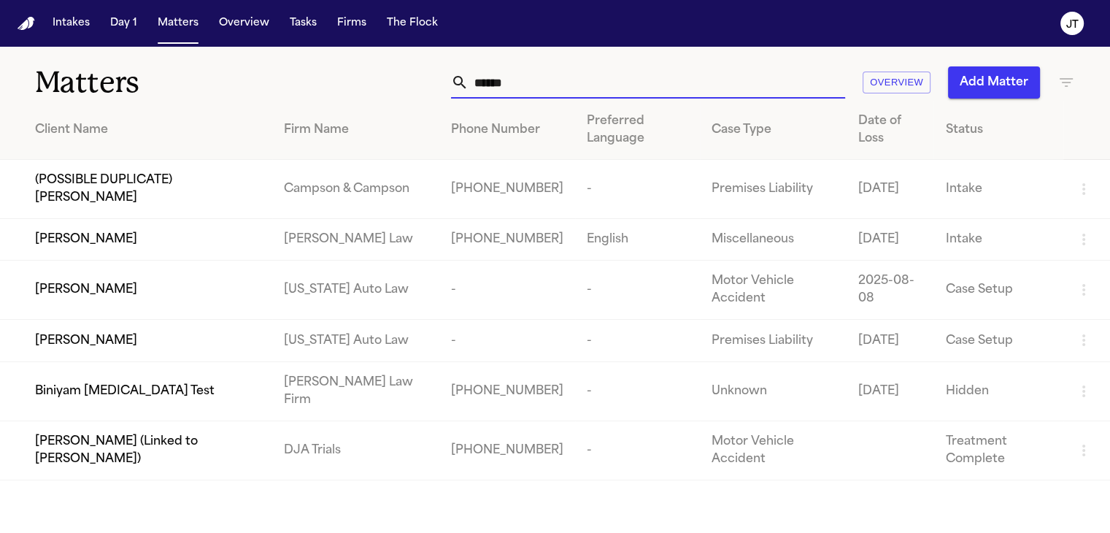
type input "******"
click at [58, 299] on span "[PERSON_NAME]" at bounding box center [86, 290] width 102 height 18
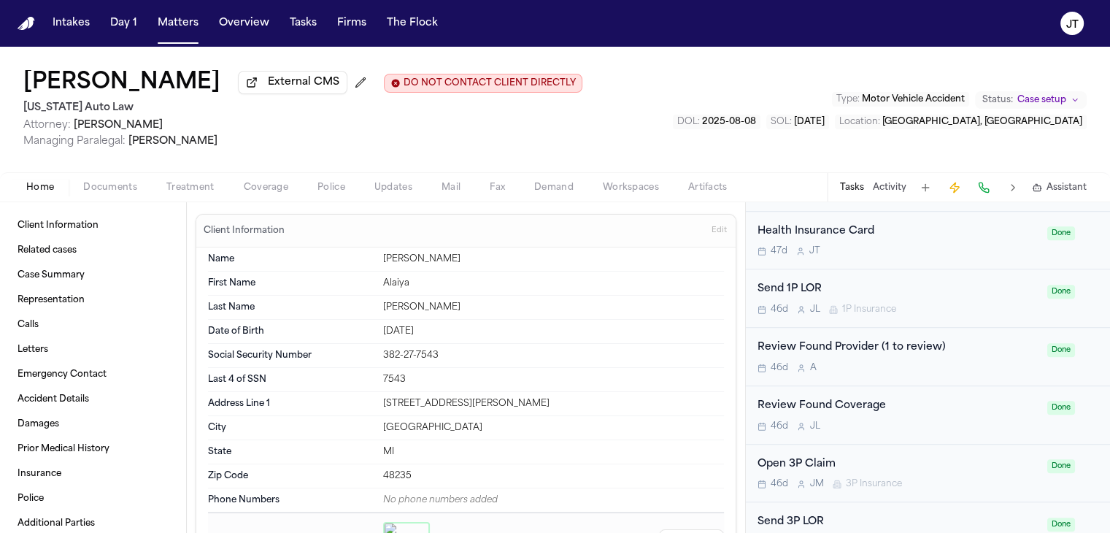
scroll to position [1099, 0]
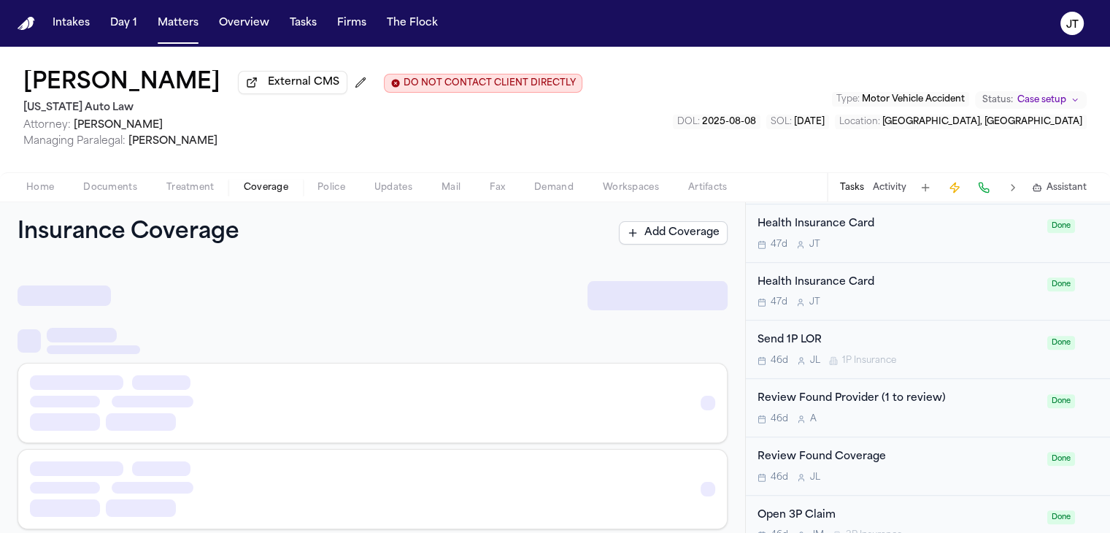
click at [272, 186] on span "Coverage" at bounding box center [266, 188] width 45 height 12
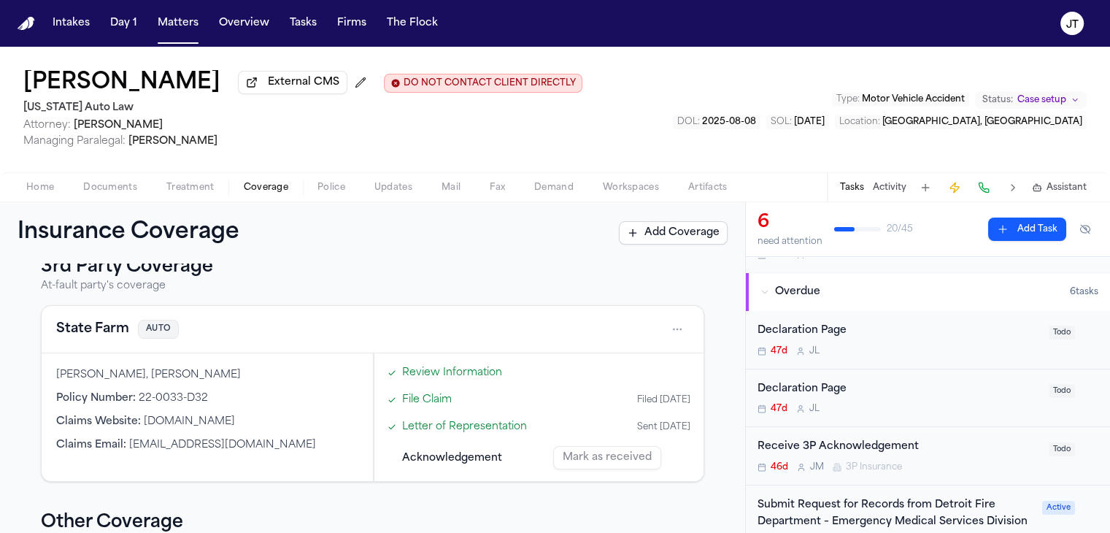
scroll to position [77, 0]
click at [891, 438] on div "Receive 3P Acknowledgement 46d [PERSON_NAME] 3P Insurance Todo" at bounding box center [928, 459] width 364 height 58
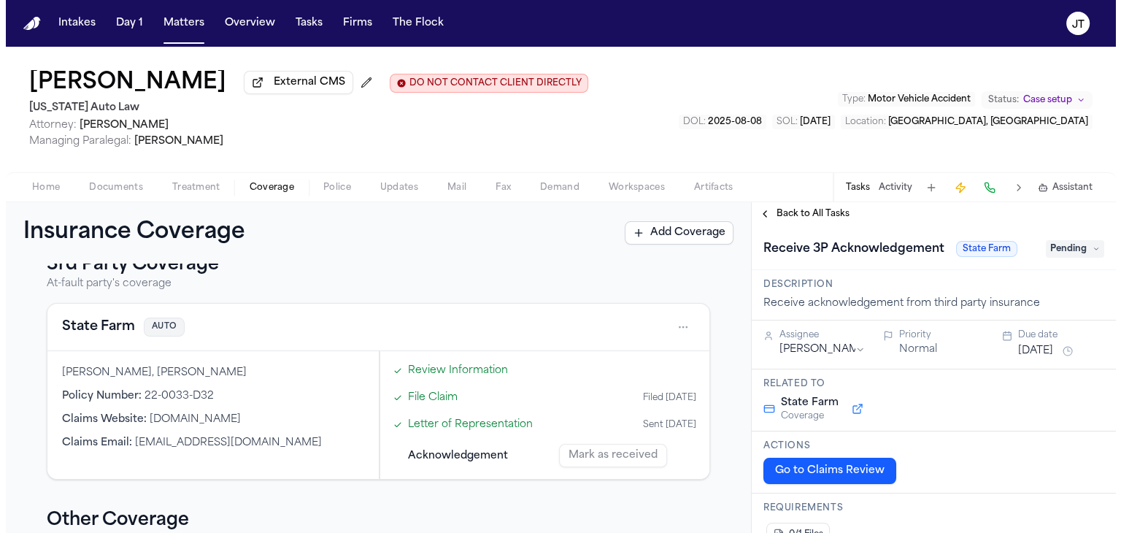
scroll to position [734, 0]
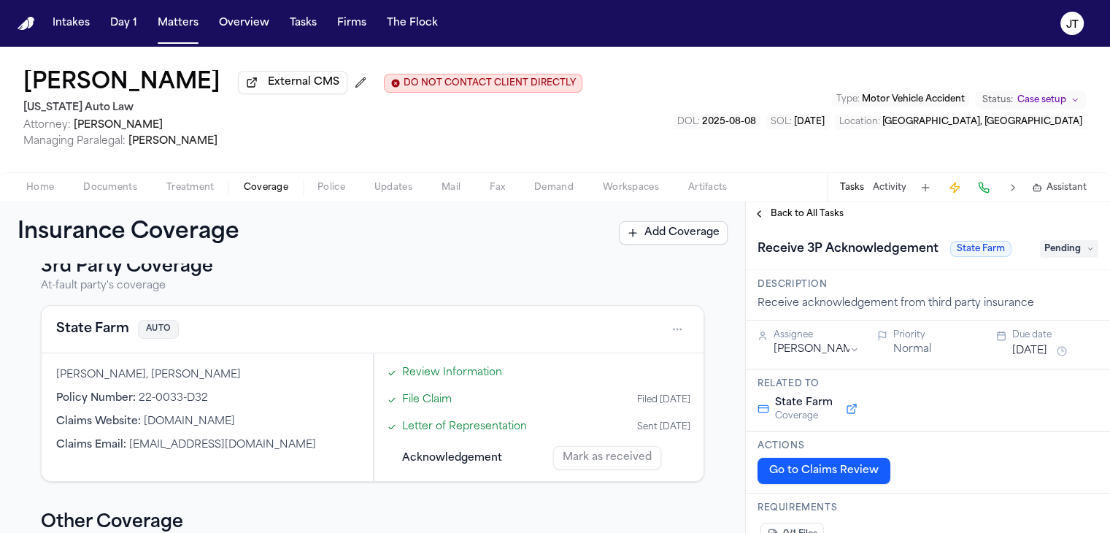
click at [986, 185] on button at bounding box center [984, 187] width 20 height 20
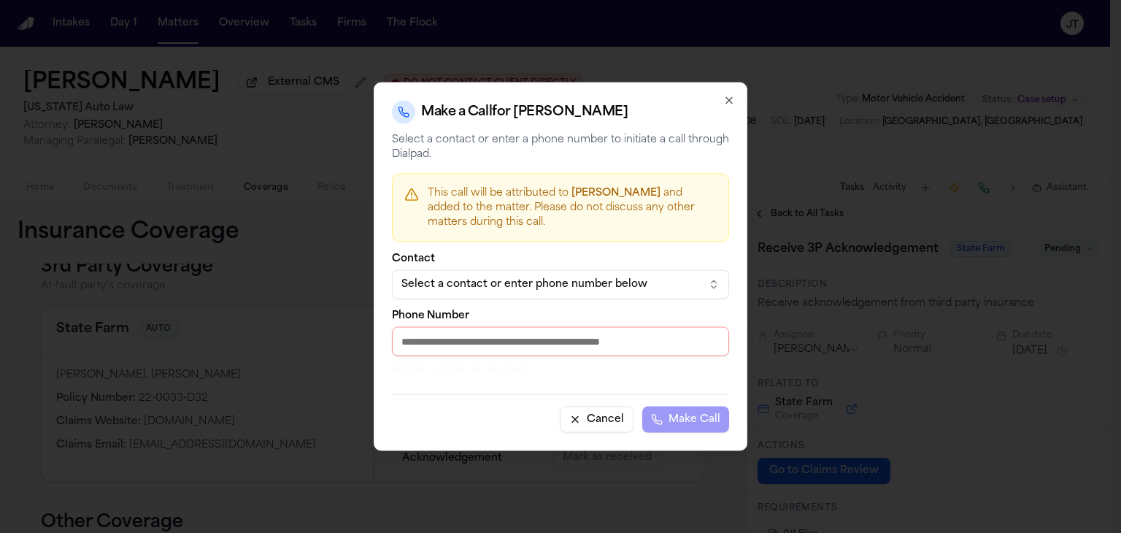
click at [552, 289] on div "Select a contact or enter phone number below" at bounding box center [548, 284] width 295 height 15
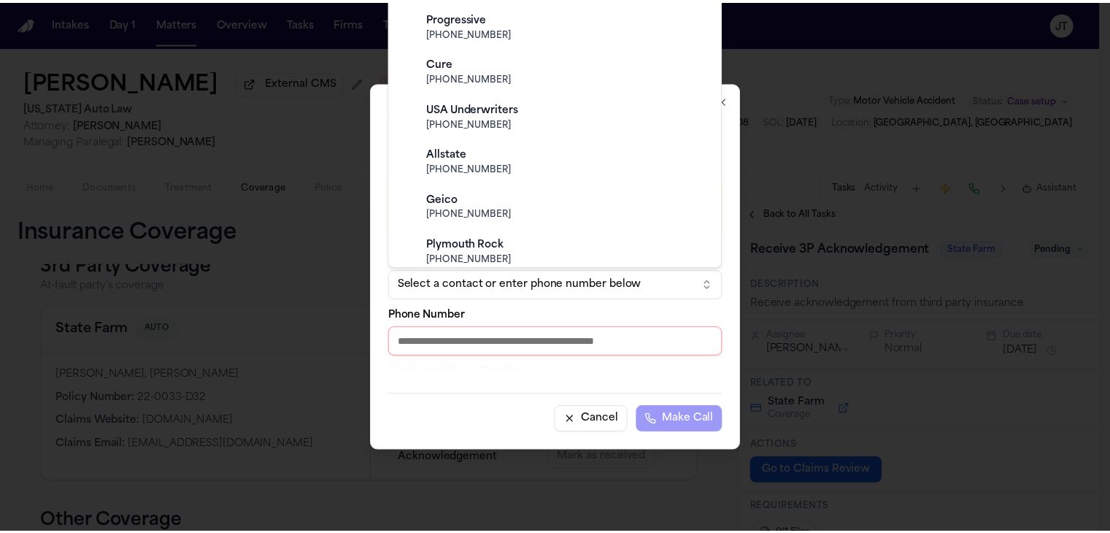
scroll to position [730, 0]
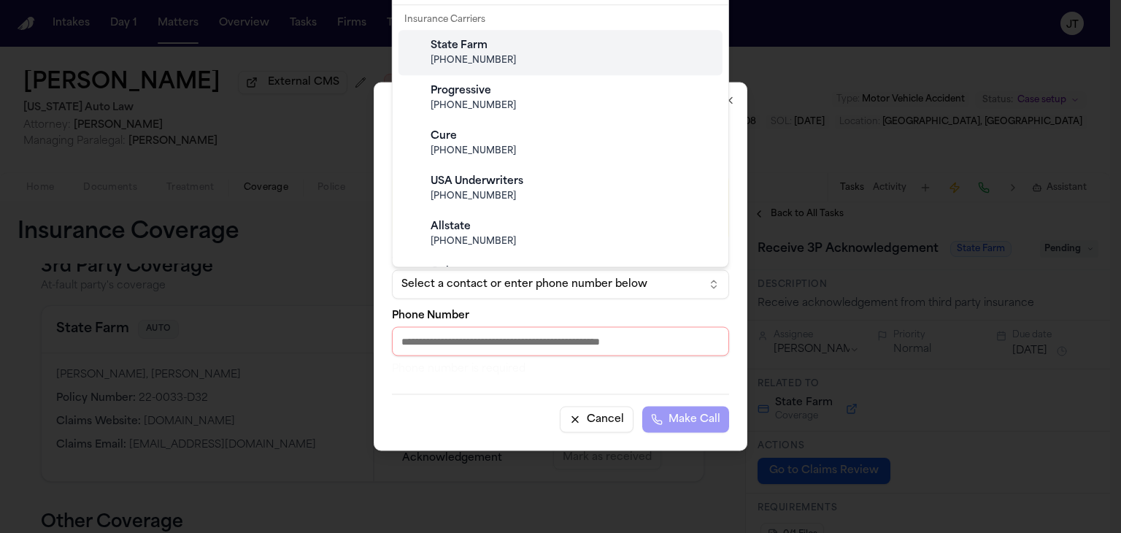
click at [507, 45] on div "State Farm" at bounding box center [572, 46] width 283 height 15
type input "**********"
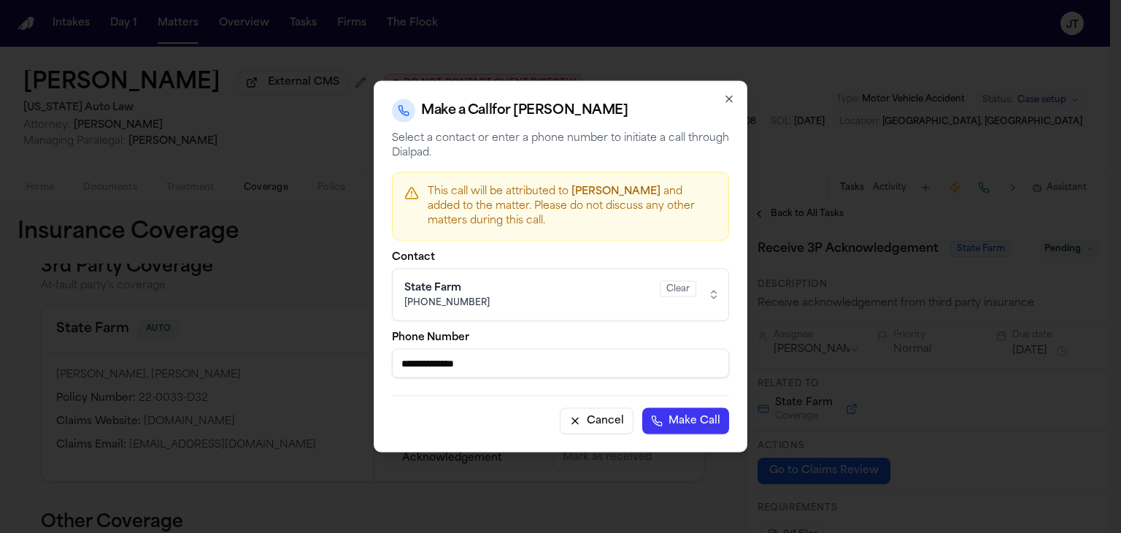
click at [682, 418] on button "Make Call" at bounding box center [685, 421] width 87 height 26
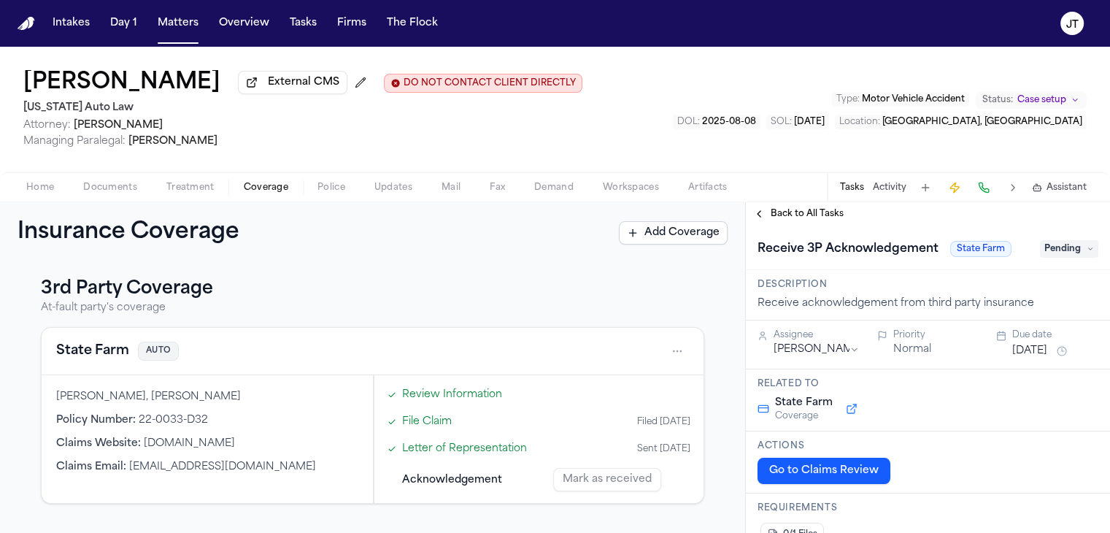
scroll to position [734, 0]
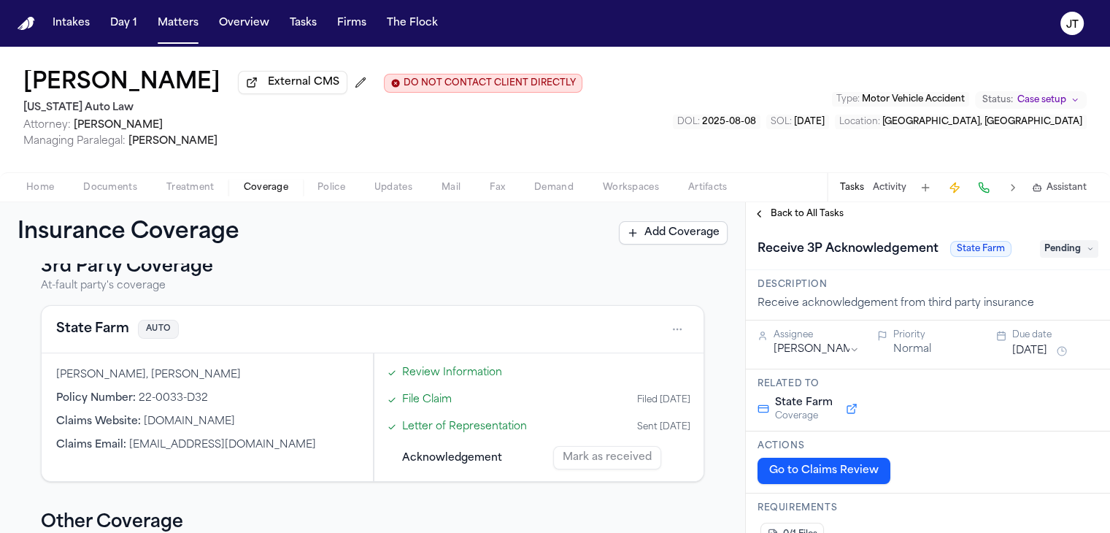
click at [663, 334] on html "Intakes Day 1 Matters Overview Tasks Firms The Flock [PERSON_NAME] External CMS…" at bounding box center [555, 266] width 1110 height 533
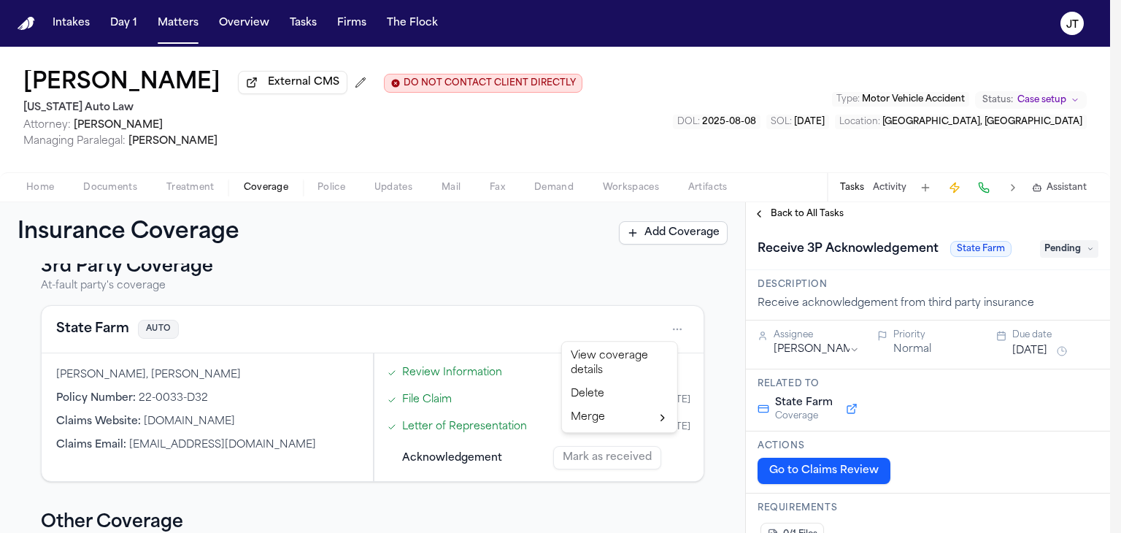
click at [606, 365] on div "View coverage details" at bounding box center [619, 364] width 109 height 38
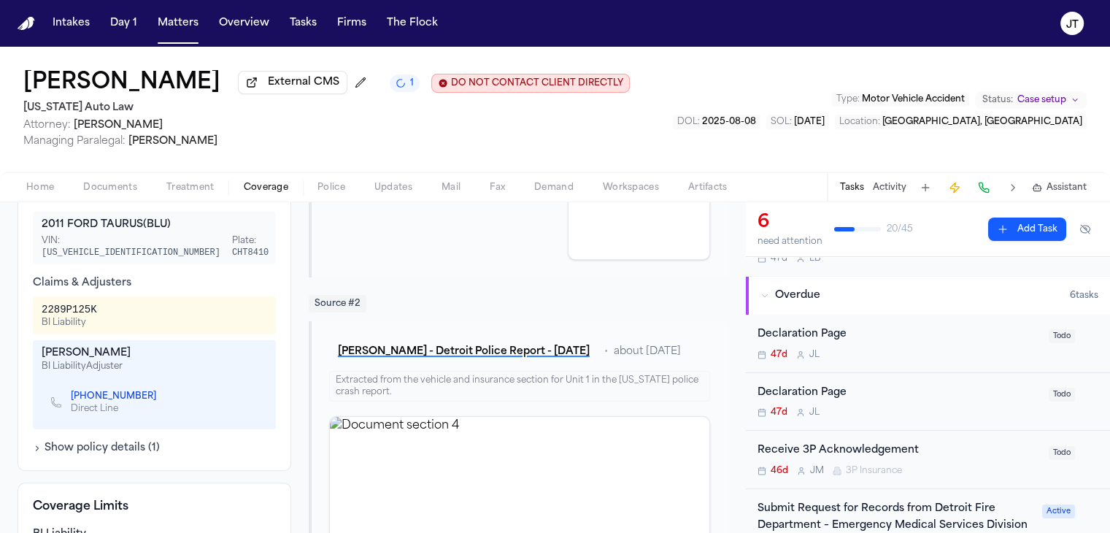
scroll to position [146, 0]
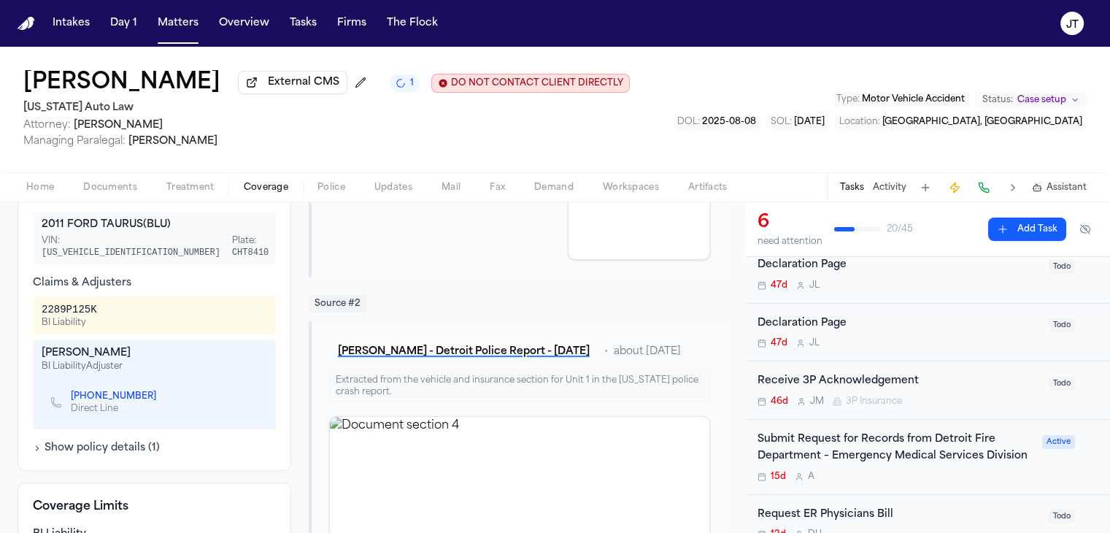
click at [888, 383] on div "Receive 3P Acknowledgement" at bounding box center [899, 381] width 283 height 17
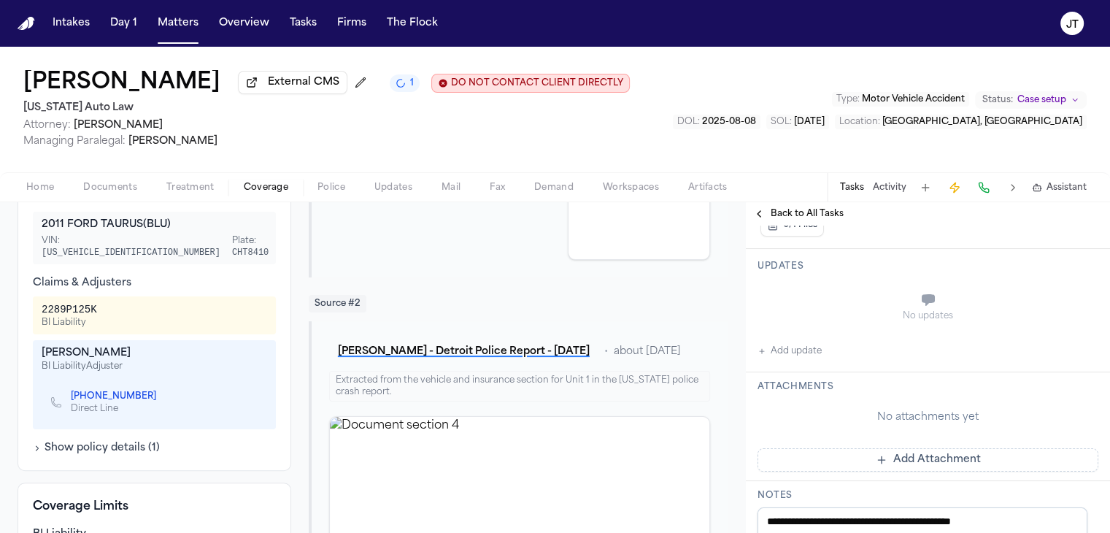
scroll to position [438, 0]
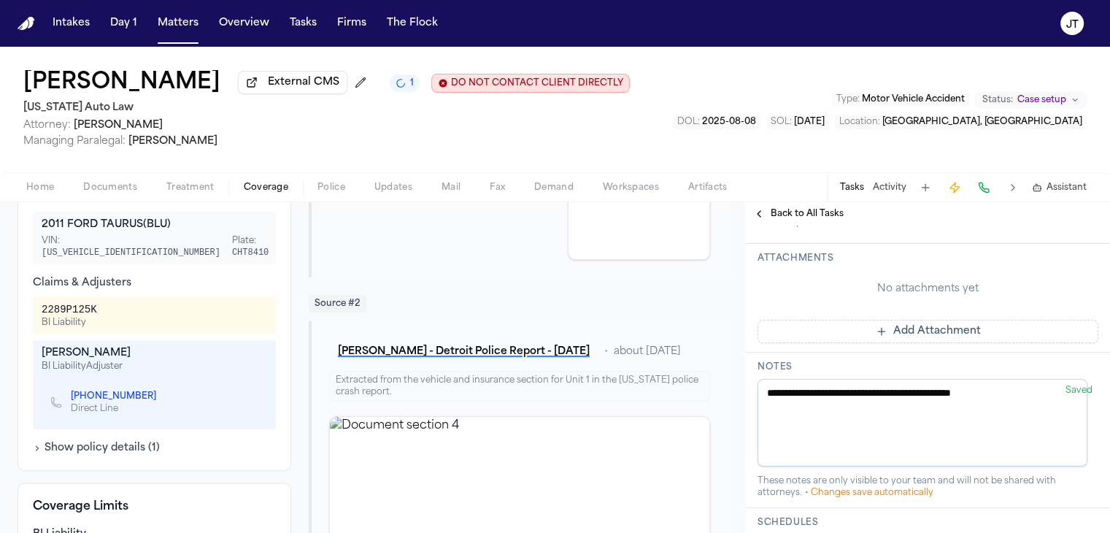
drag, startPoint x: 1050, startPoint y: 393, endPoint x: 582, endPoint y: 407, distance: 468.1
click at [582, 407] on div "Back to List State Farm AUTO 22-0033-D32 ● Approved Reset to Pending State Farm…" at bounding box center [555, 367] width 1110 height 331
type textarea "**********"
click at [1066, 491] on div "These notes are only visible to your team and will not be shared with attorneys…" at bounding box center [928, 486] width 341 height 23
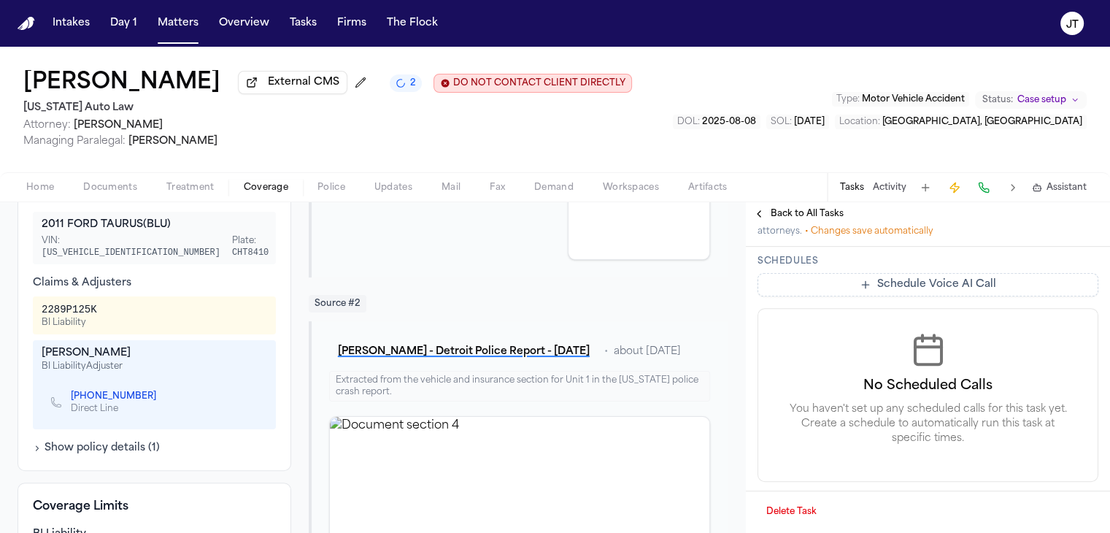
scroll to position [0, 0]
click at [164, 18] on button "Matters" at bounding box center [178, 23] width 53 height 26
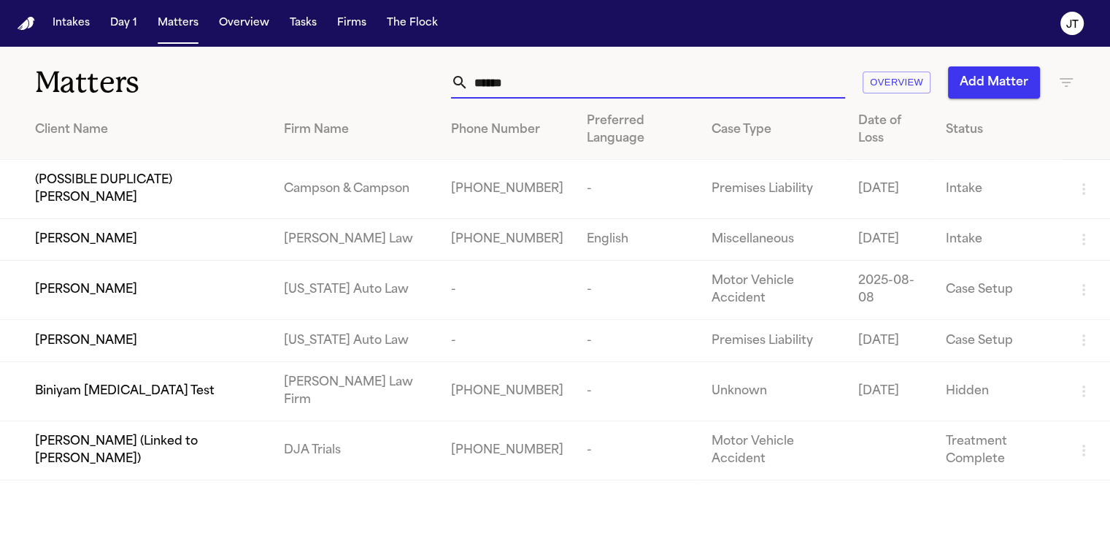
drag, startPoint x: 422, startPoint y: 85, endPoint x: 84, endPoint y: 112, distance: 339.0
click at [84, 112] on div "Matters ****** Overview Add Matter Client Name Firm Name Phone Number Preferred…" at bounding box center [555, 264] width 1110 height 434
type input "*"
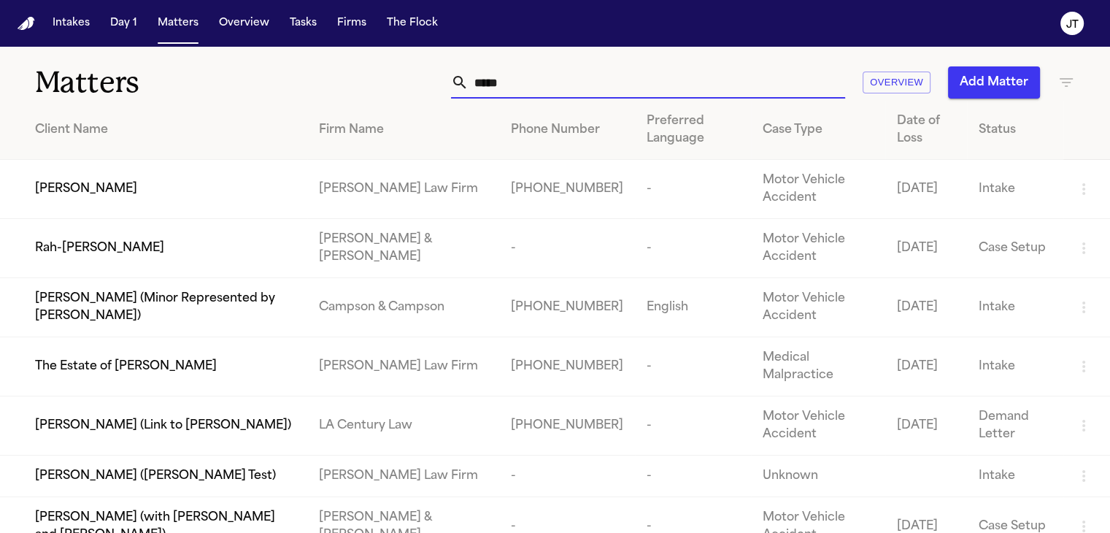
type input "*****"
click at [123, 184] on span "[PERSON_NAME]" at bounding box center [86, 189] width 102 height 18
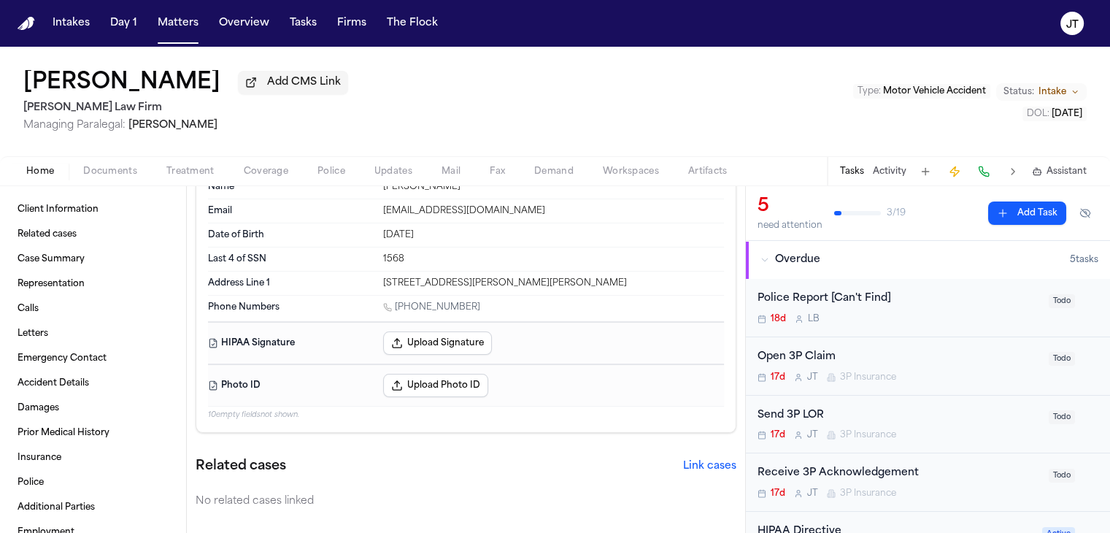
scroll to position [146, 0]
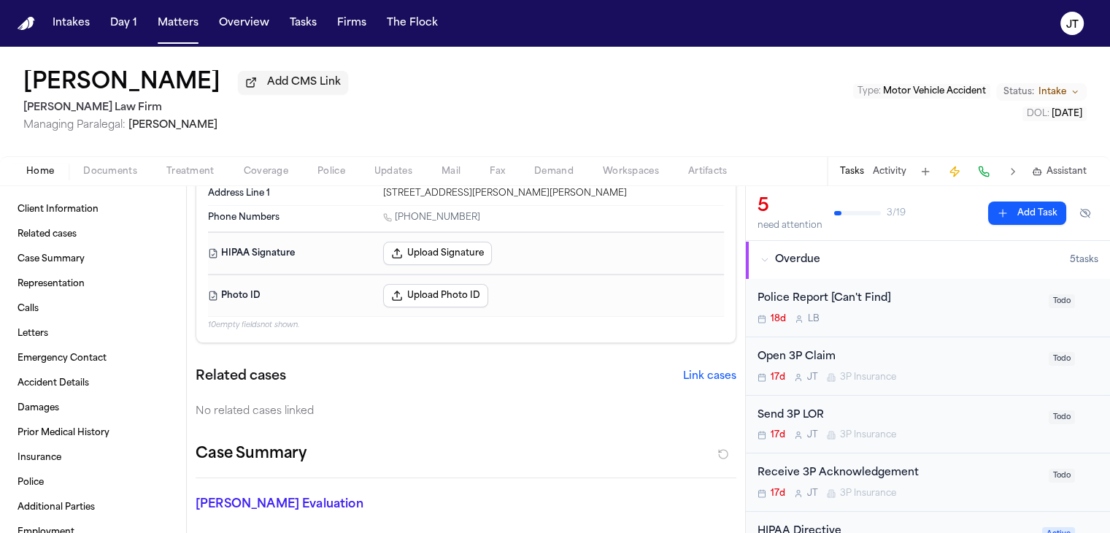
click at [248, 169] on span "Coverage" at bounding box center [266, 172] width 45 height 12
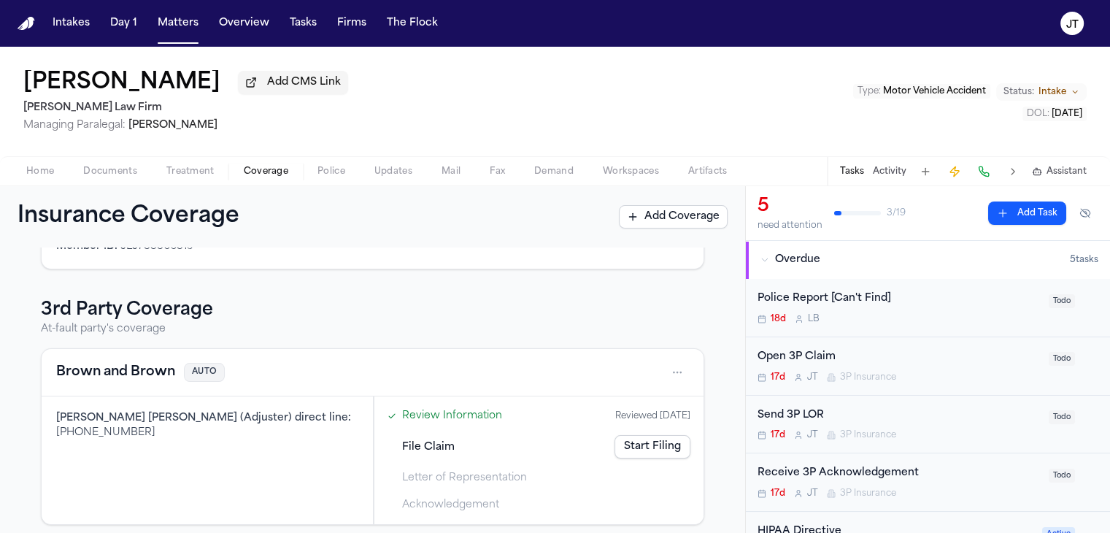
scroll to position [169, 0]
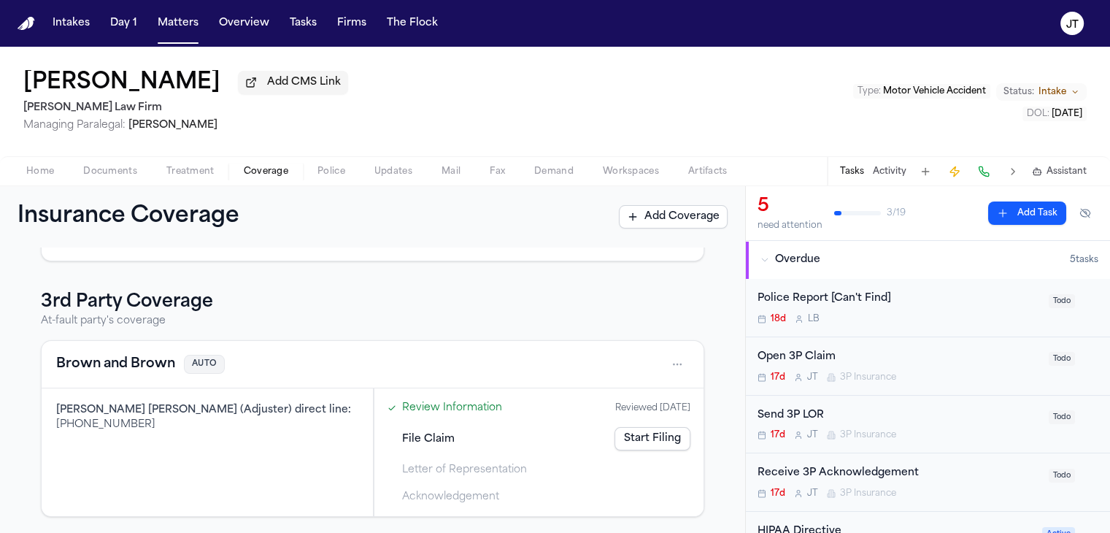
click at [667, 364] on html "Intakes Day 1 Matters Overview Tasks Firms The Flock [PERSON_NAME] Add CMS Link…" at bounding box center [555, 266] width 1110 height 533
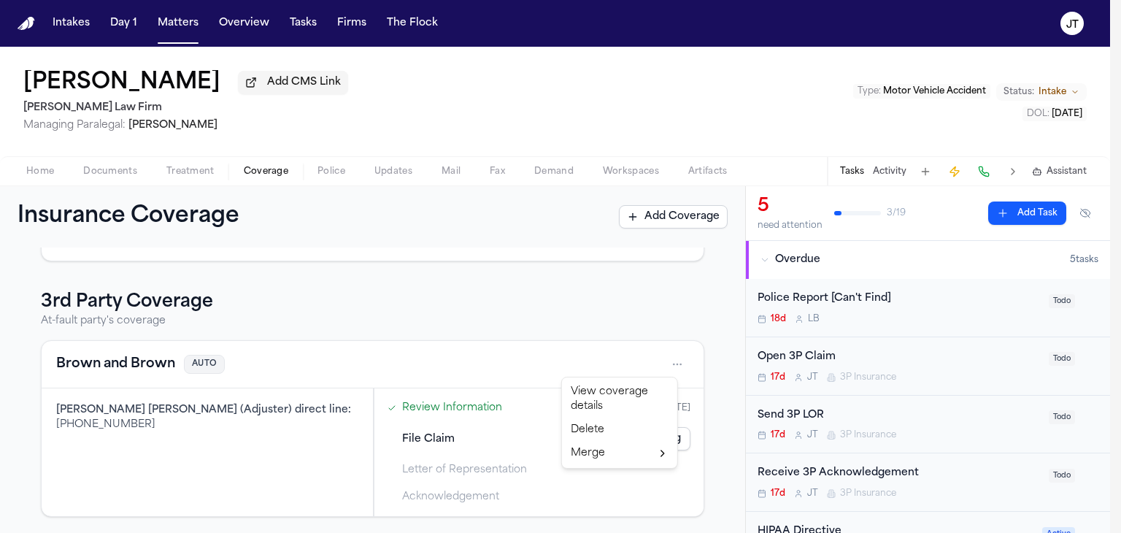
click at [583, 392] on div "View coverage details" at bounding box center [619, 399] width 109 height 38
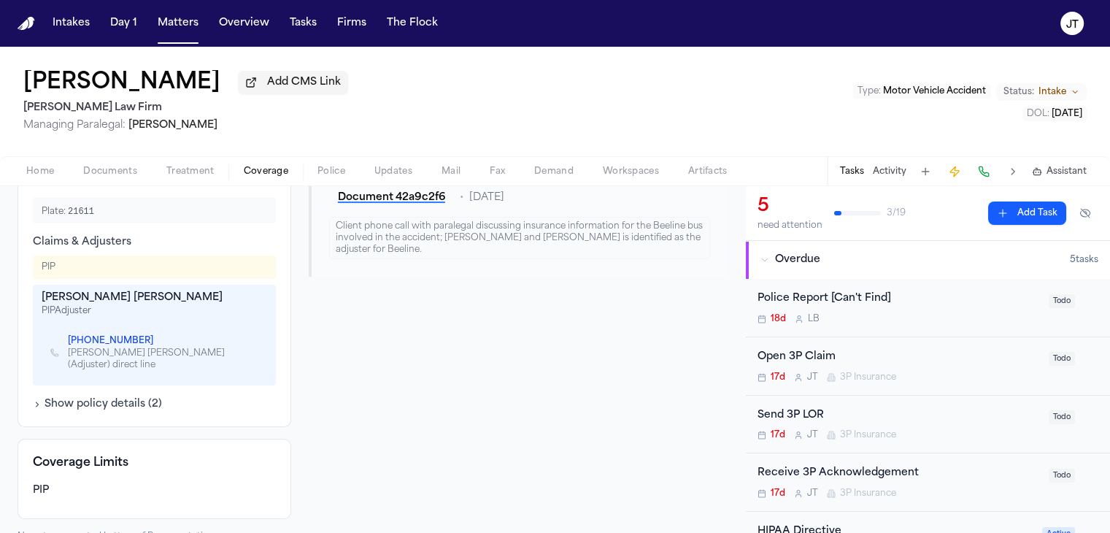
scroll to position [307, 0]
click at [91, 395] on button "Show policy details ( 2 )" at bounding box center [97, 402] width 129 height 15
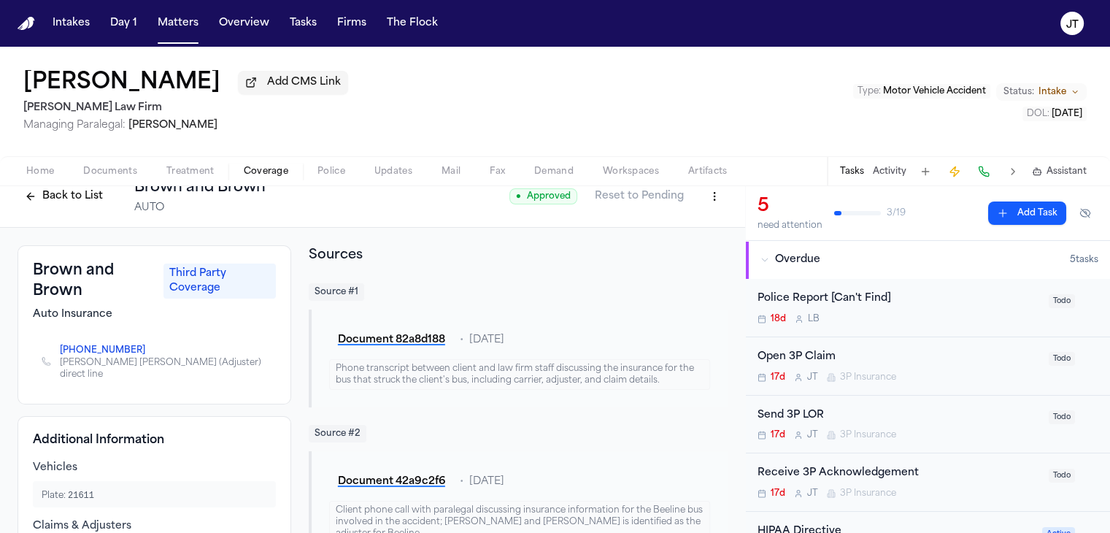
scroll to position [0, 0]
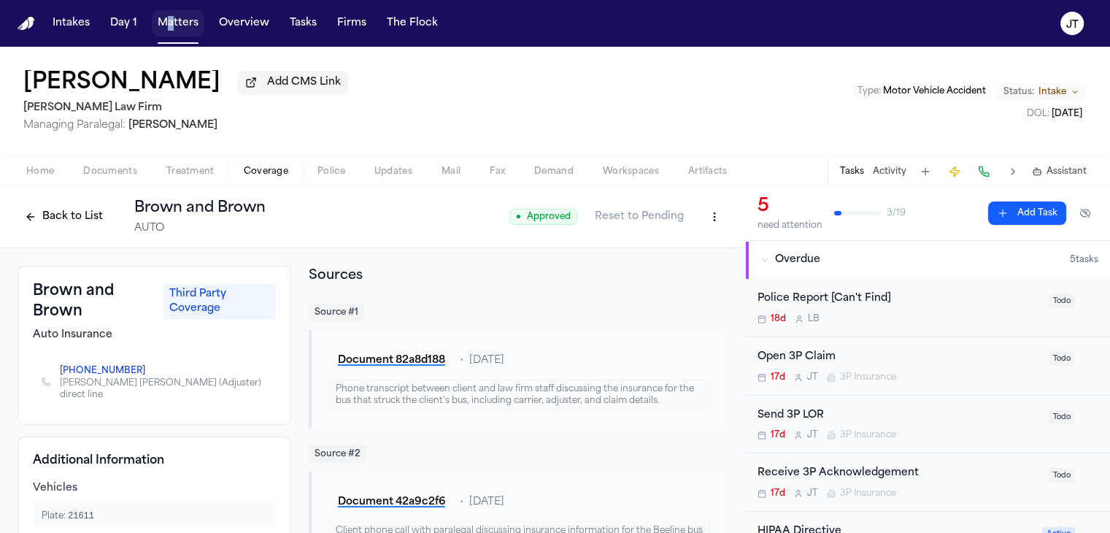
click at [169, 8] on nav "Intakes Day 1 Matters Overview Tasks Firms The [PERSON_NAME]" at bounding box center [555, 23] width 1110 height 47
click at [169, 21] on button "Matters" at bounding box center [178, 23] width 53 height 26
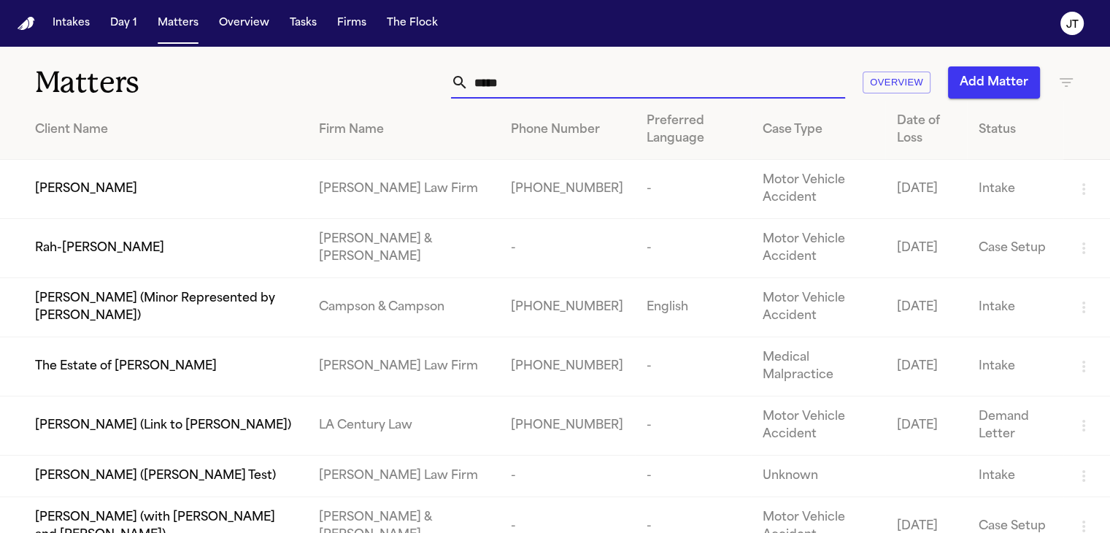
drag, startPoint x: 499, startPoint y: 86, endPoint x: 369, endPoint y: 101, distance: 130.1
click at [383, 96] on div "***** Overview Add Matter" at bounding box center [701, 82] width 750 height 32
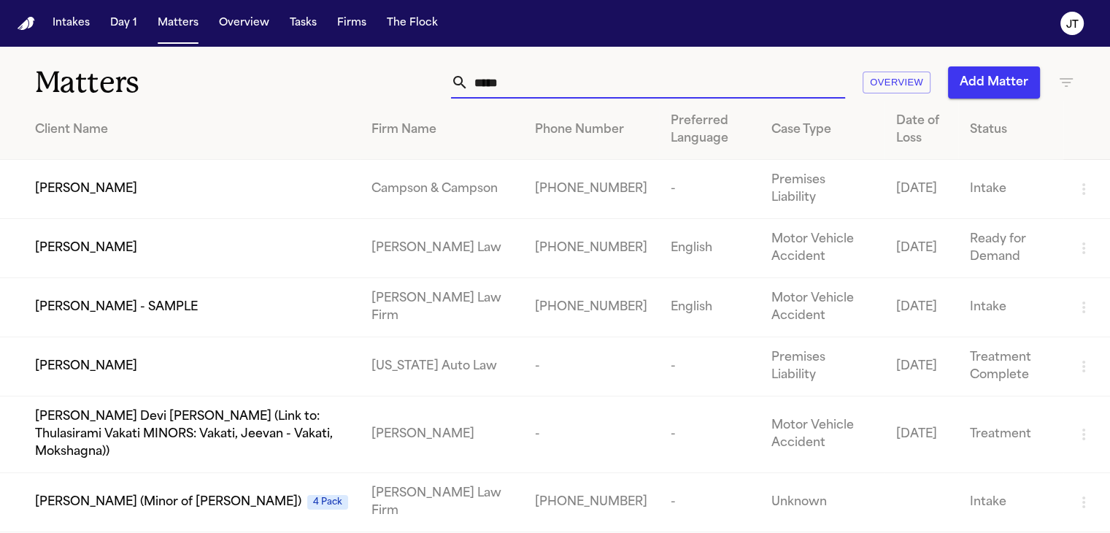
type input "*****"
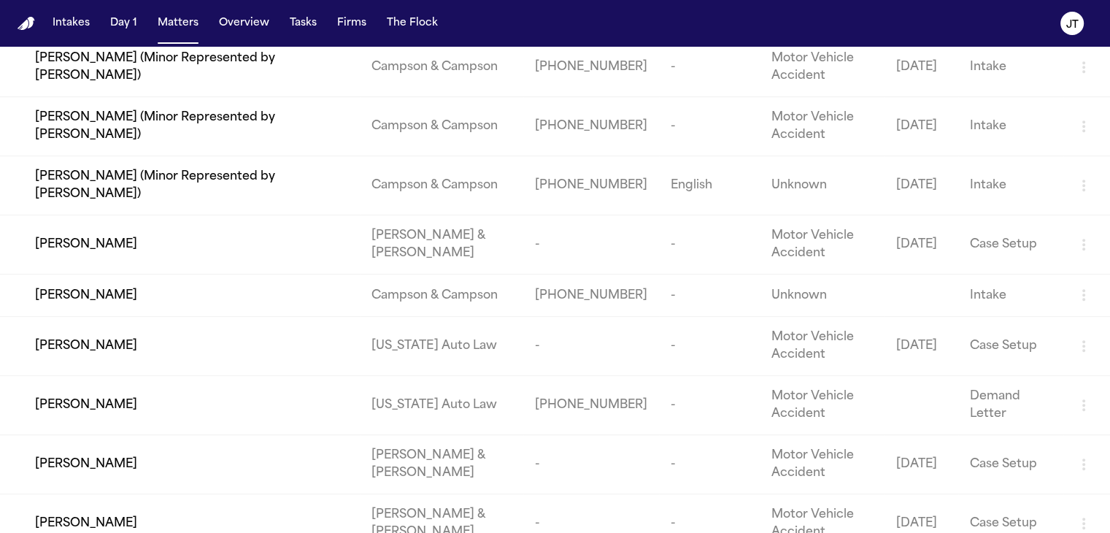
scroll to position [803, 0]
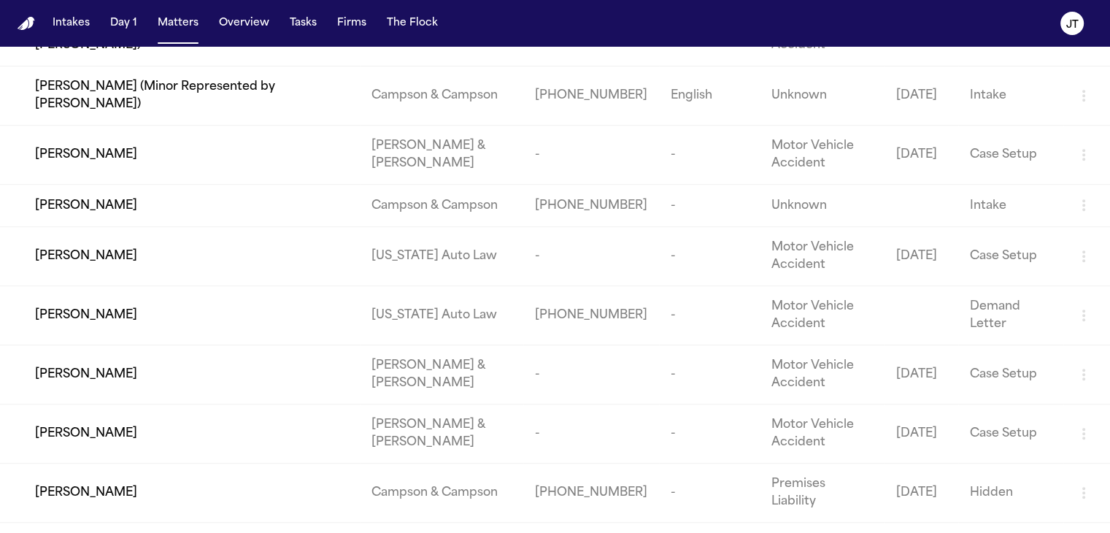
click at [57, 247] on span "[PERSON_NAME]" at bounding box center [86, 256] width 102 height 18
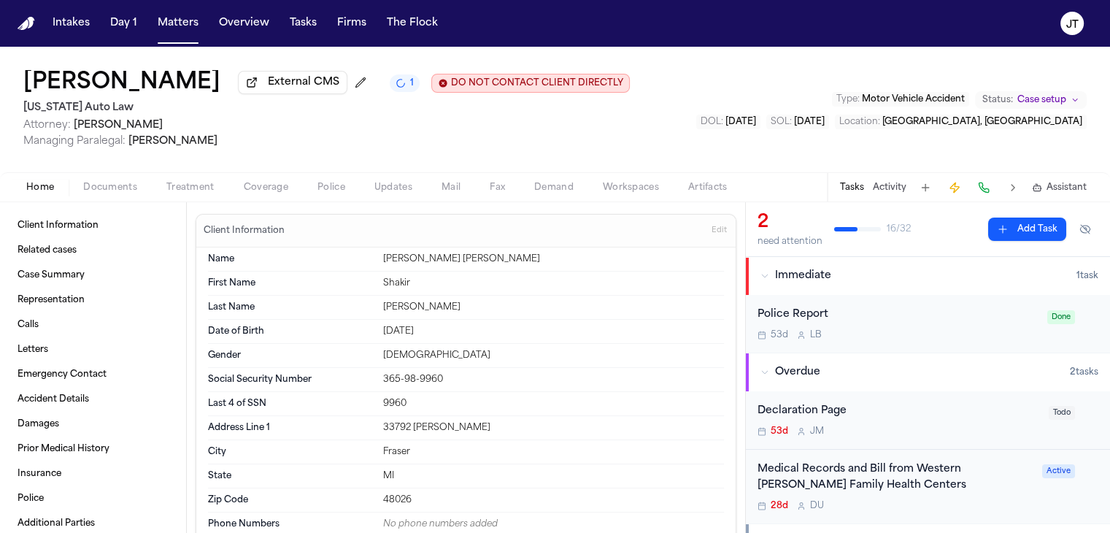
click at [103, 184] on span "Documents" at bounding box center [110, 188] width 54 height 12
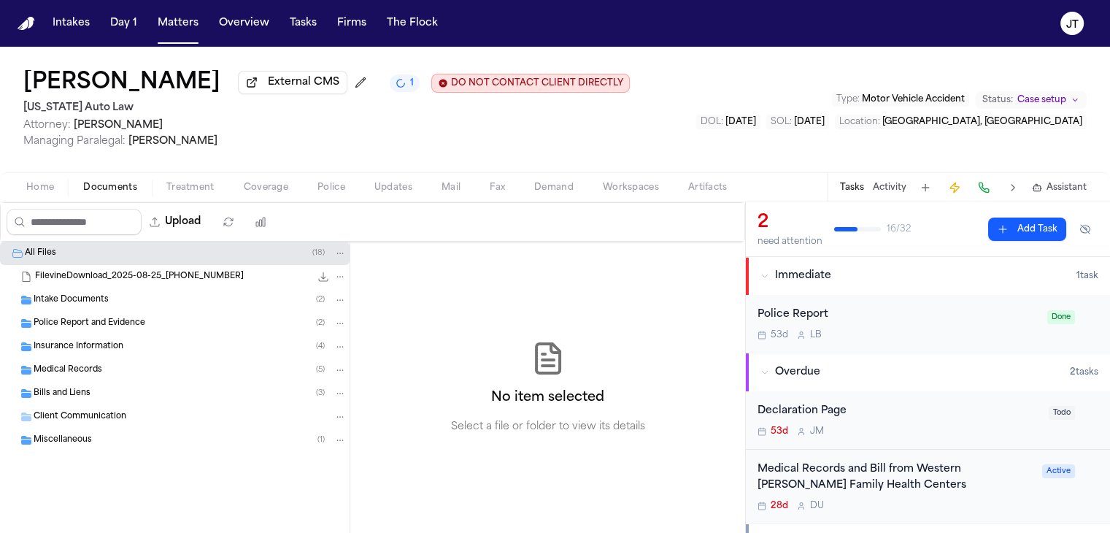
click at [64, 350] on span "Insurance Information" at bounding box center [79, 347] width 90 height 12
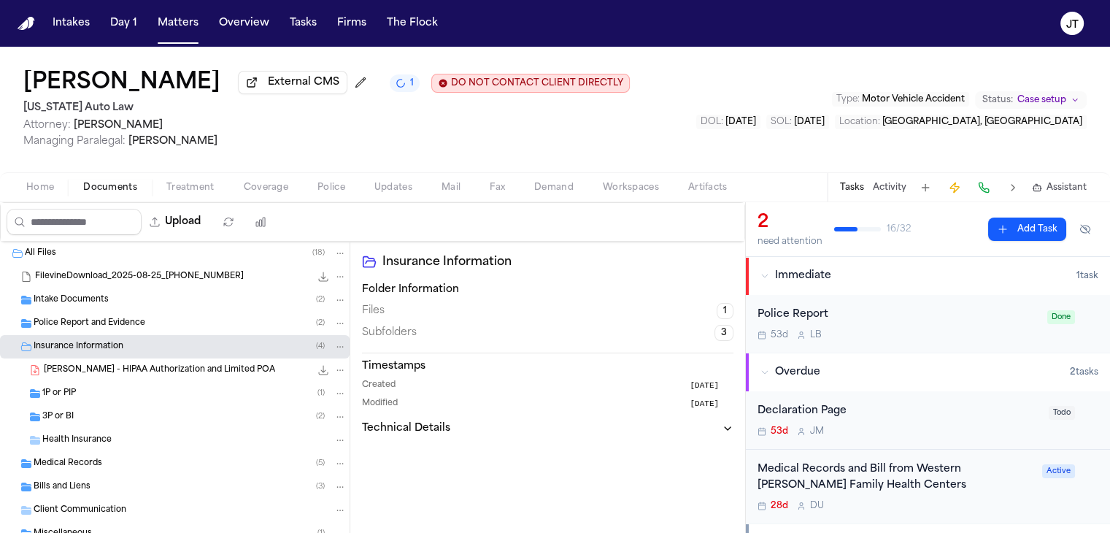
click at [57, 400] on div "1P or PIP ( 1 )" at bounding box center [175, 393] width 350 height 23
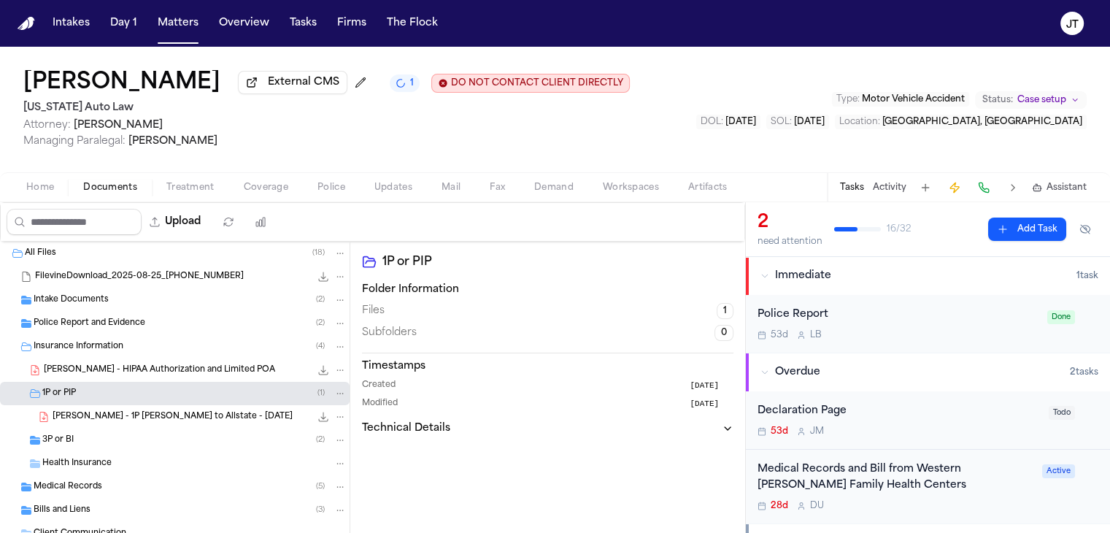
click at [50, 429] on div "3P or BI ( 2 )" at bounding box center [175, 440] width 350 height 23
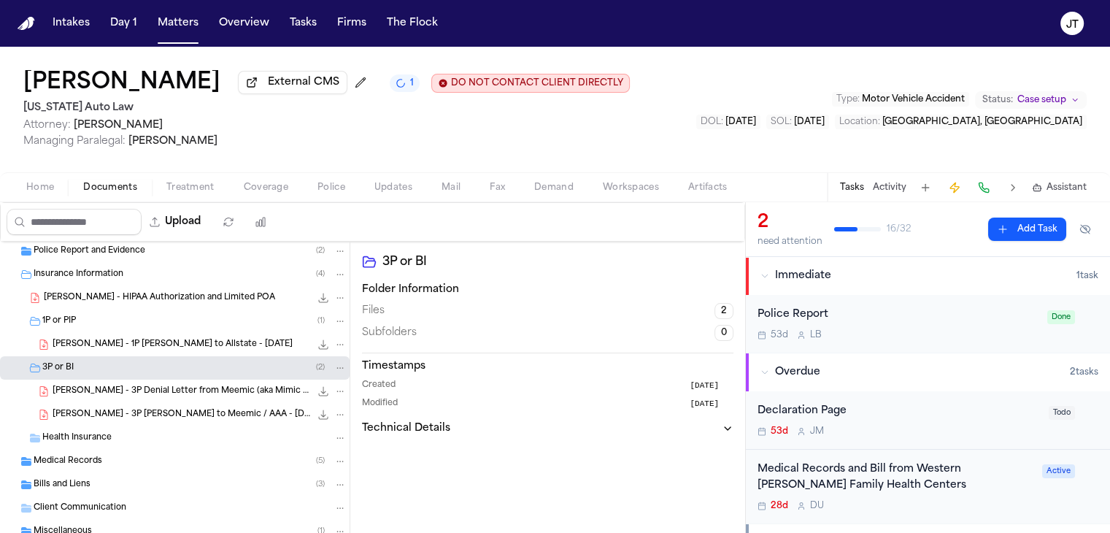
scroll to position [73, 0]
click at [139, 385] on span "[PERSON_NAME] - 3P Denial Letter from Meemic (aka Mimic / AAA) - [DATE]" at bounding box center [182, 391] width 258 height 12
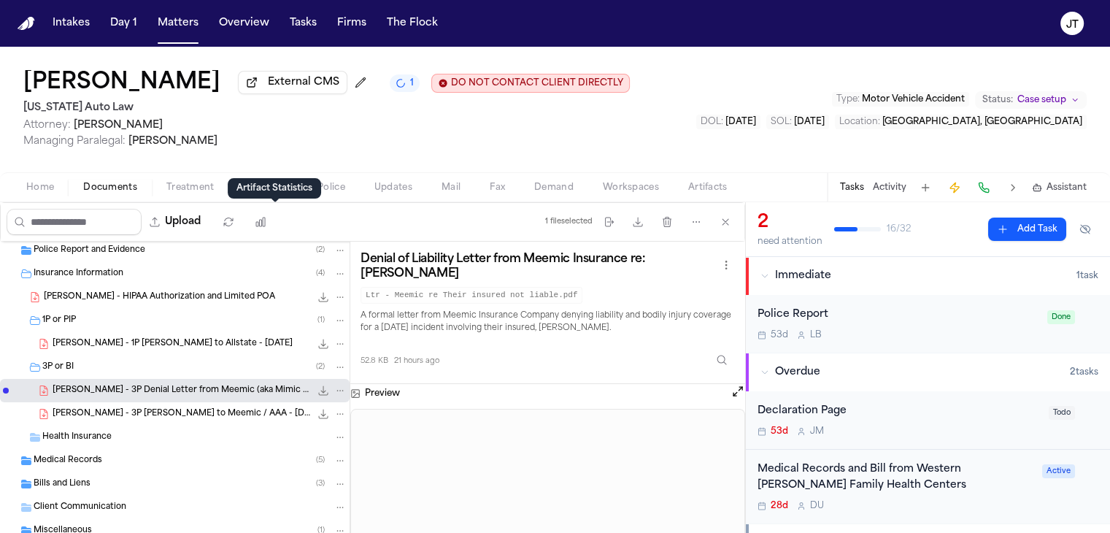
click at [280, 186] on div "Artifact Statistics Artifact Statistics" at bounding box center [274, 188] width 93 height 20
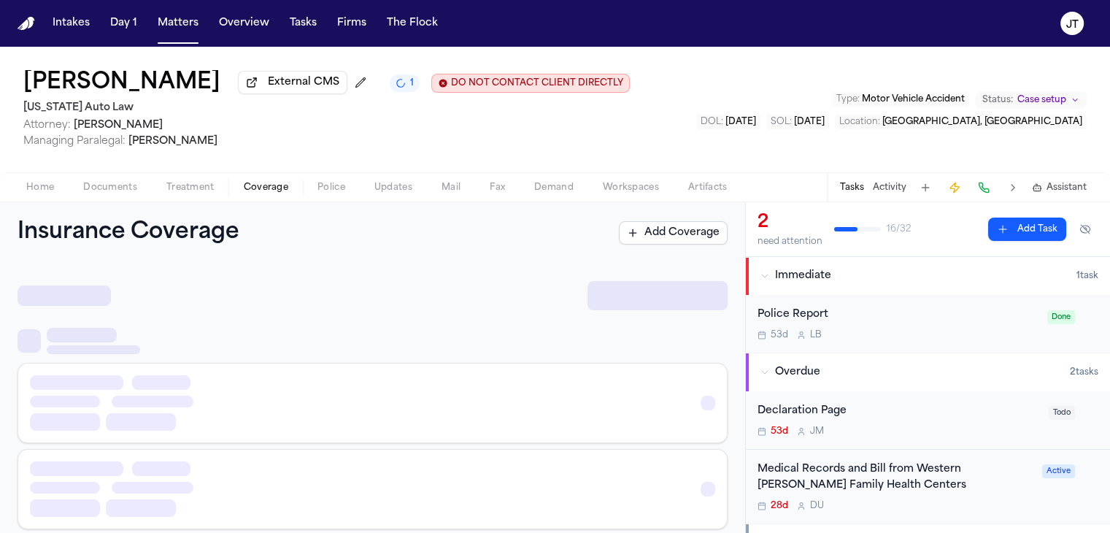
click at [266, 182] on span "Coverage" at bounding box center [266, 188] width 45 height 12
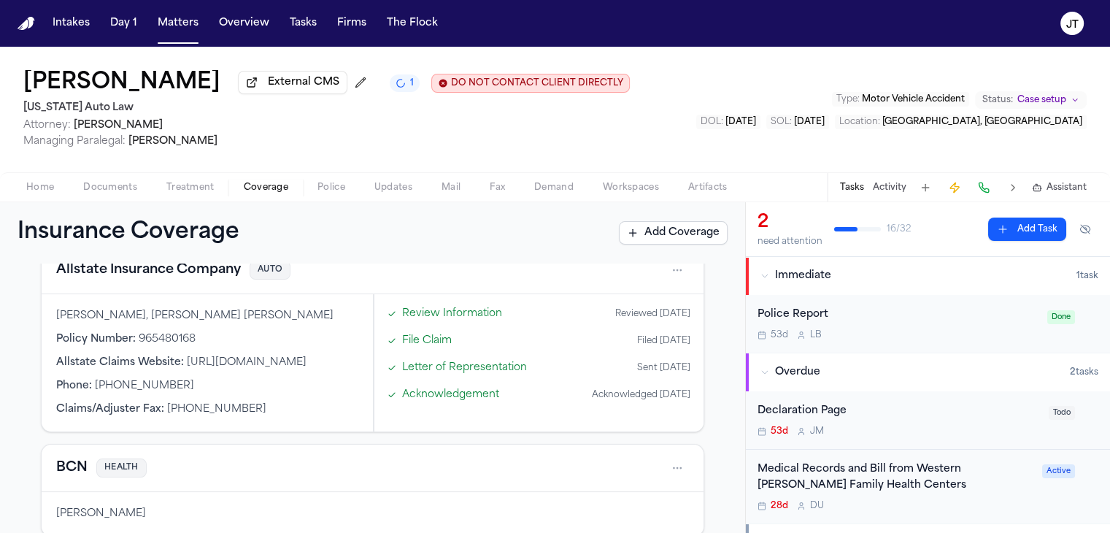
scroll to position [12, 0]
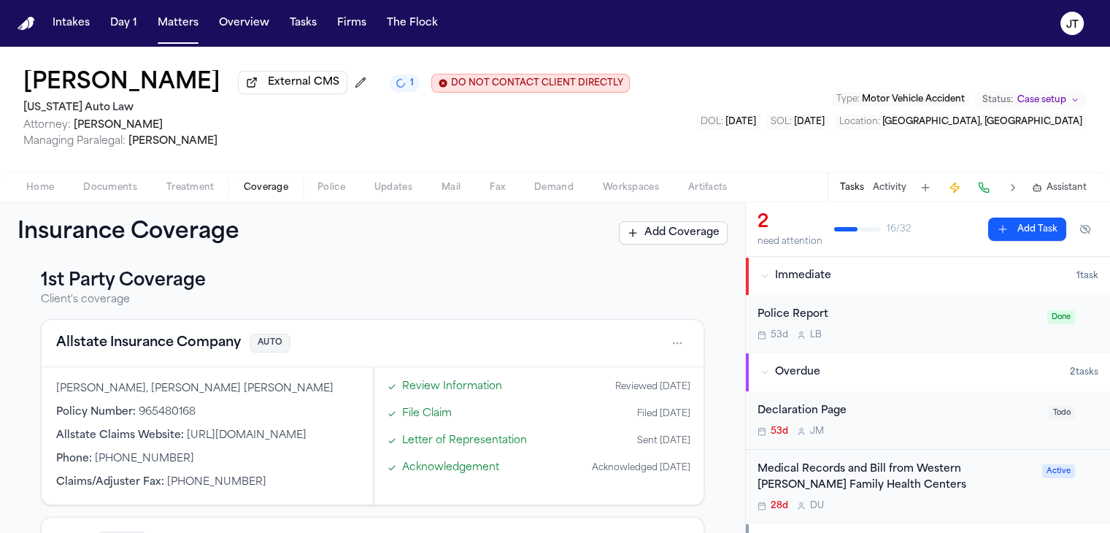
click at [103, 184] on span "Documents" at bounding box center [110, 188] width 54 height 12
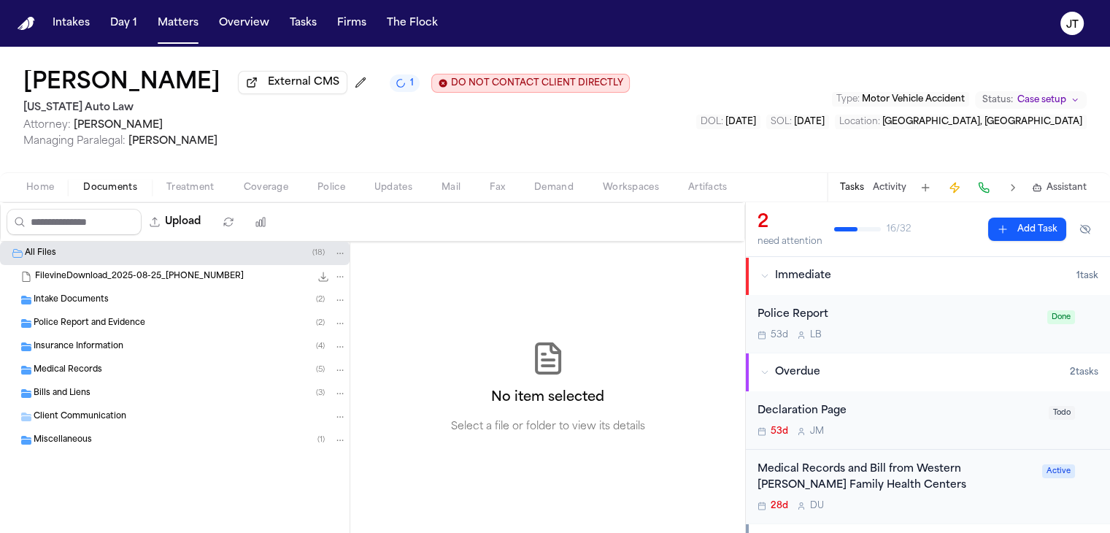
click at [60, 336] on div "Insurance Information ( 4 )" at bounding box center [175, 346] width 350 height 23
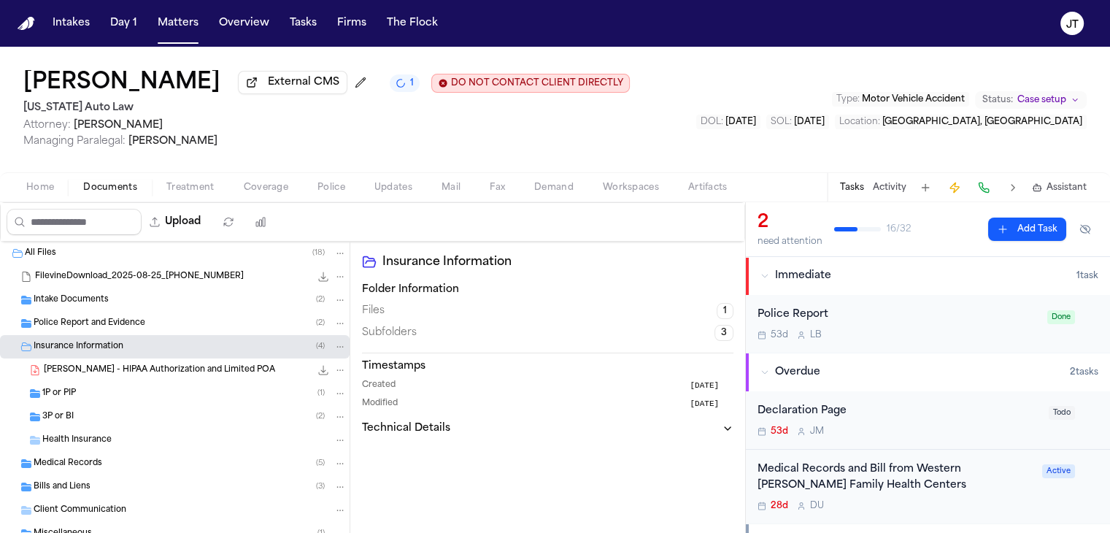
click at [71, 388] on span "1P or PIP" at bounding box center [59, 394] width 34 height 12
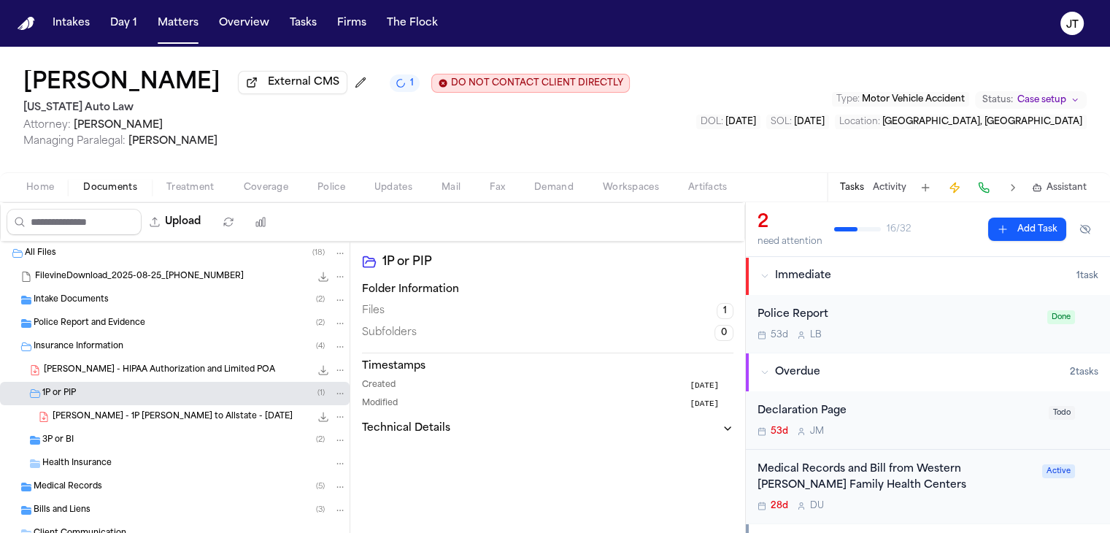
click at [58, 436] on span "3P or BI" at bounding box center [57, 440] width 31 height 12
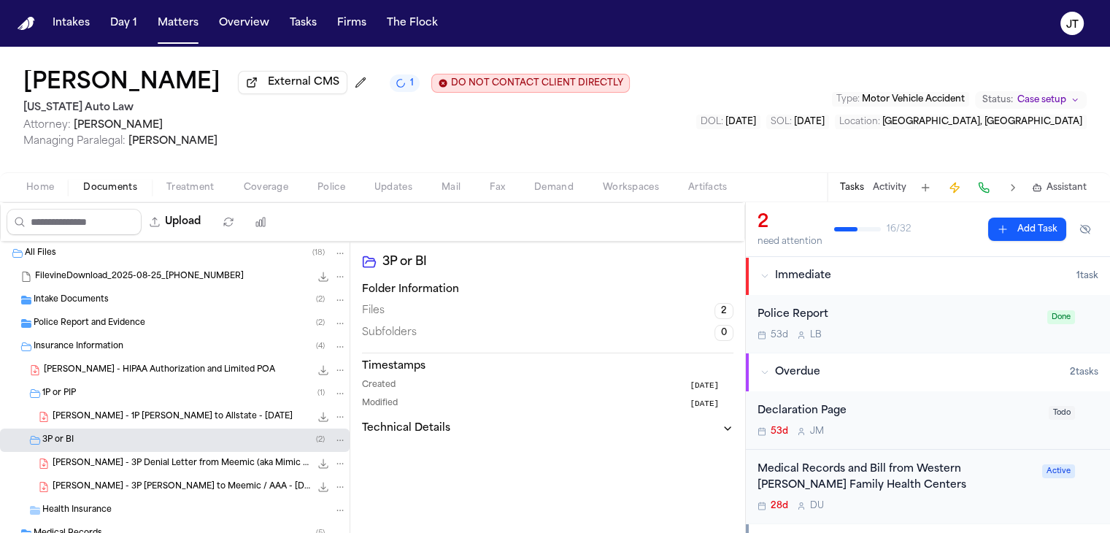
click at [101, 418] on span "[PERSON_NAME] - 1P [PERSON_NAME] to Allstate - [DATE]" at bounding box center [173, 417] width 240 height 12
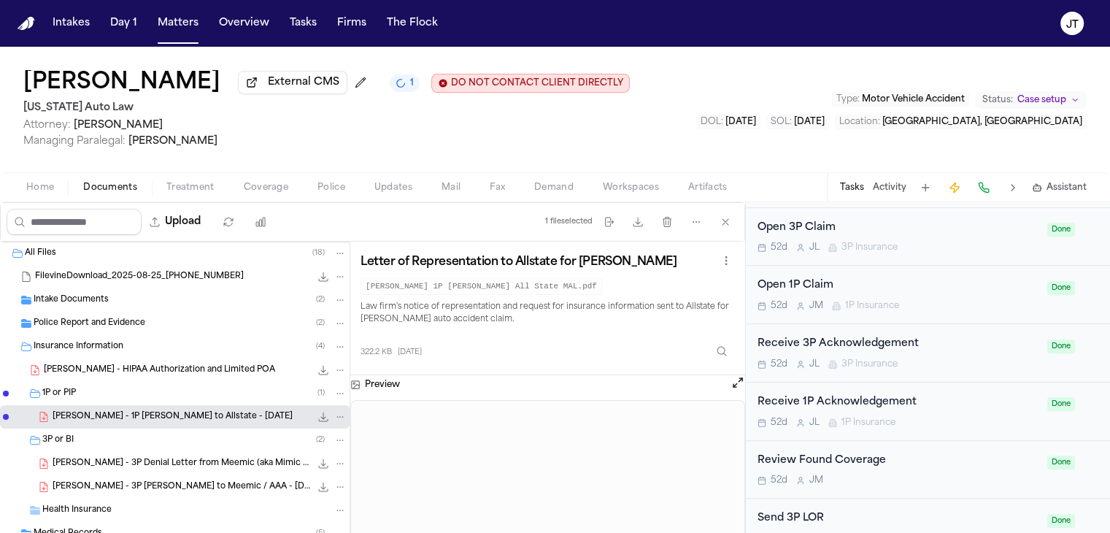
scroll to position [803, 0]
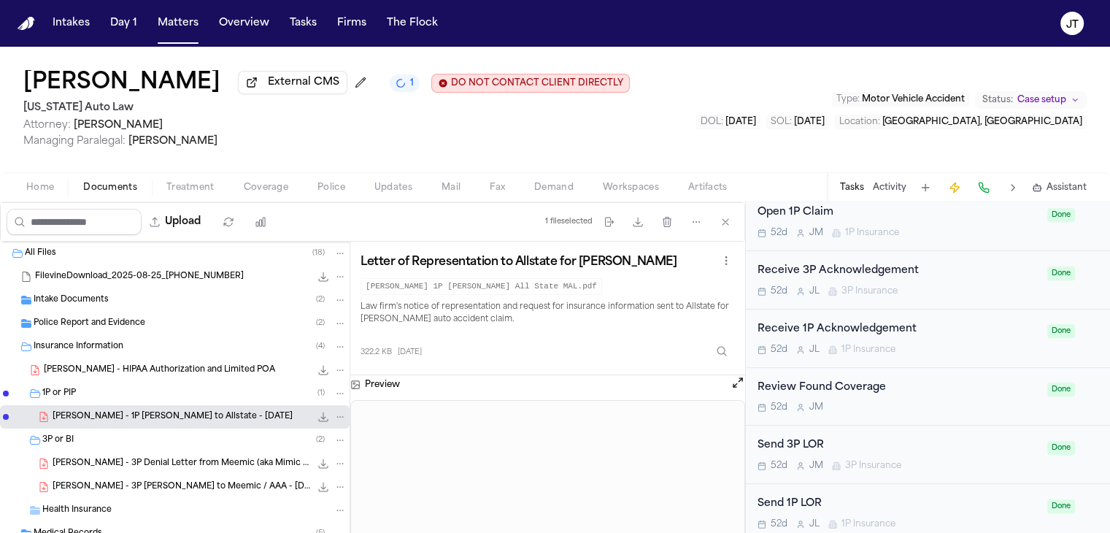
click at [934, 270] on div "Receive 3P Acknowledgement" at bounding box center [898, 271] width 281 height 17
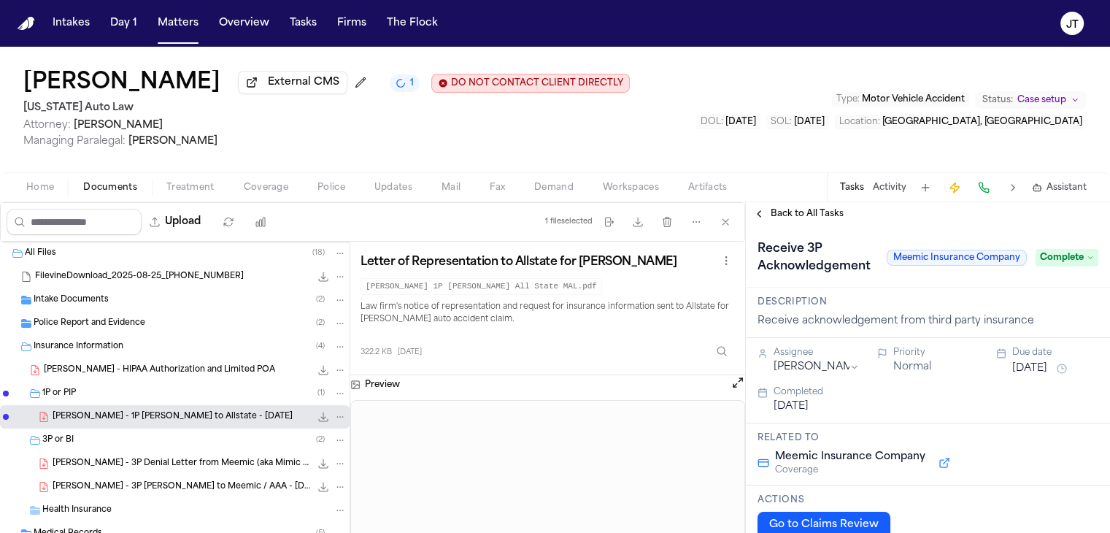
click at [788, 211] on span "Back to All Tasks" at bounding box center [807, 214] width 73 height 12
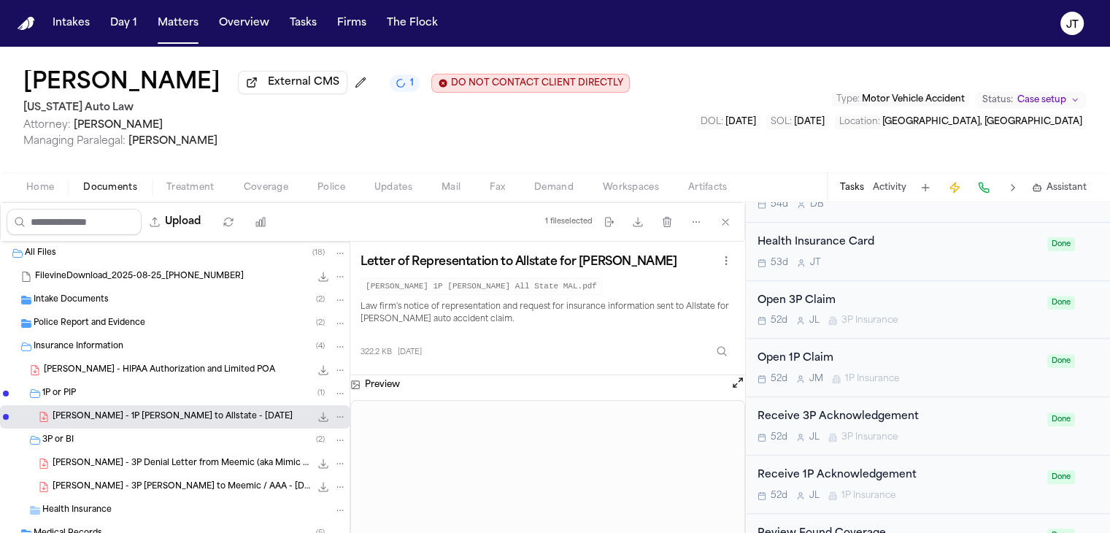
scroll to position [730, 0]
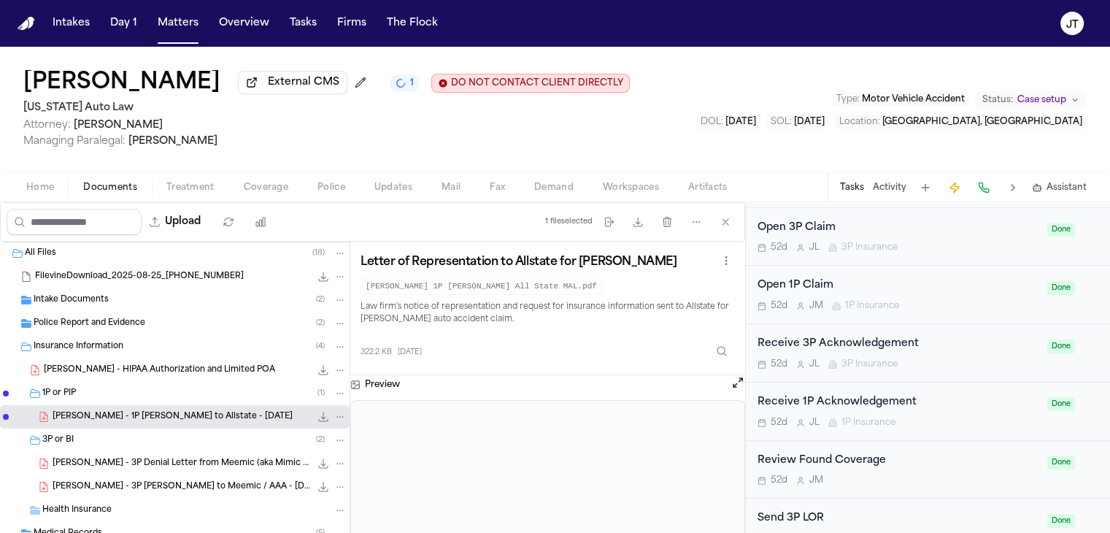
click at [852, 404] on div "Receive 1P Acknowledgement" at bounding box center [898, 402] width 281 height 17
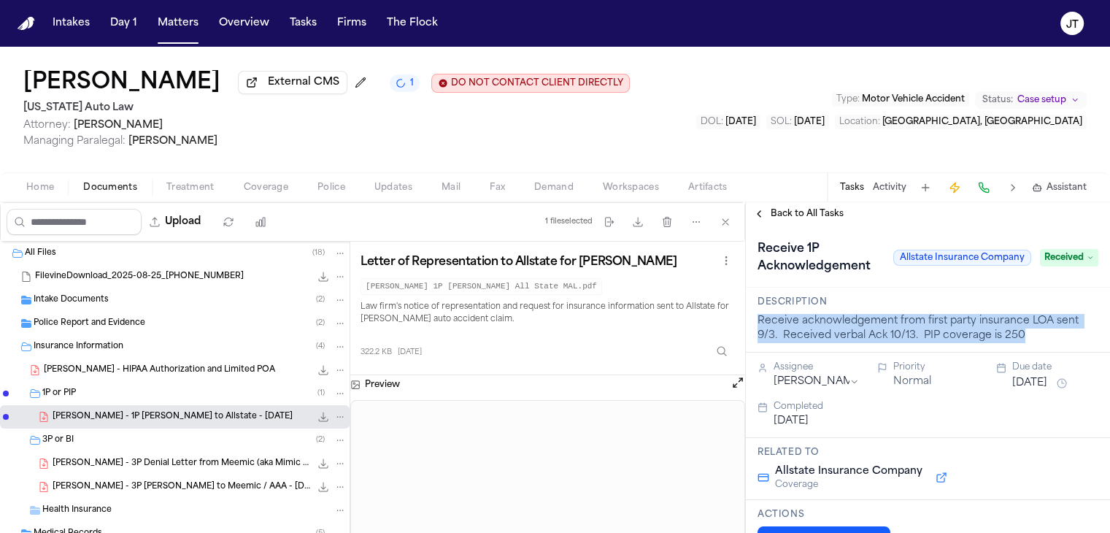
drag, startPoint x: 1040, startPoint y: 337, endPoint x: 748, endPoint y: 316, distance: 293.4
click at [748, 316] on div "Description Receive acknowledgement from first party insurance LOA sent 9/3. Re…" at bounding box center [928, 320] width 364 height 65
copy div "Receive acknowledgement from first party insurance LOA sent 9/3. Received verba…"
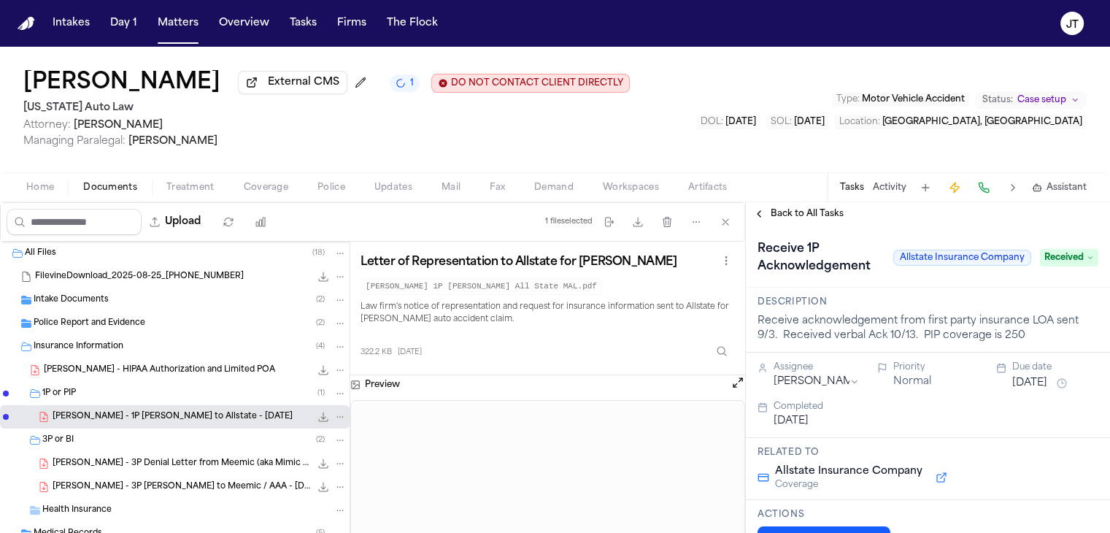
click at [1037, 269] on div "Receive 1P Acknowledgement Allstate Insurance Company Received" at bounding box center [928, 257] width 341 height 41
click at [1061, 255] on span "Received" at bounding box center [1069, 258] width 58 height 18
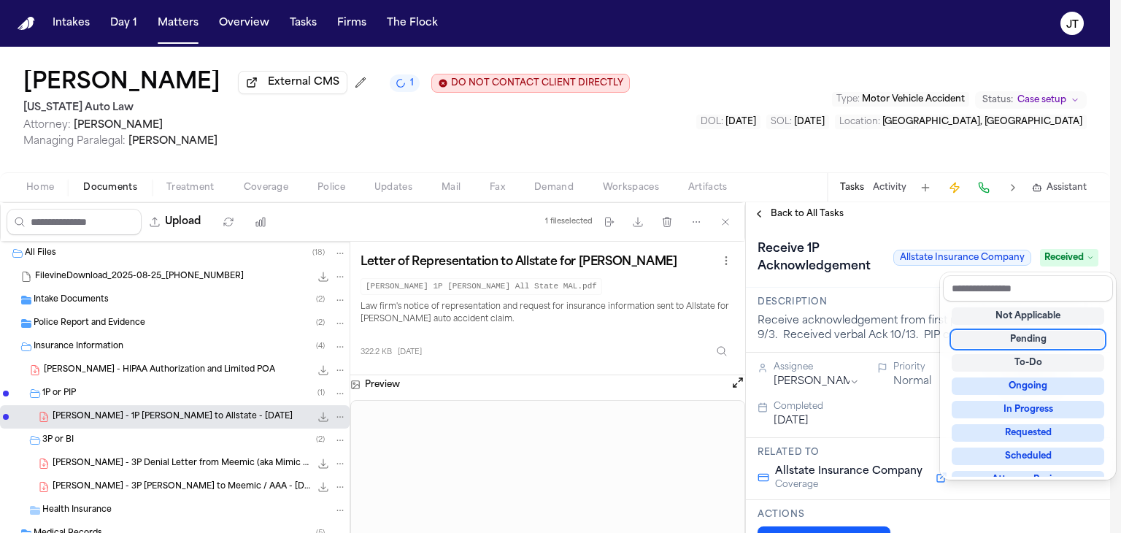
click at [1056, 340] on div "Pending" at bounding box center [1028, 340] width 153 height 18
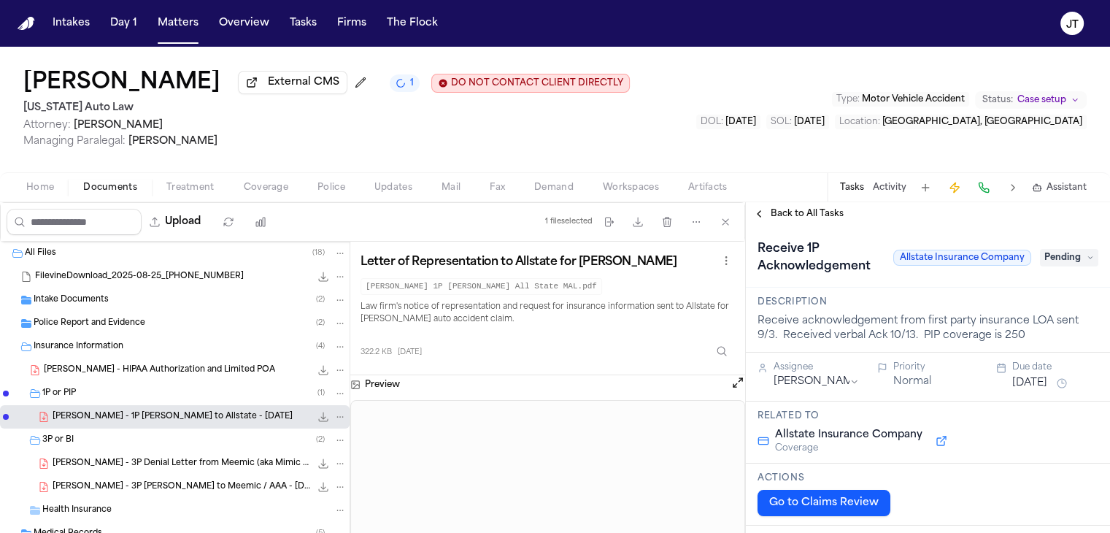
click at [41, 179] on button "Home" at bounding box center [40, 188] width 57 height 18
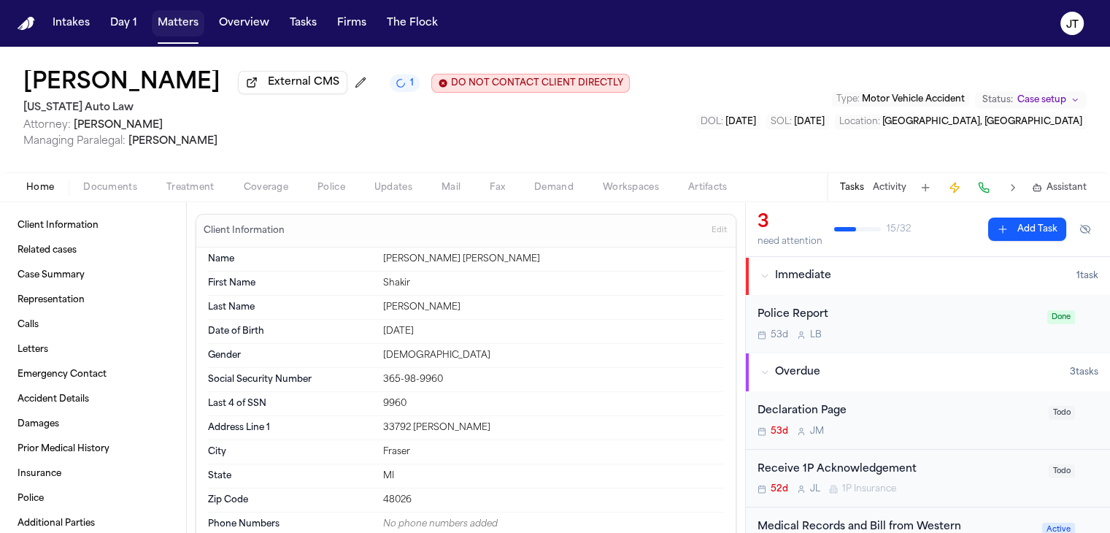
click at [175, 21] on button "Matters" at bounding box center [178, 23] width 53 height 26
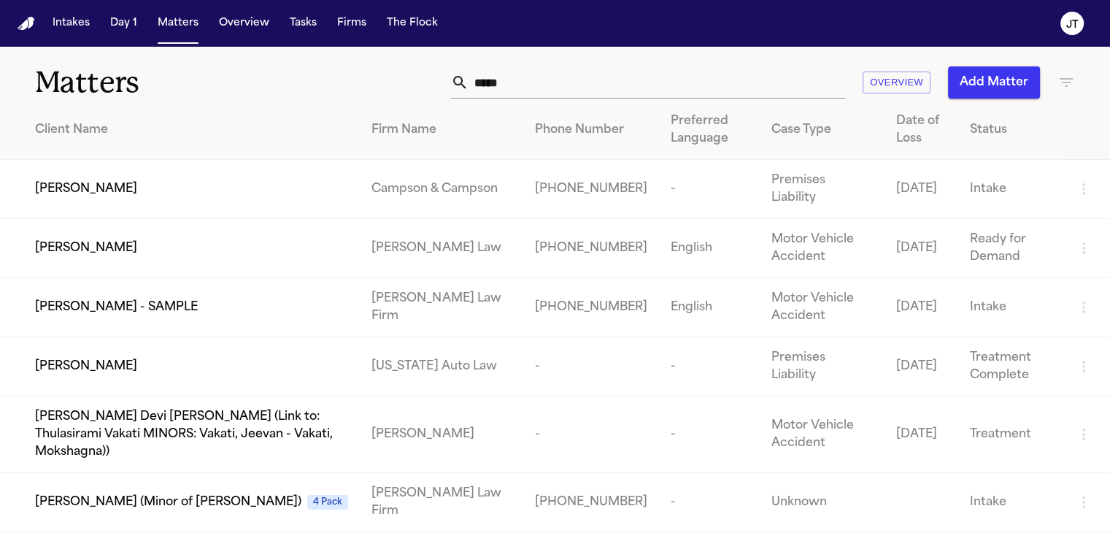
click at [530, 96] on input "*****" at bounding box center [657, 82] width 377 height 32
drag, startPoint x: 527, startPoint y: 84, endPoint x: 82, endPoint y: 68, distance: 445.6
click at [82, 68] on div "Matters ***** Overview Add Matter" at bounding box center [555, 74] width 1110 height 54
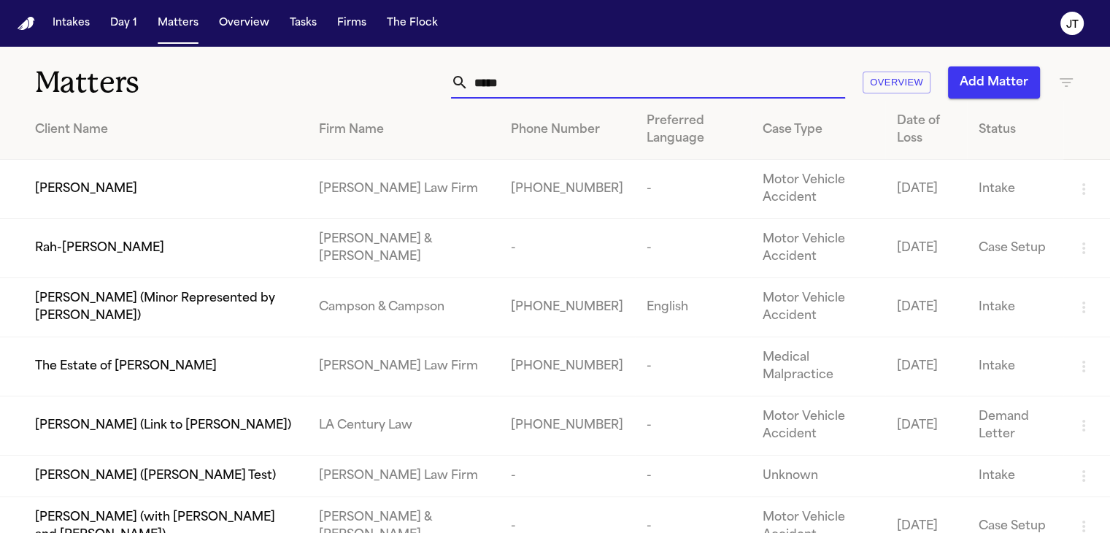
type input "*****"
click at [55, 193] on span "[PERSON_NAME]" at bounding box center [86, 189] width 102 height 18
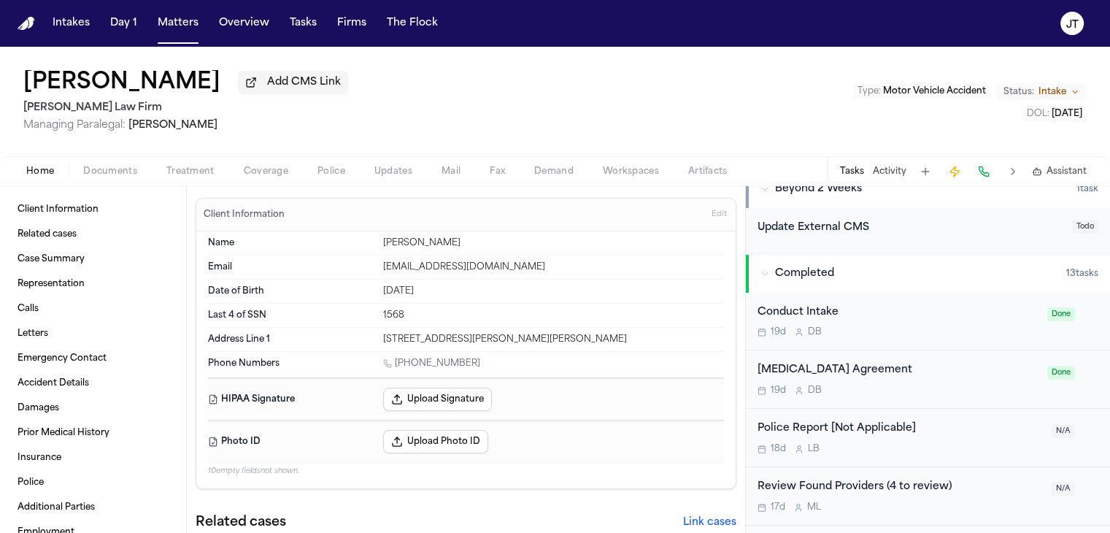
click at [266, 170] on span "Coverage" at bounding box center [266, 172] width 45 height 12
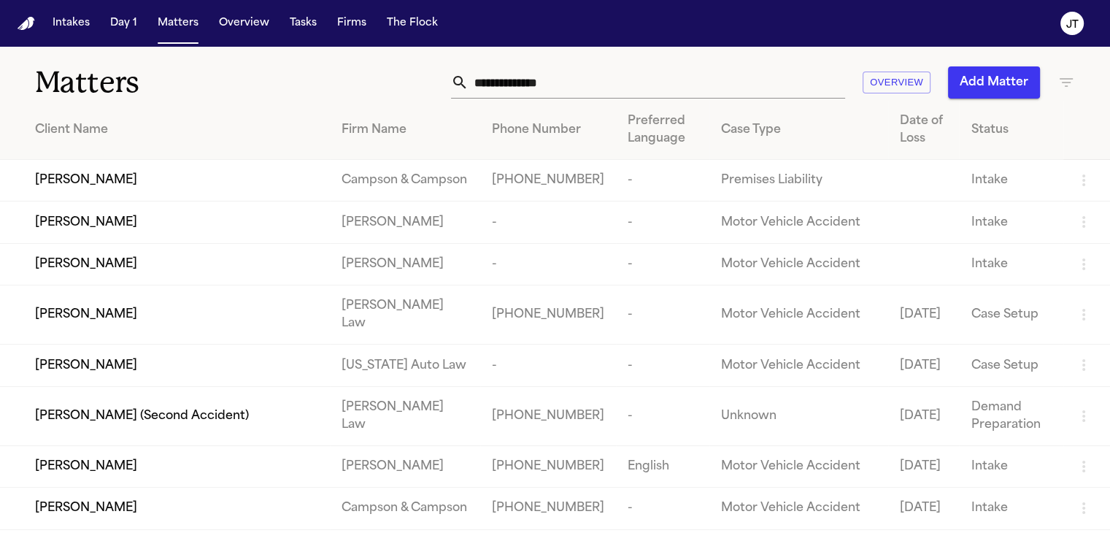
click at [538, 85] on input "text" at bounding box center [657, 82] width 377 height 32
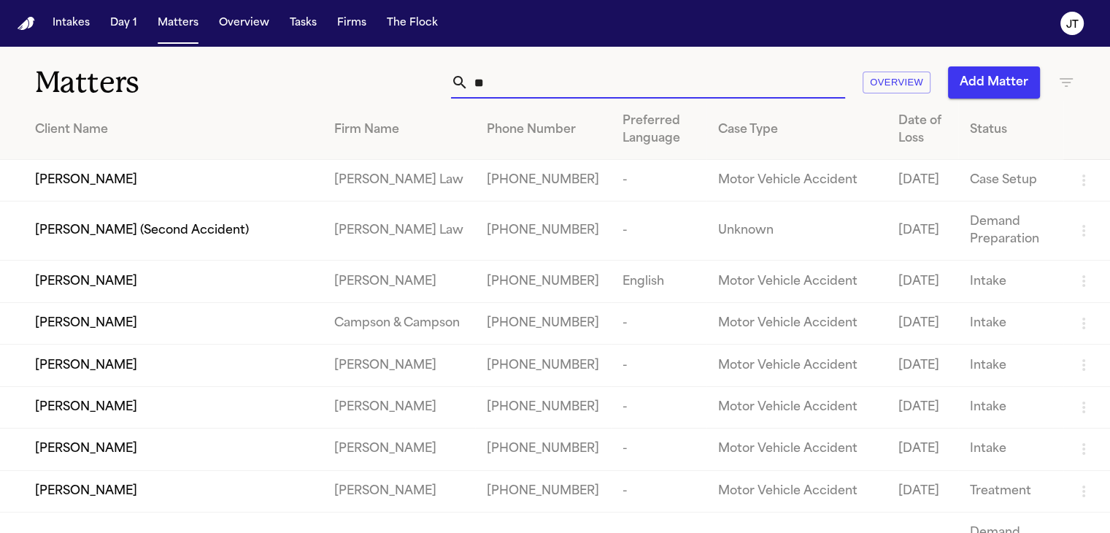
type input "*"
